Goal: Task Accomplishment & Management: Manage account settings

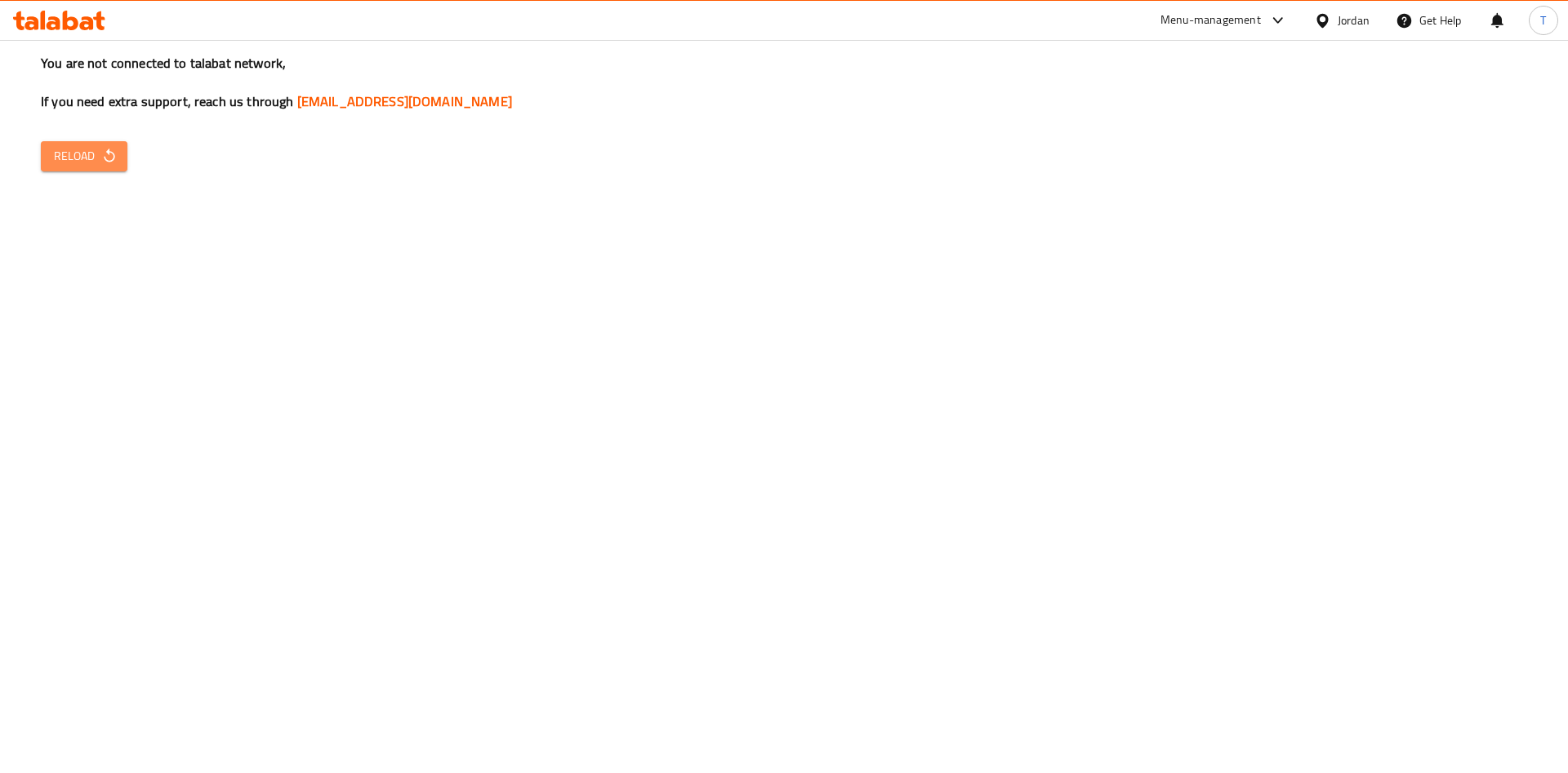
click at [64, 165] on span "Reload" at bounding box center [84, 156] width 60 height 21
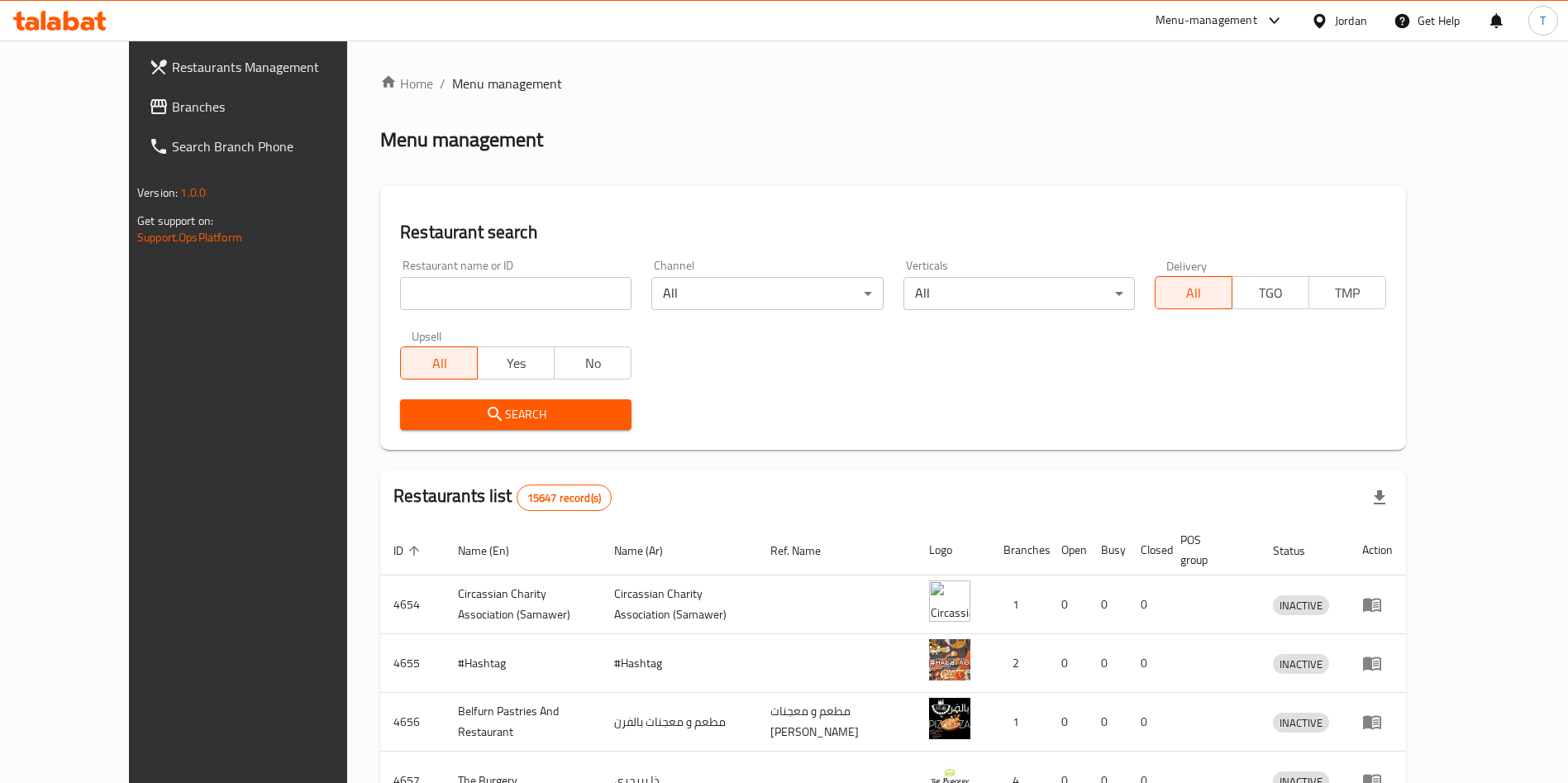
click at [446, 302] on input "search" at bounding box center [516, 294] width 231 height 33
type input "ق"
type input "rooster"
click button "Search" at bounding box center [516, 415] width 231 height 31
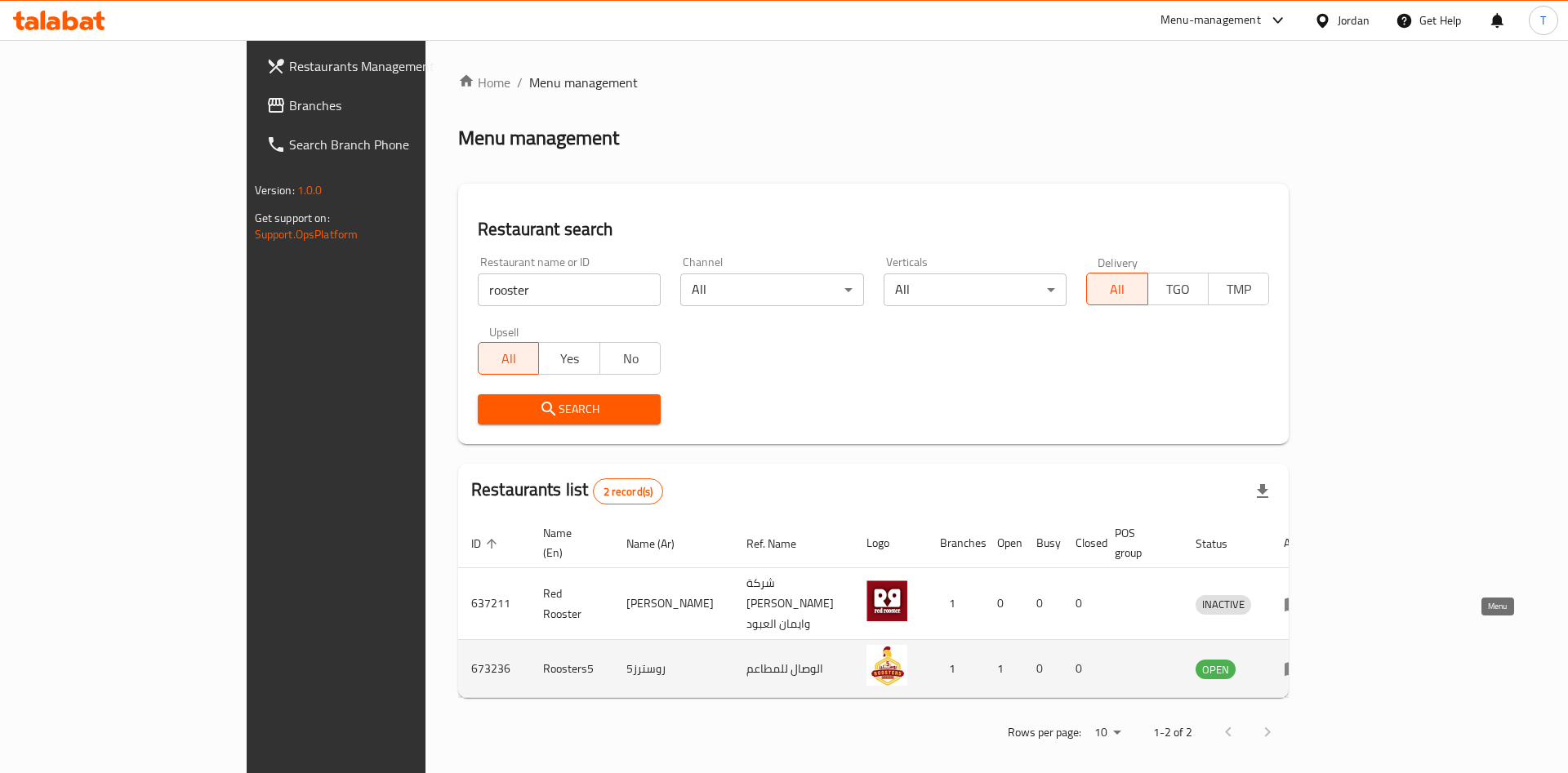
click at [1303, 659] on icon "enhanced table" at bounding box center [1293, 669] width 20 height 20
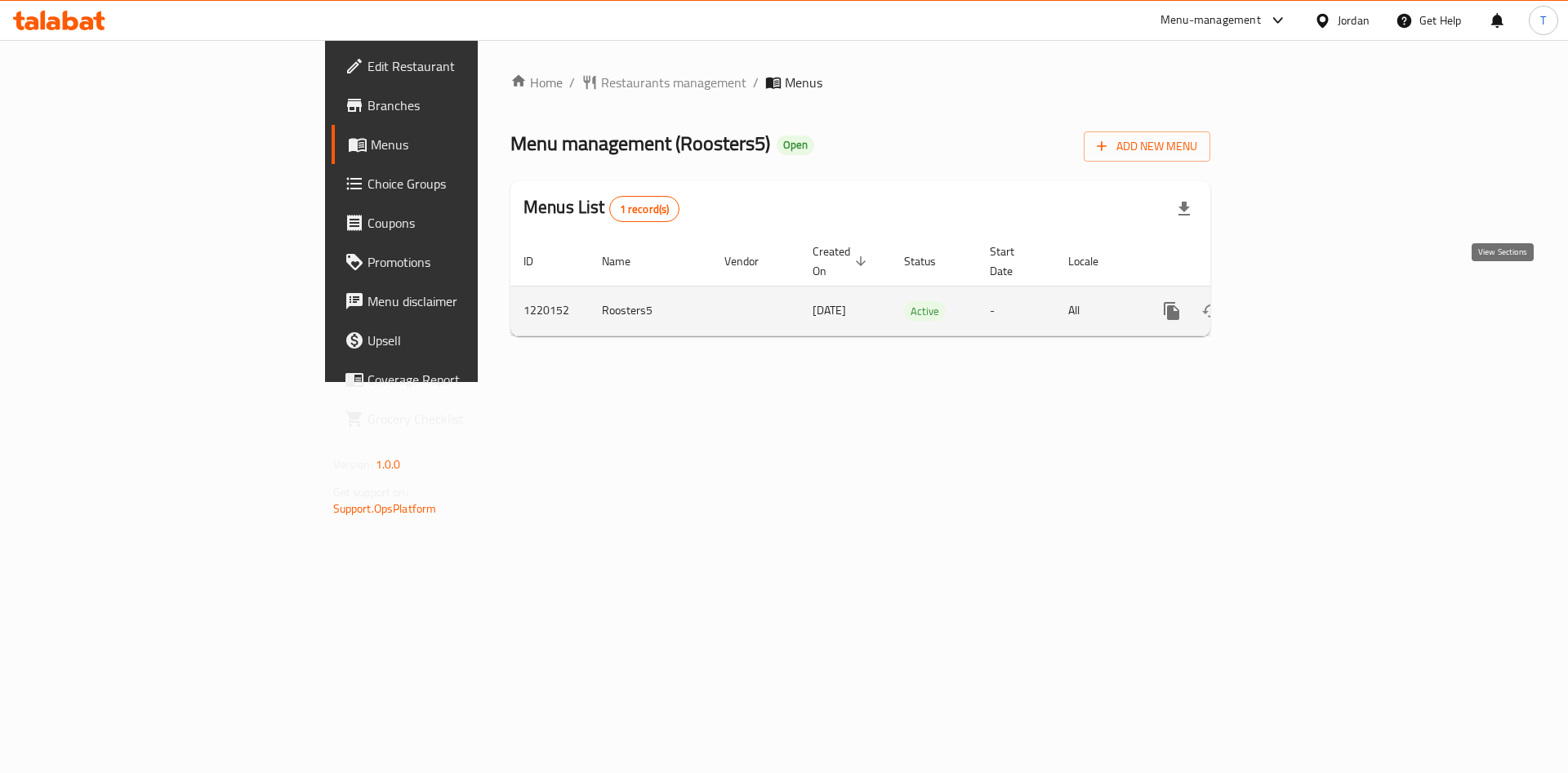
click at [1309, 302] on link "enhanced table" at bounding box center [1290, 311] width 40 height 40
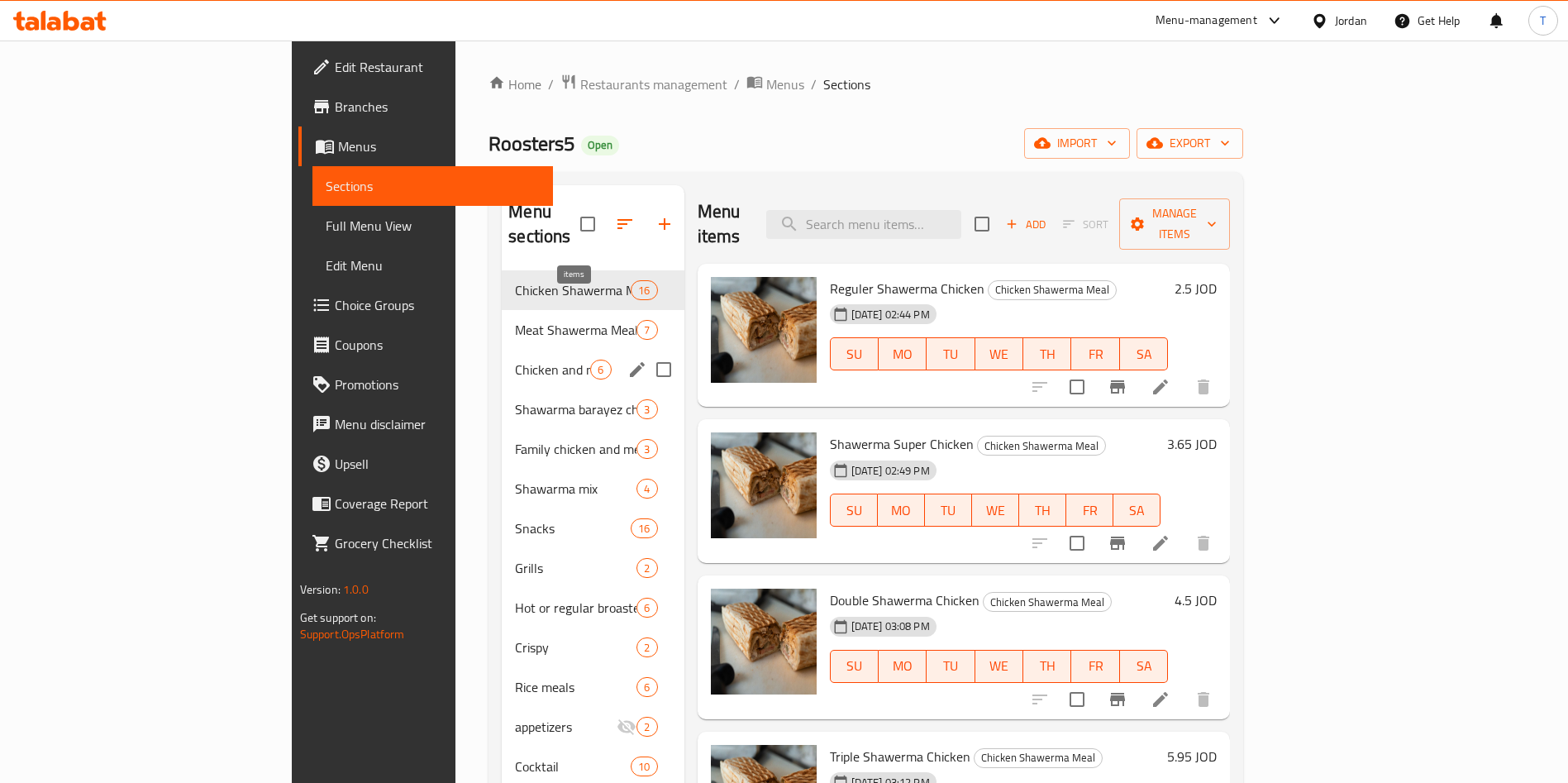
scroll to position [232, 0]
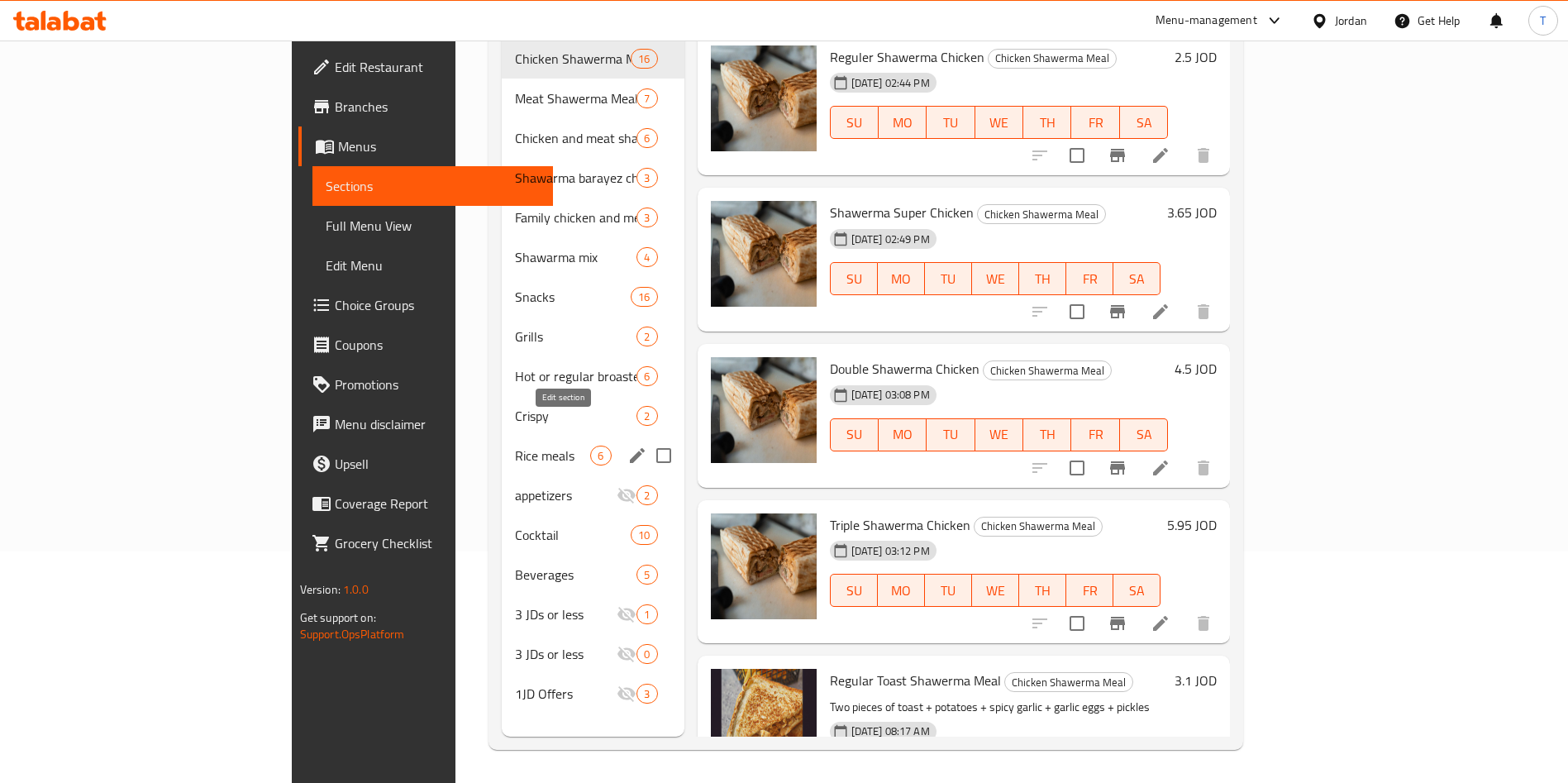
click at [630, 448] on icon "edit" at bounding box center [637, 456] width 15 height 15
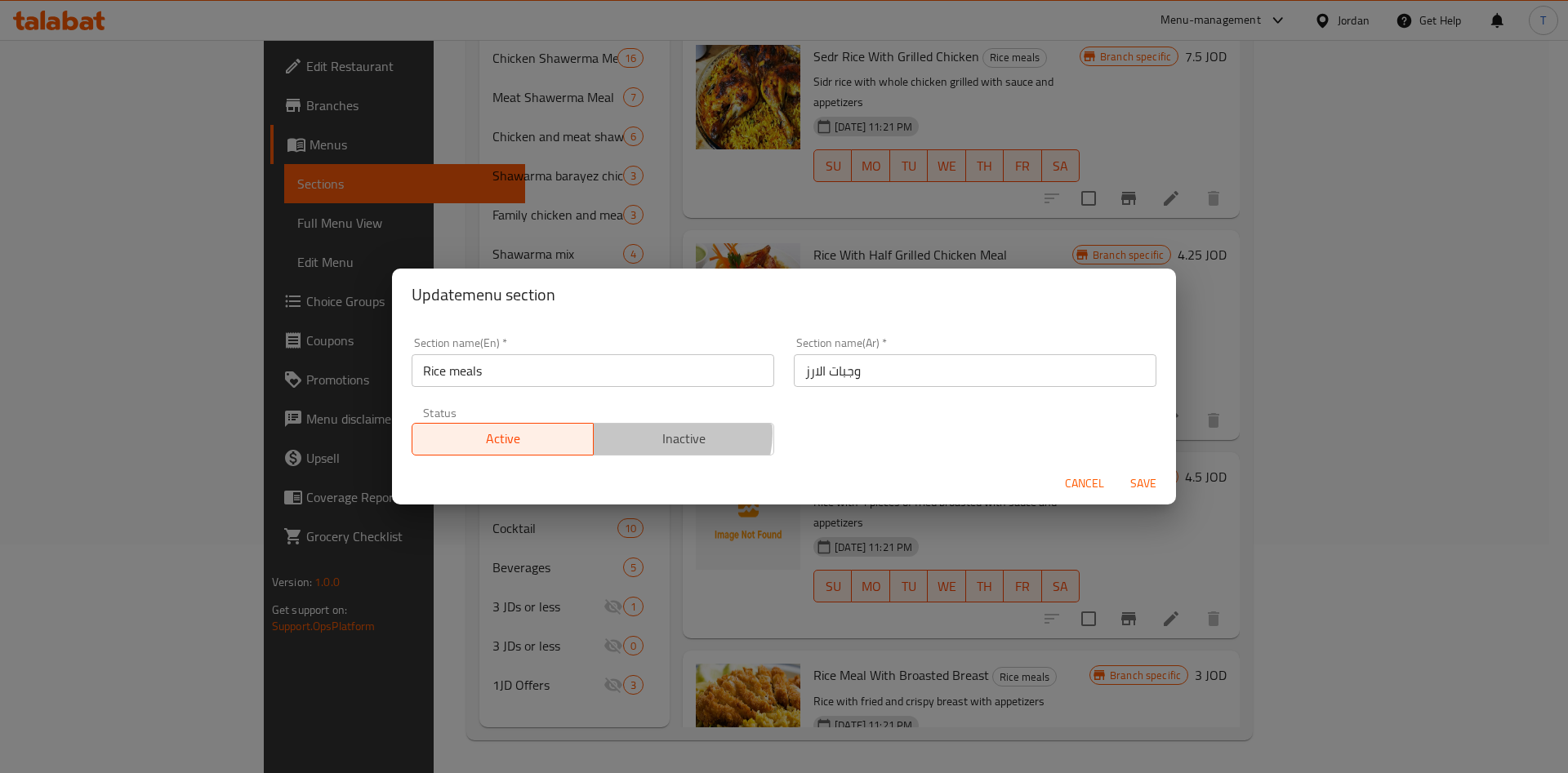
click at [671, 433] on span "Inactive" at bounding box center [684, 438] width 168 height 23
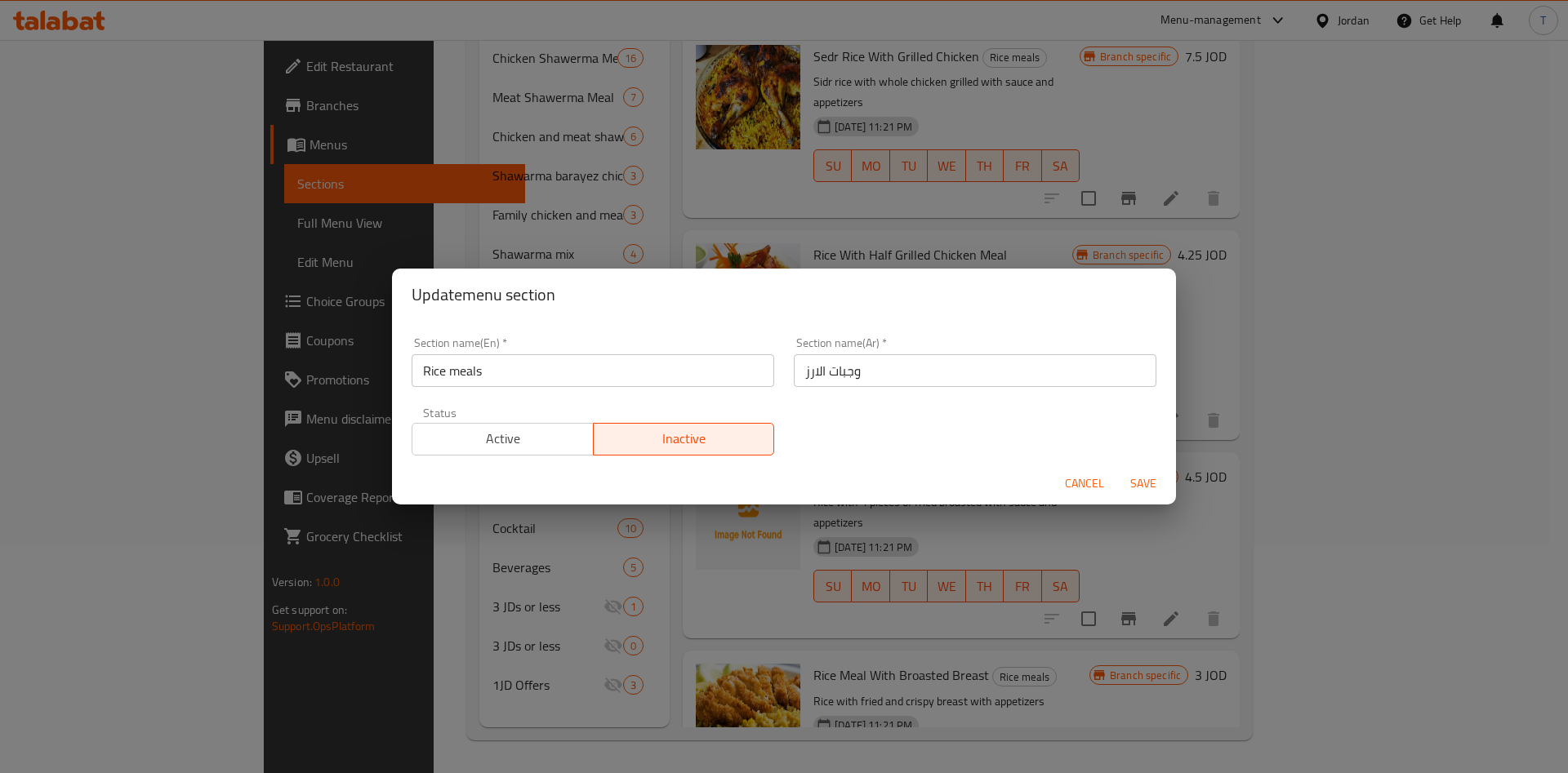
click at [1158, 479] on span "Save" at bounding box center [1143, 483] width 40 height 21
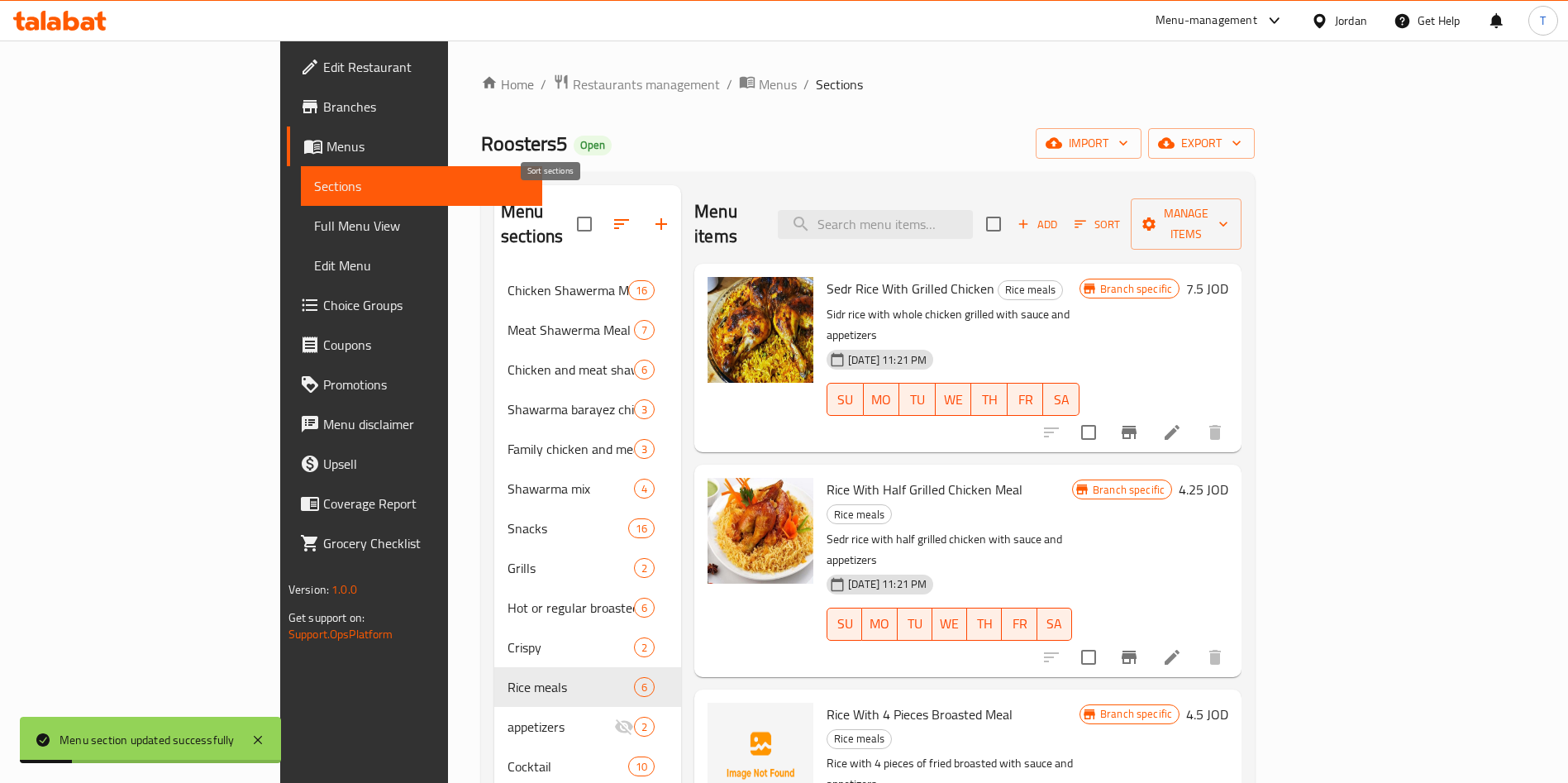
click at [601, 227] on button "button" at bounding box center [621, 224] width 40 height 40
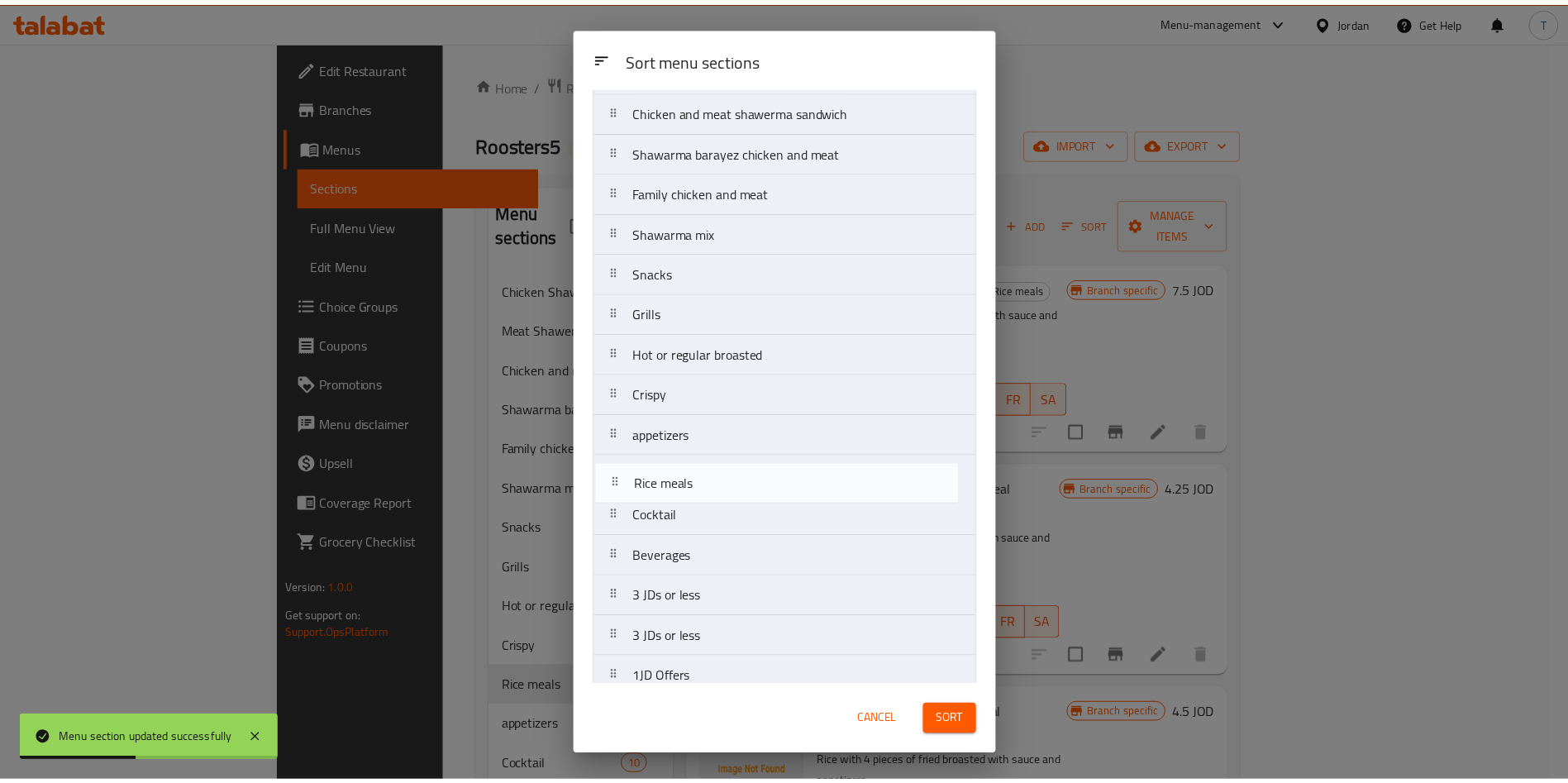
scroll to position [144, 0]
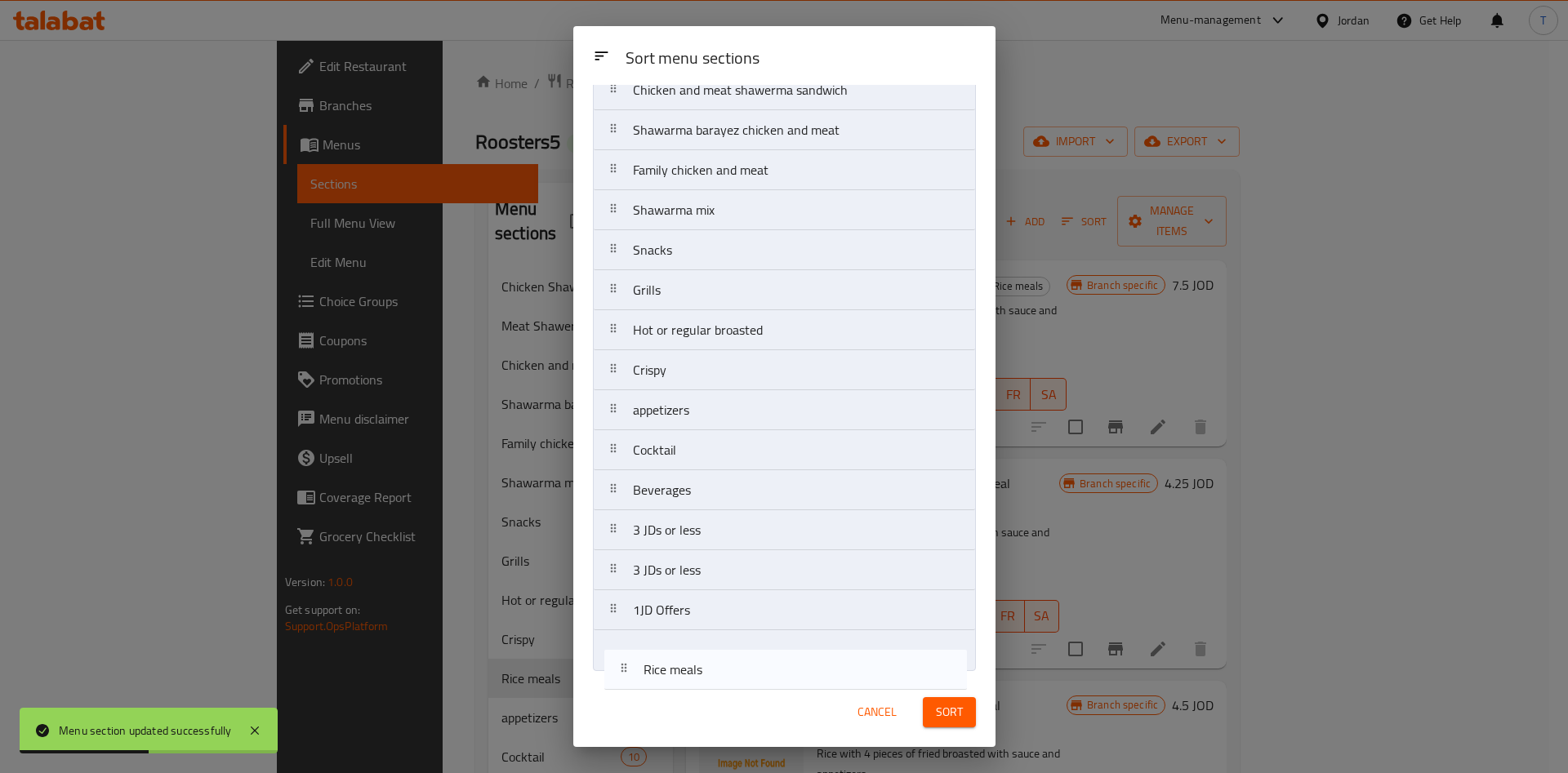
drag, startPoint x: 727, startPoint y: 436, endPoint x: 735, endPoint y: 665, distance: 229.1
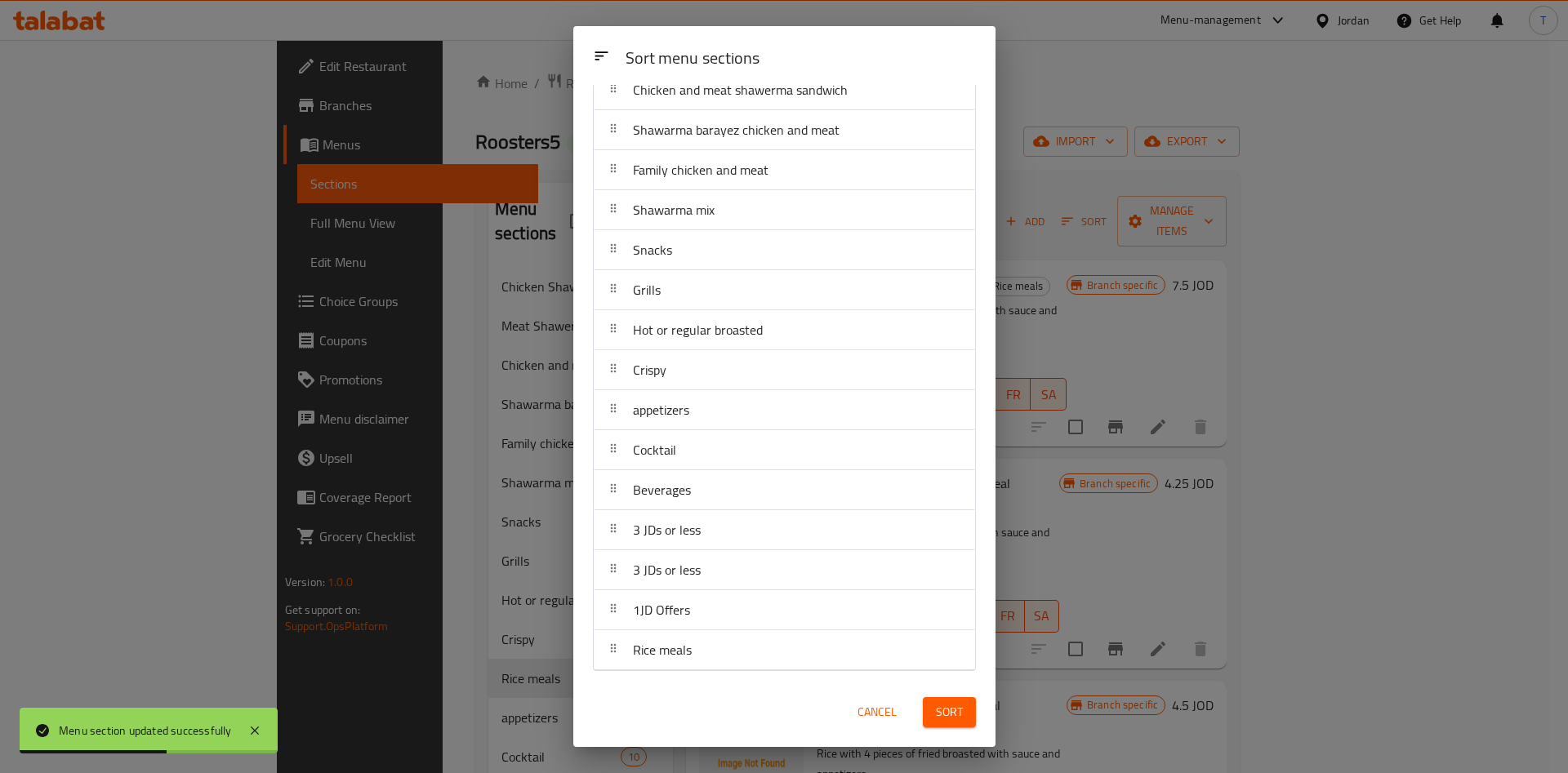
click at [960, 713] on span "Sort" at bounding box center [950, 712] width 27 height 21
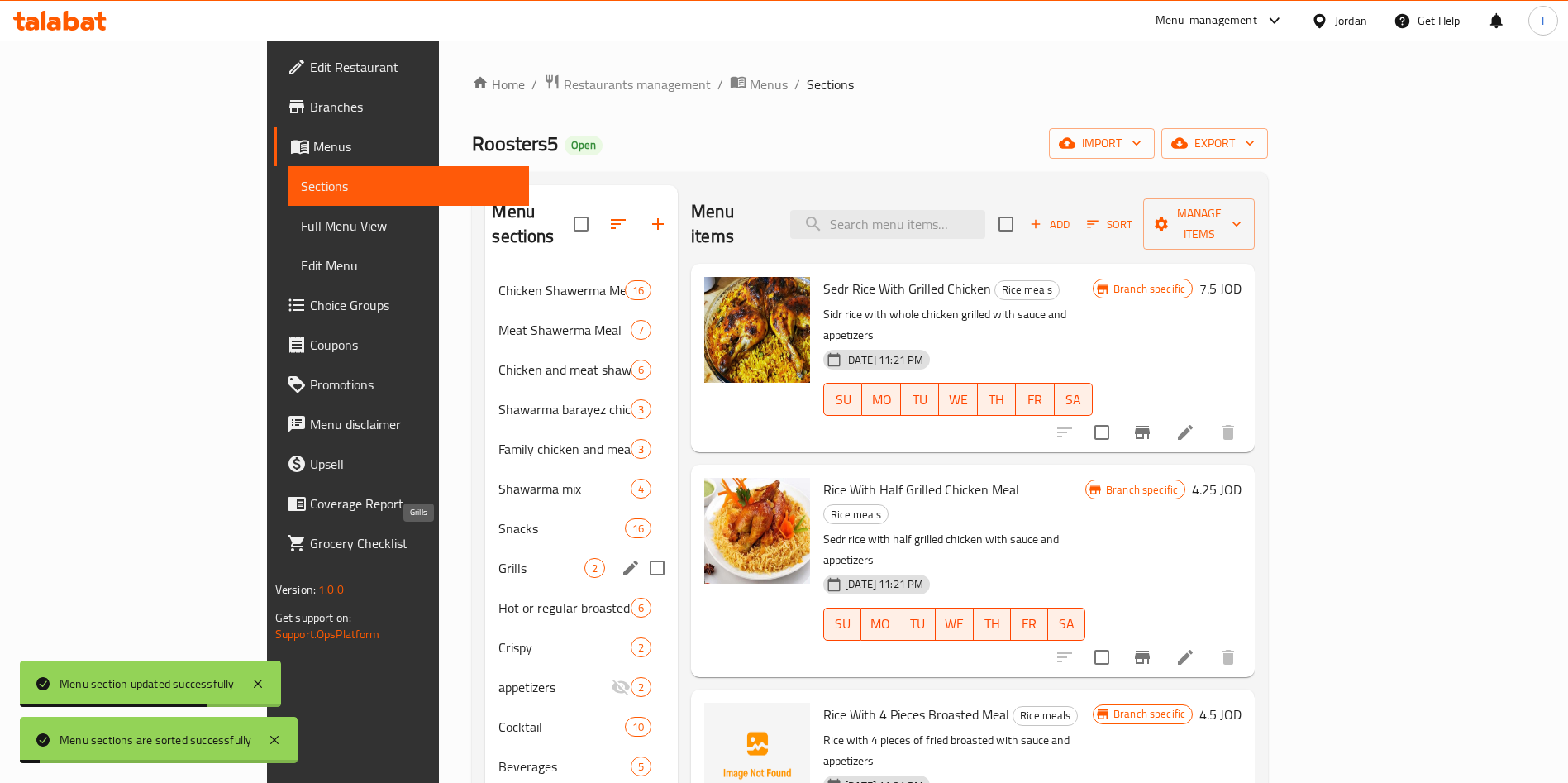
scroll to position [232, 0]
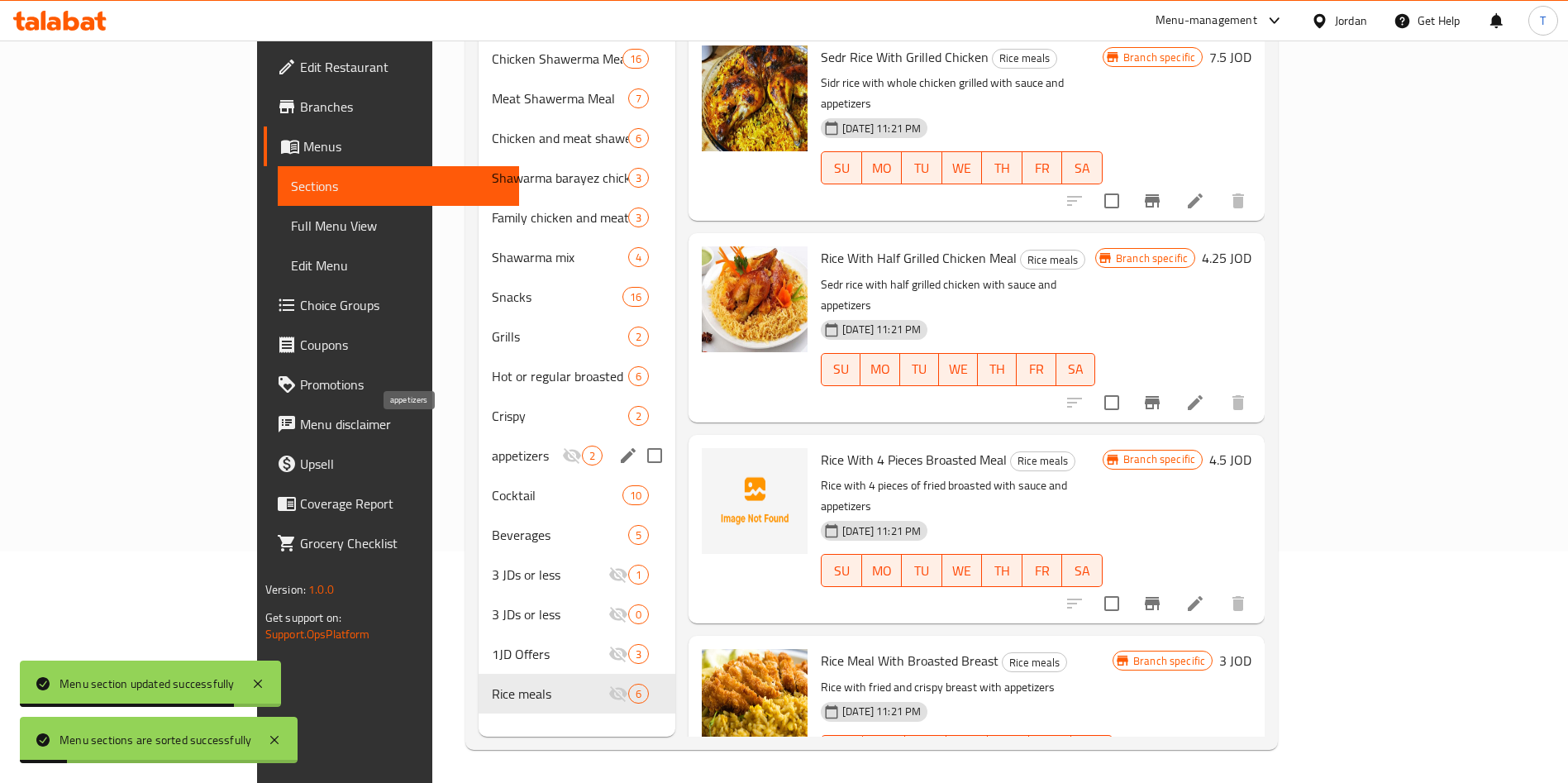
click at [478, 443] on div "appetizers 2" at bounding box center [577, 456] width 197 height 40
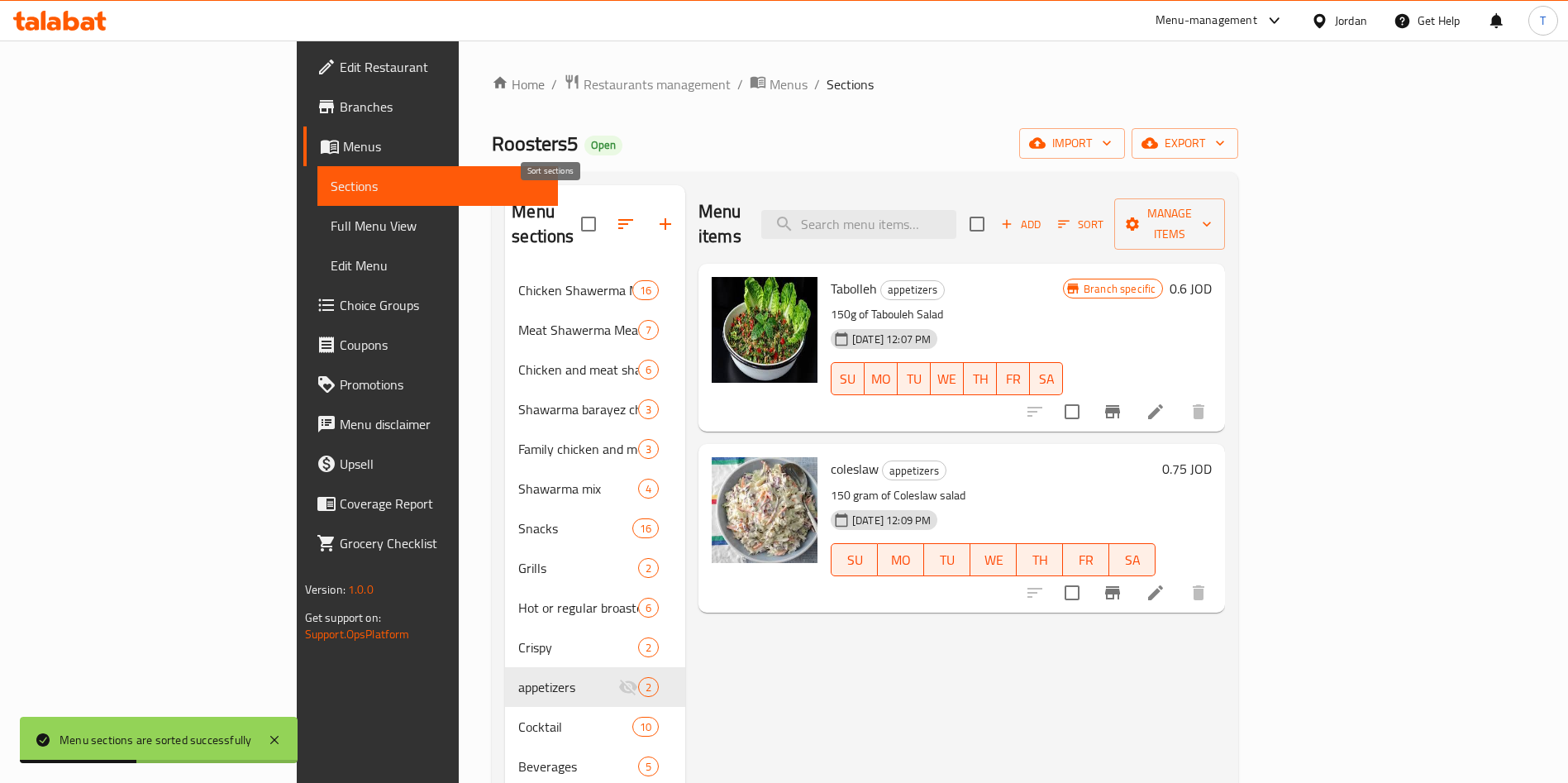
click at [616, 215] on icon "button" at bounding box center [626, 224] width 20 height 20
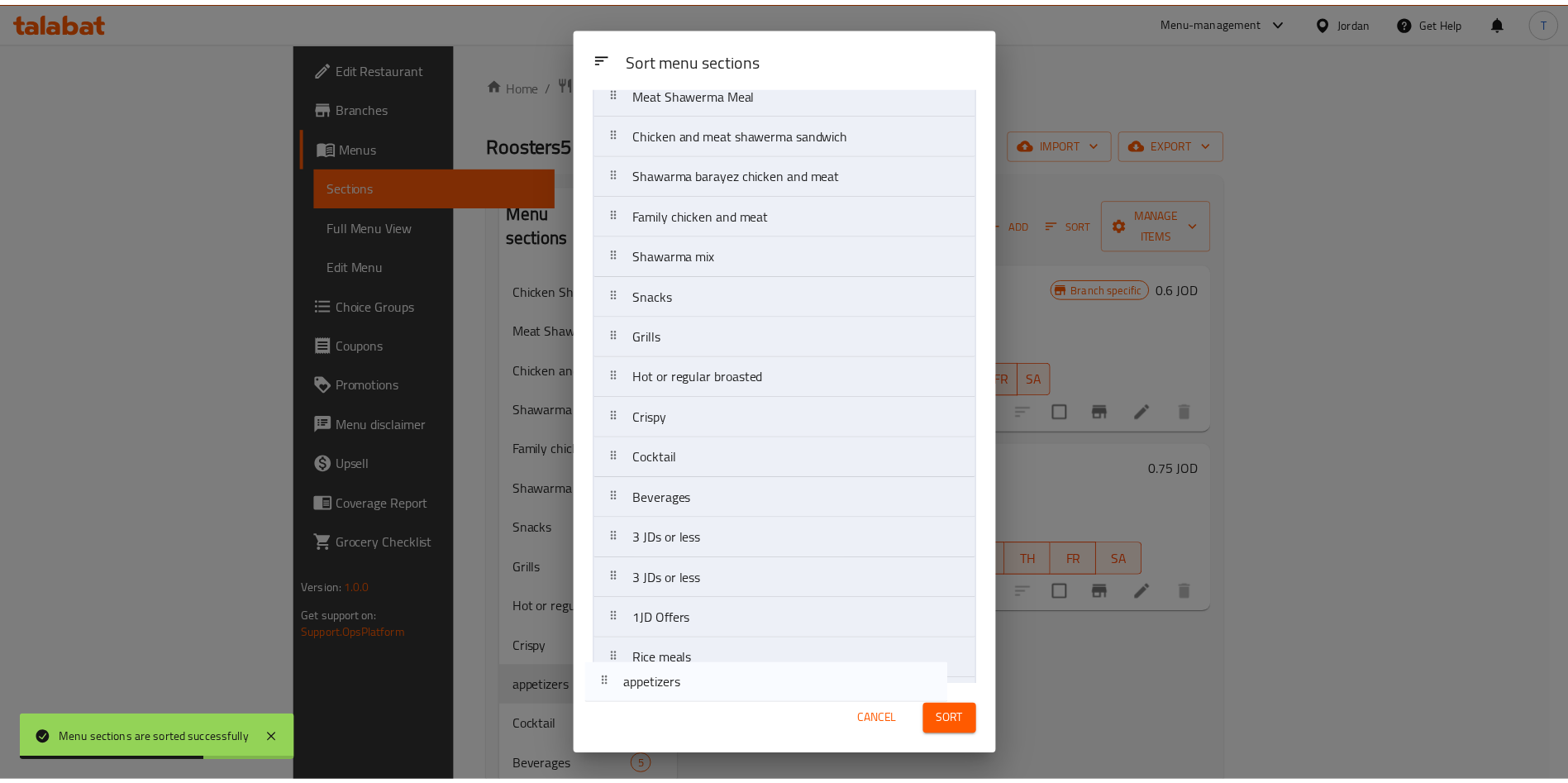
scroll to position [144, 0]
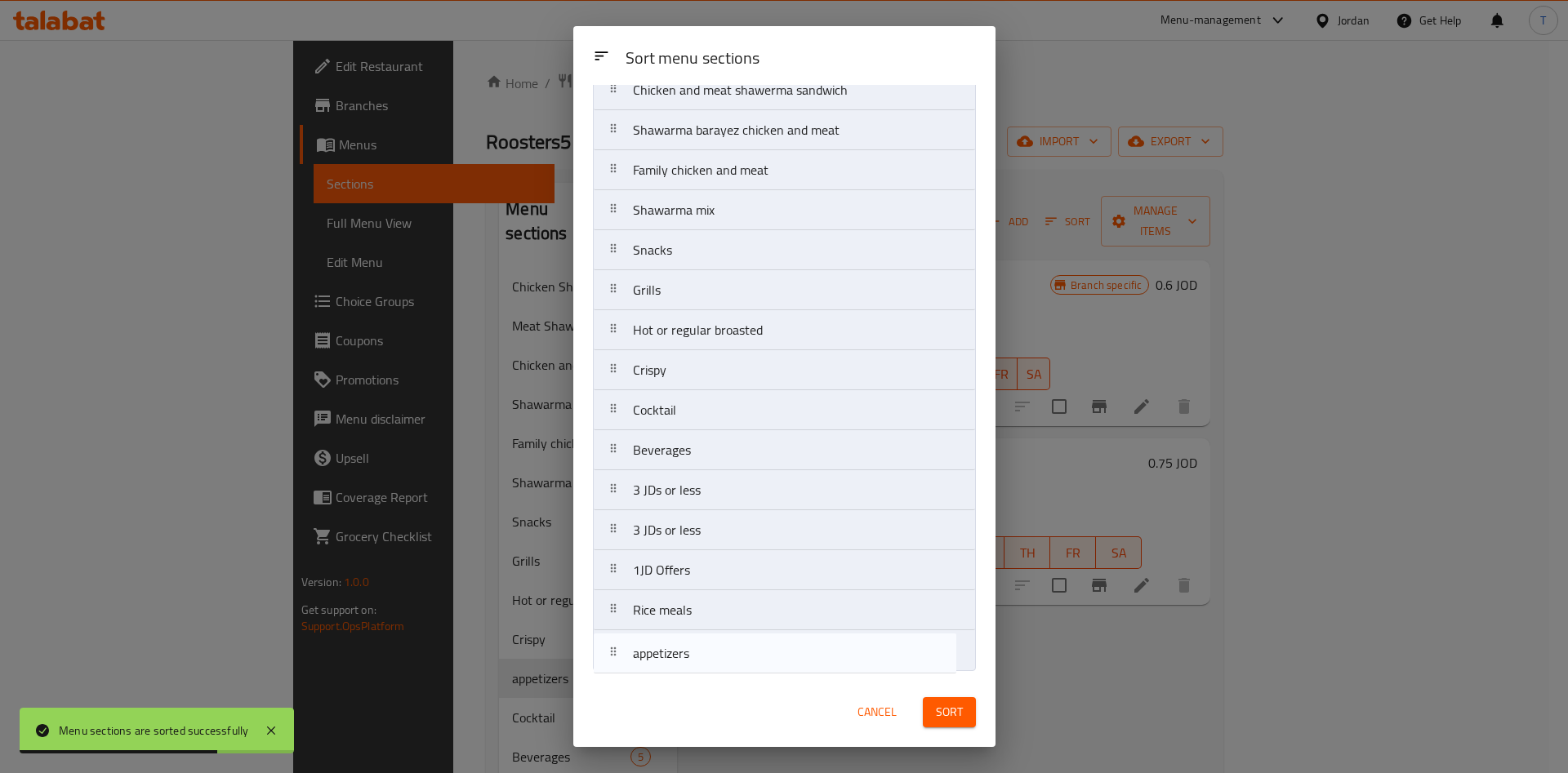
drag, startPoint x: 717, startPoint y: 567, endPoint x: 718, endPoint y: 670, distance: 103.0
click at [718, 670] on nav "Chicken Shawerma Meal Meat Shawerma Meal Chicken and meat shawerma sandwich Sha…" at bounding box center [784, 329] width 383 height 681
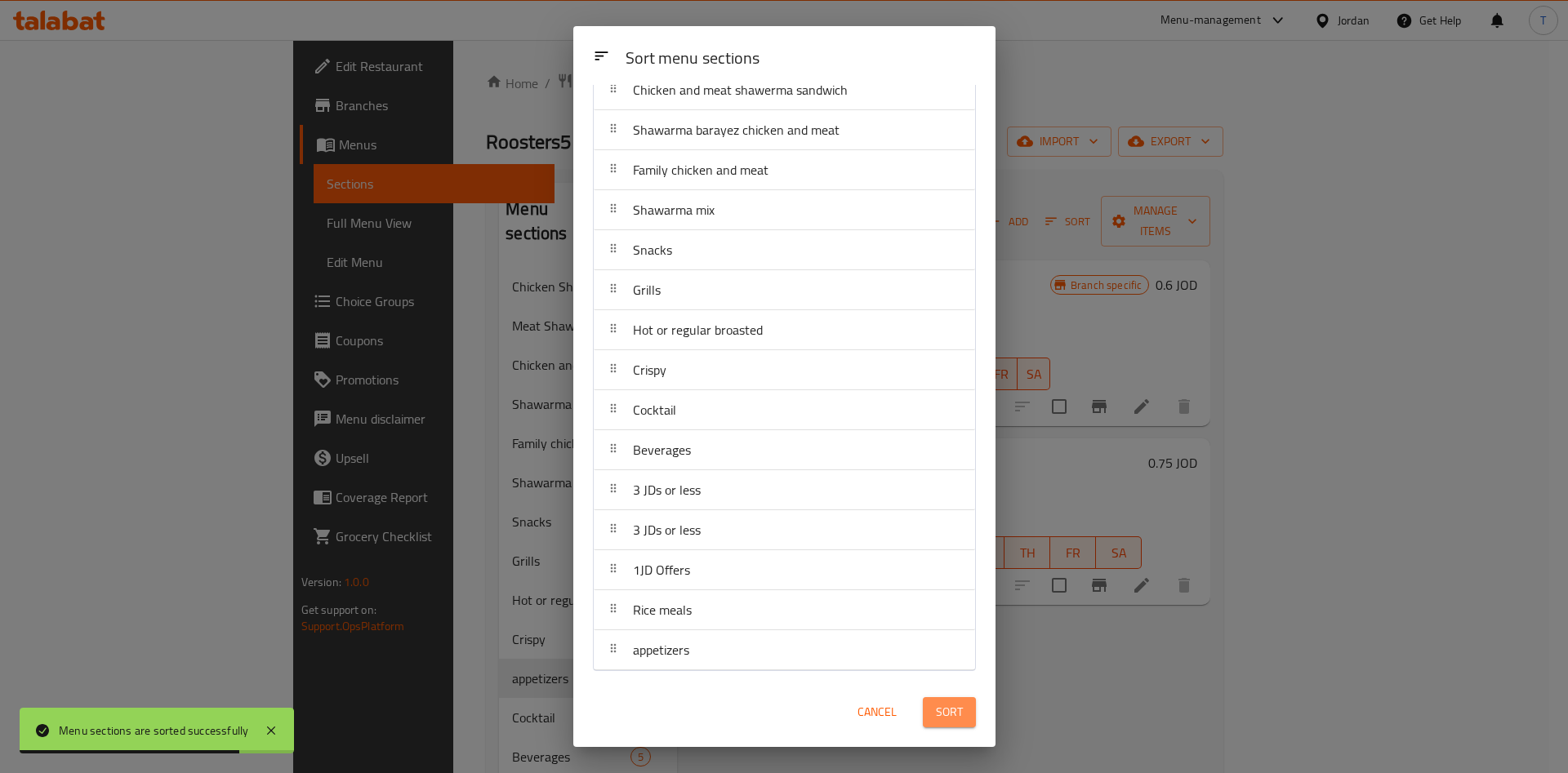
click at [936, 707] on span "Sort" at bounding box center [950, 712] width 27 height 21
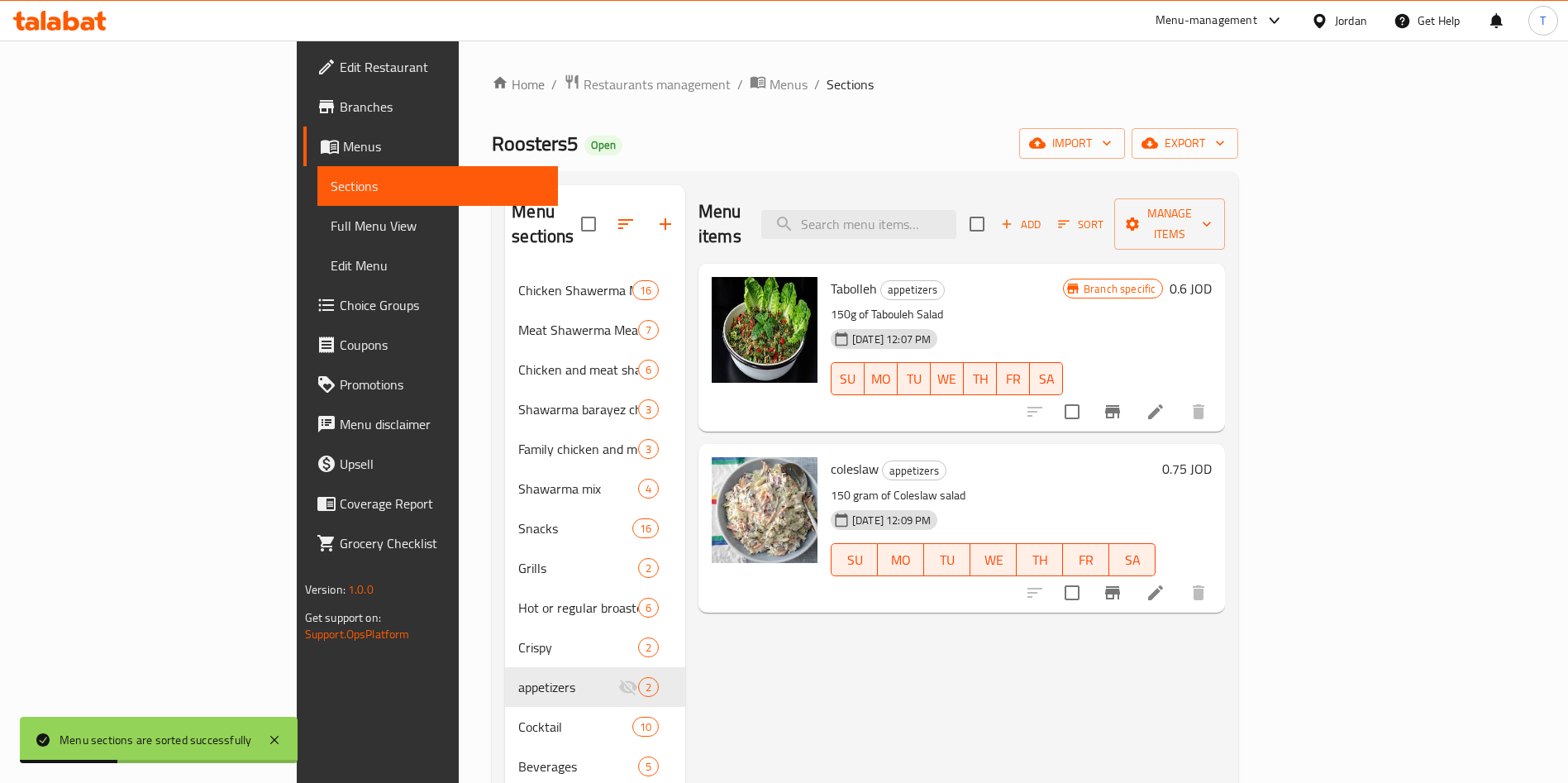
click at [685, 641] on div "Menu items Add Sort Manage items Tabolleh appetizers 150g of Tabouleh Salad [DA…" at bounding box center [955, 576] width 539 height 783
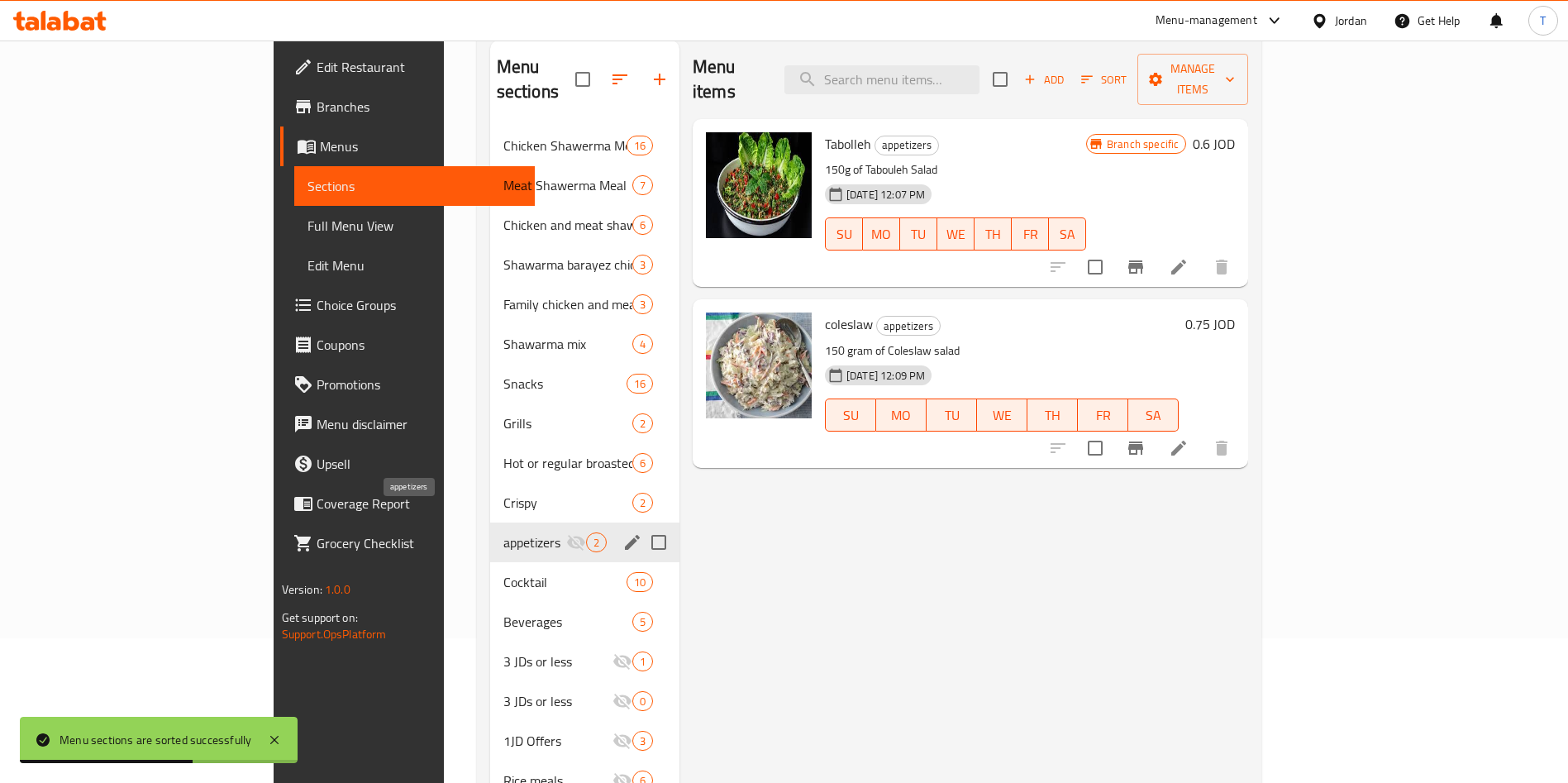
scroll to position [232, 0]
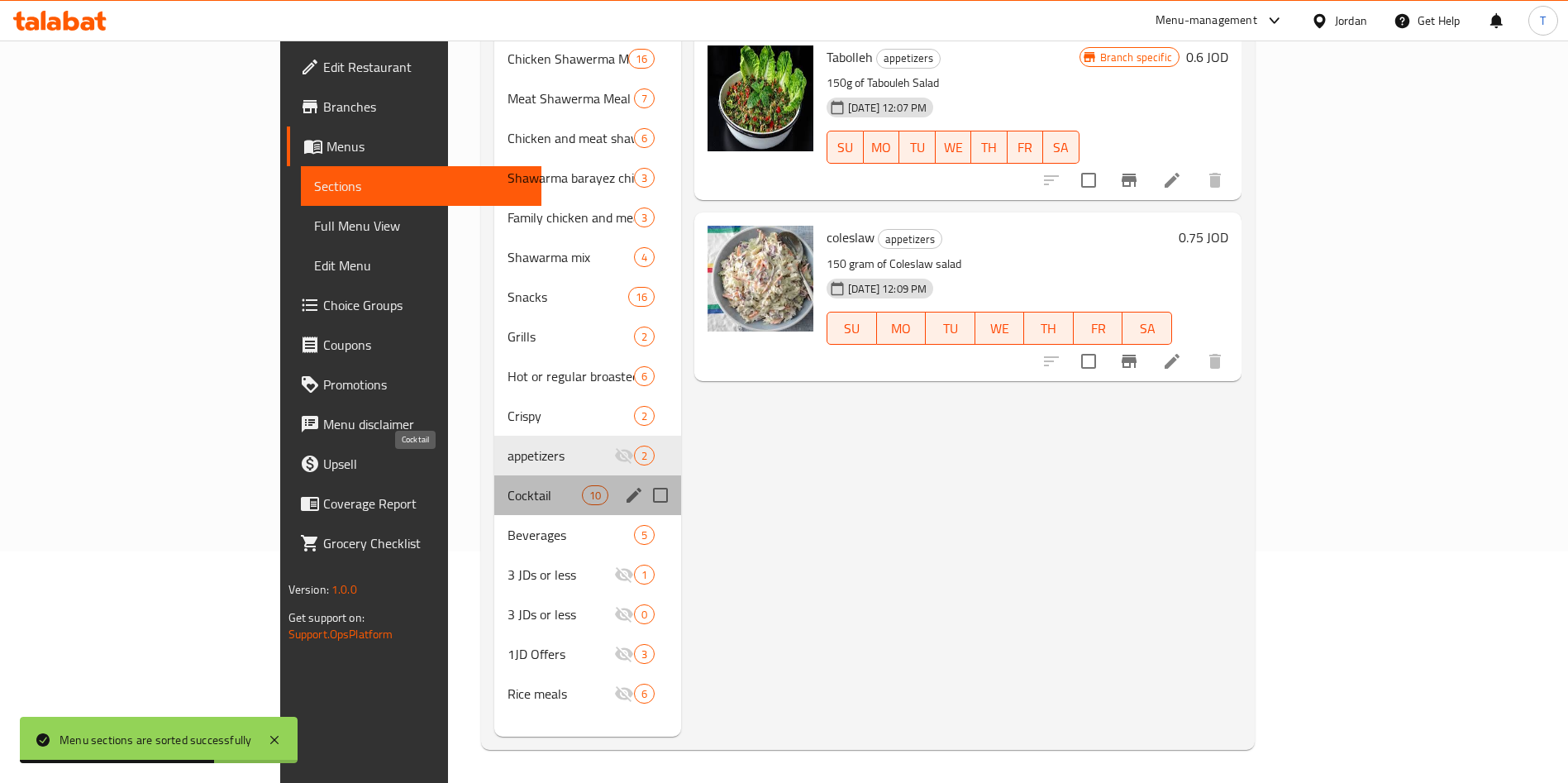
click at [507, 485] on span "Cocktail" at bounding box center [545, 495] width 75 height 20
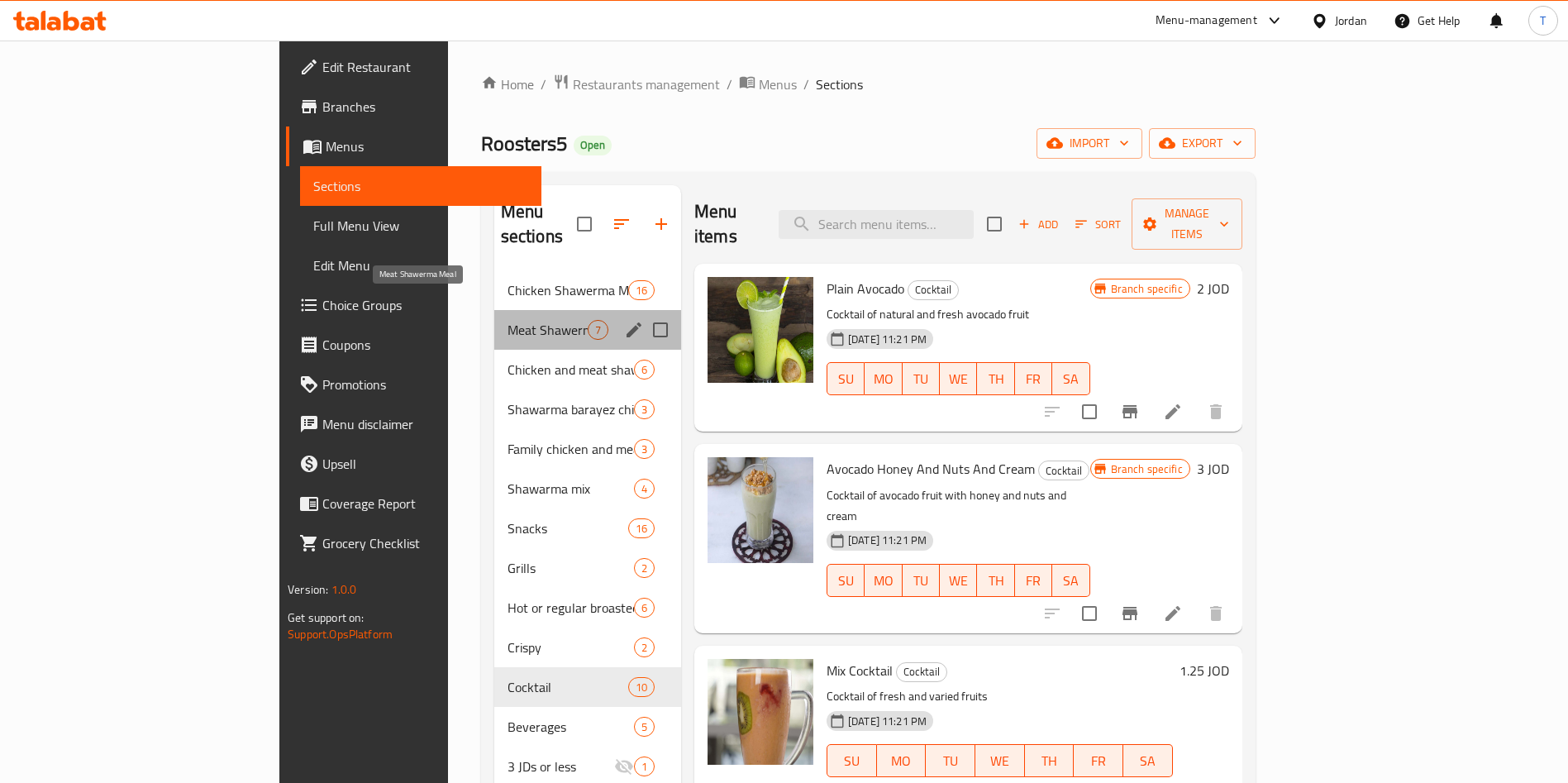
click at [507, 320] on span "Meat Shawerma Meal" at bounding box center [548, 330] width 80 height 20
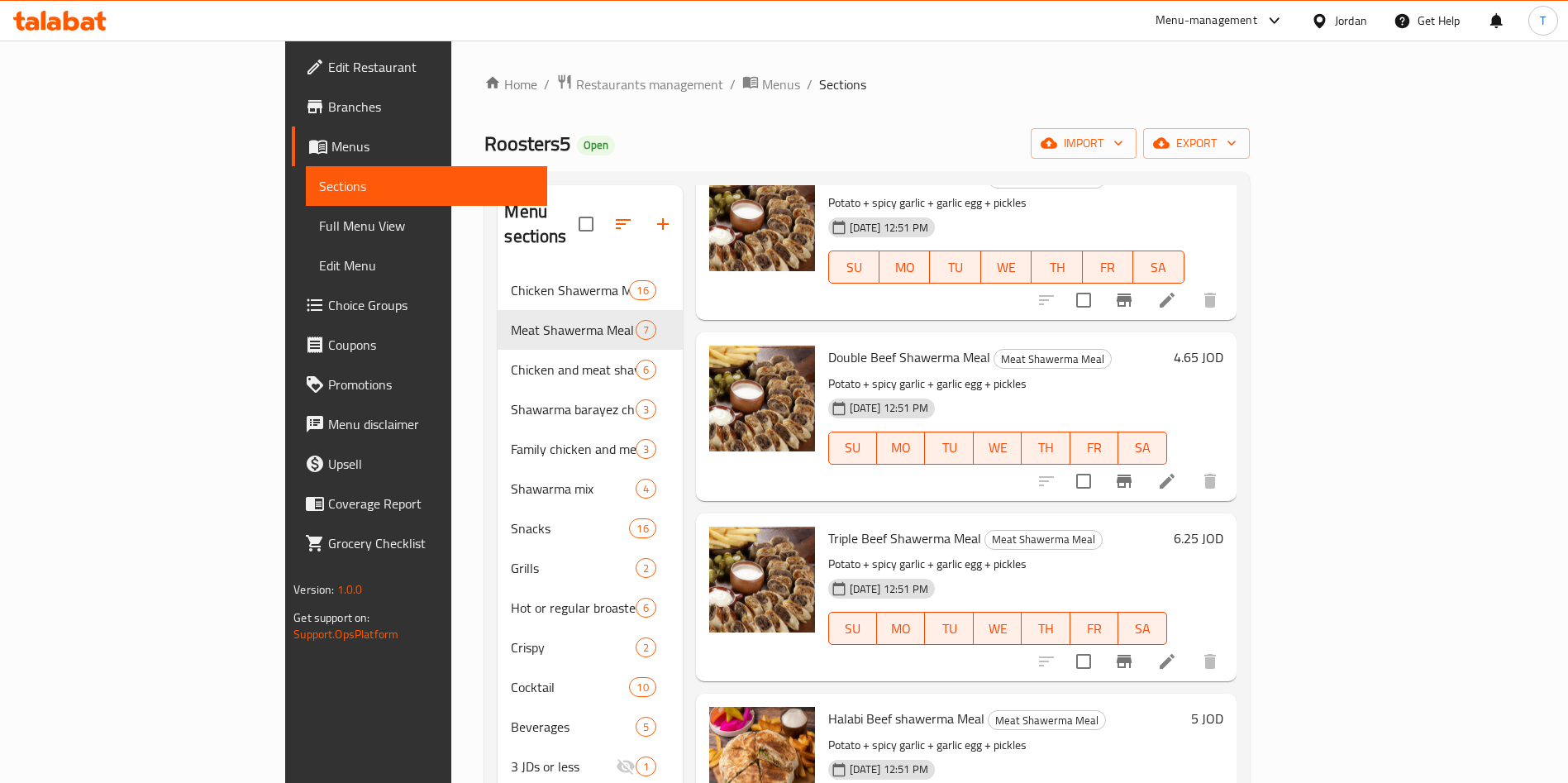
scroll to position [522, 0]
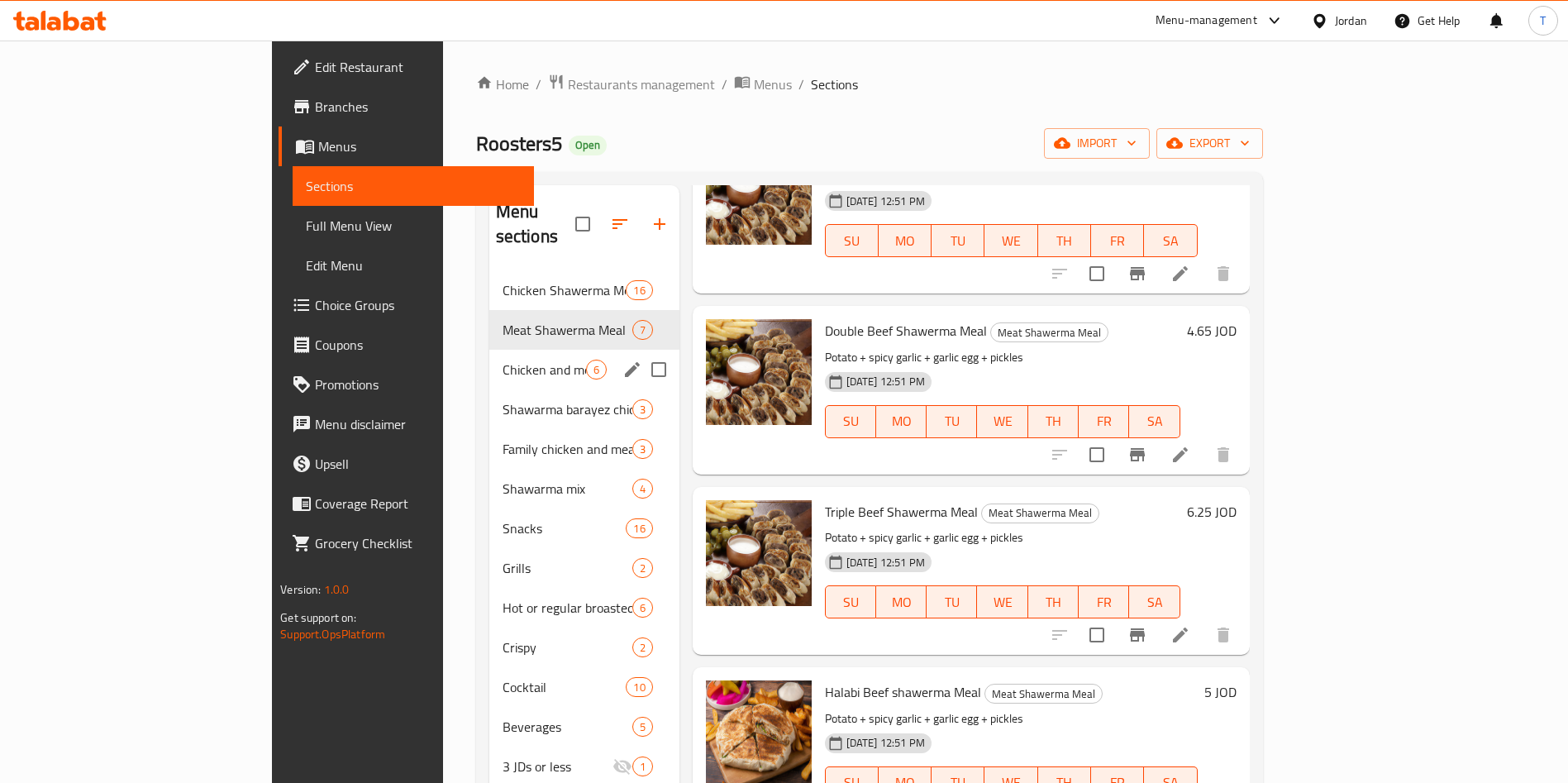
click at [489, 358] on div "Chicken and meat shawerma sandwich 6" at bounding box center [584, 370] width 190 height 40
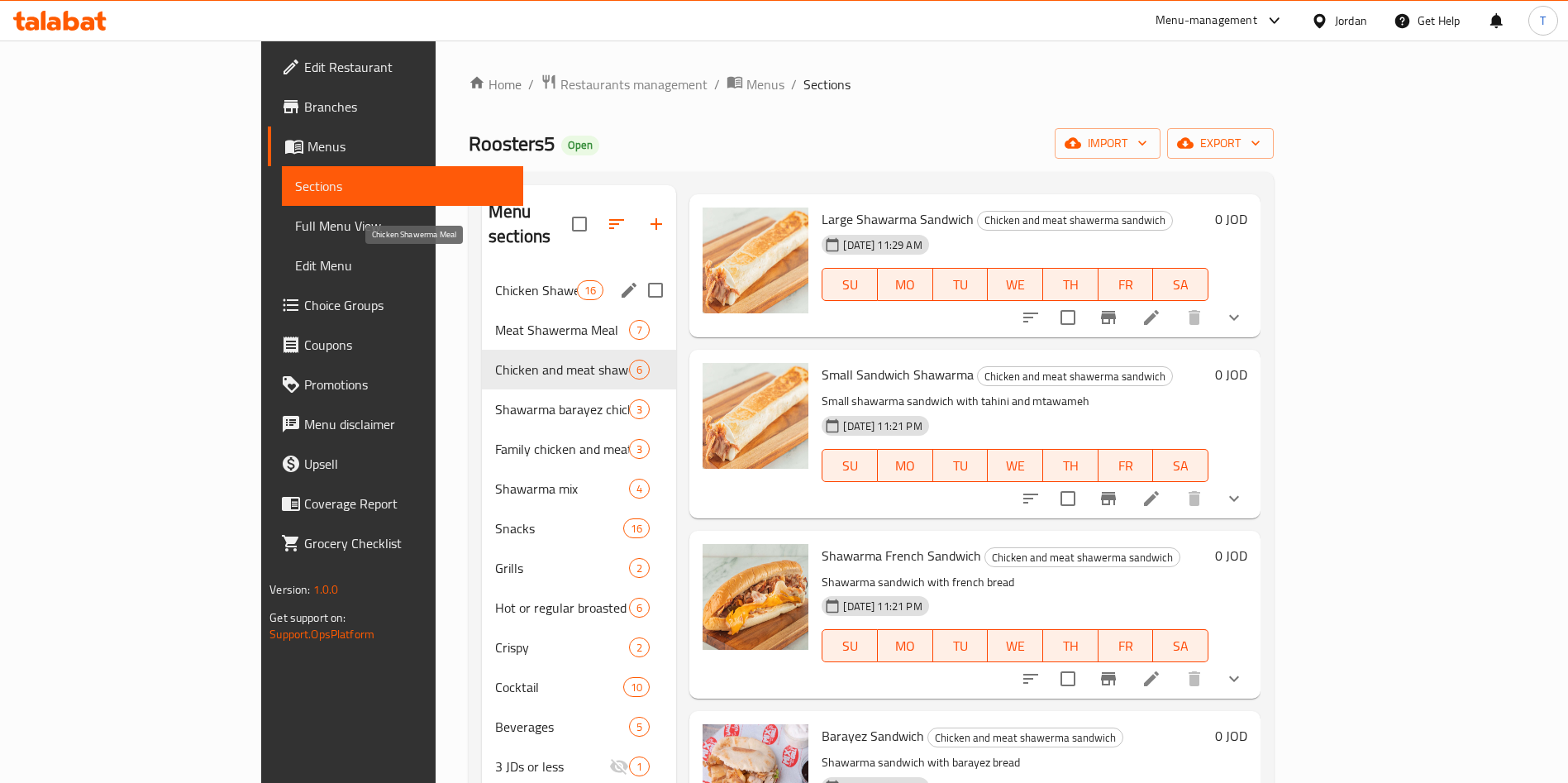
click at [495, 281] on span "Chicken Shawerma Meal" at bounding box center [536, 291] width 82 height 20
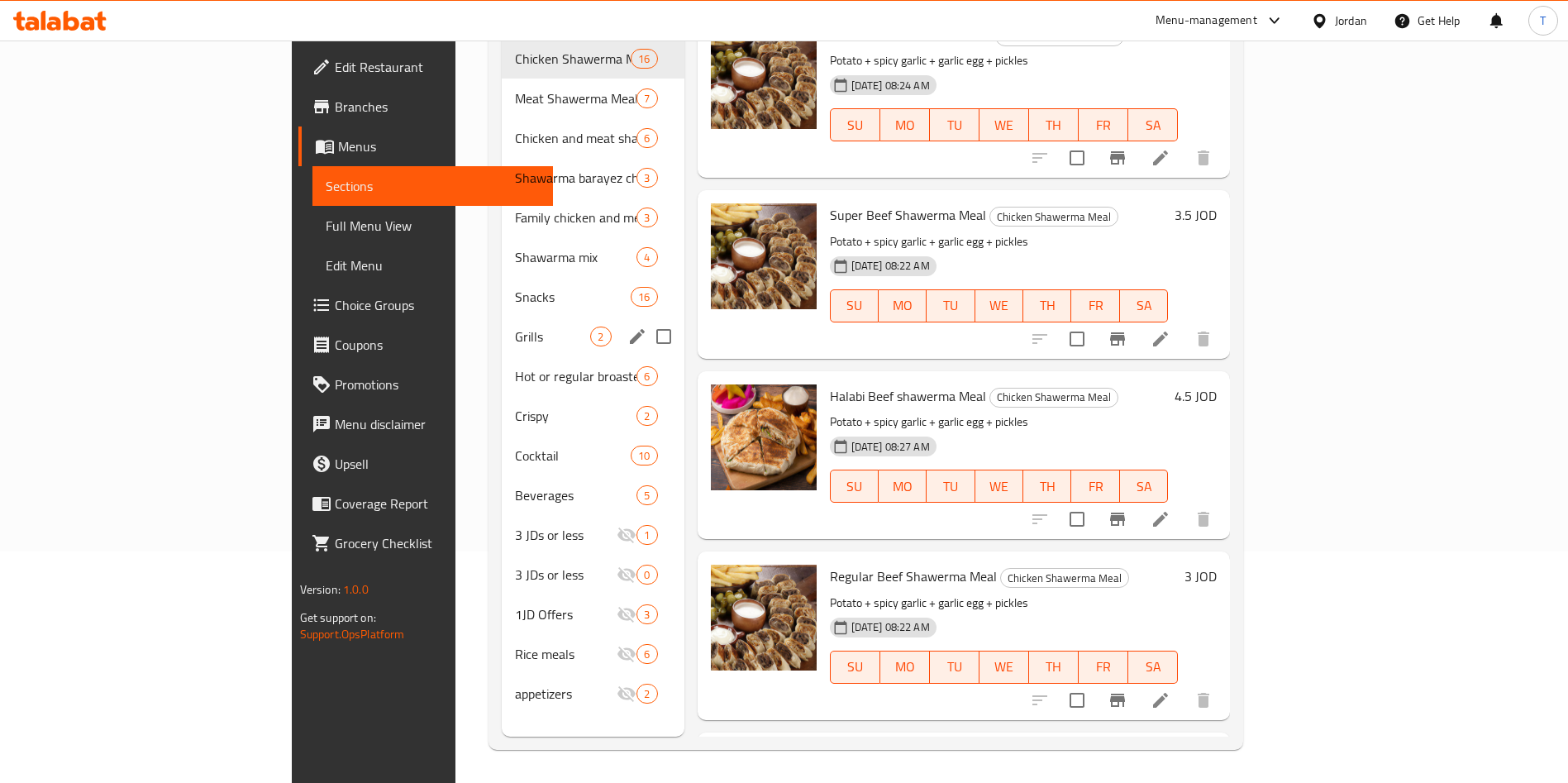
scroll to position [1777, 0]
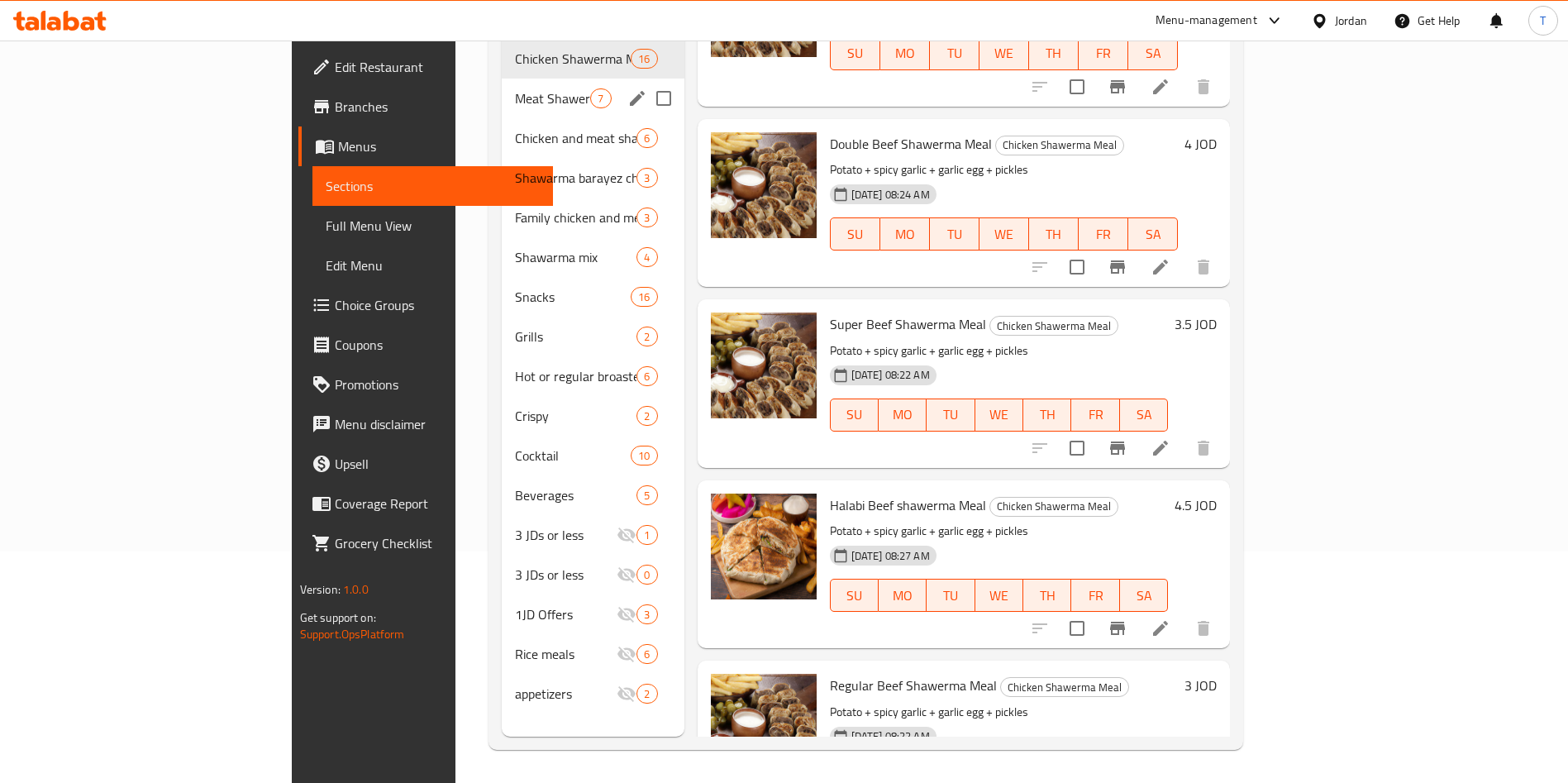
drag, startPoint x: 452, startPoint y: 81, endPoint x: 469, endPoint y: 94, distance: 21.4
click at [515, 88] on span "Meat Shawerma Meal" at bounding box center [552, 98] width 76 height 20
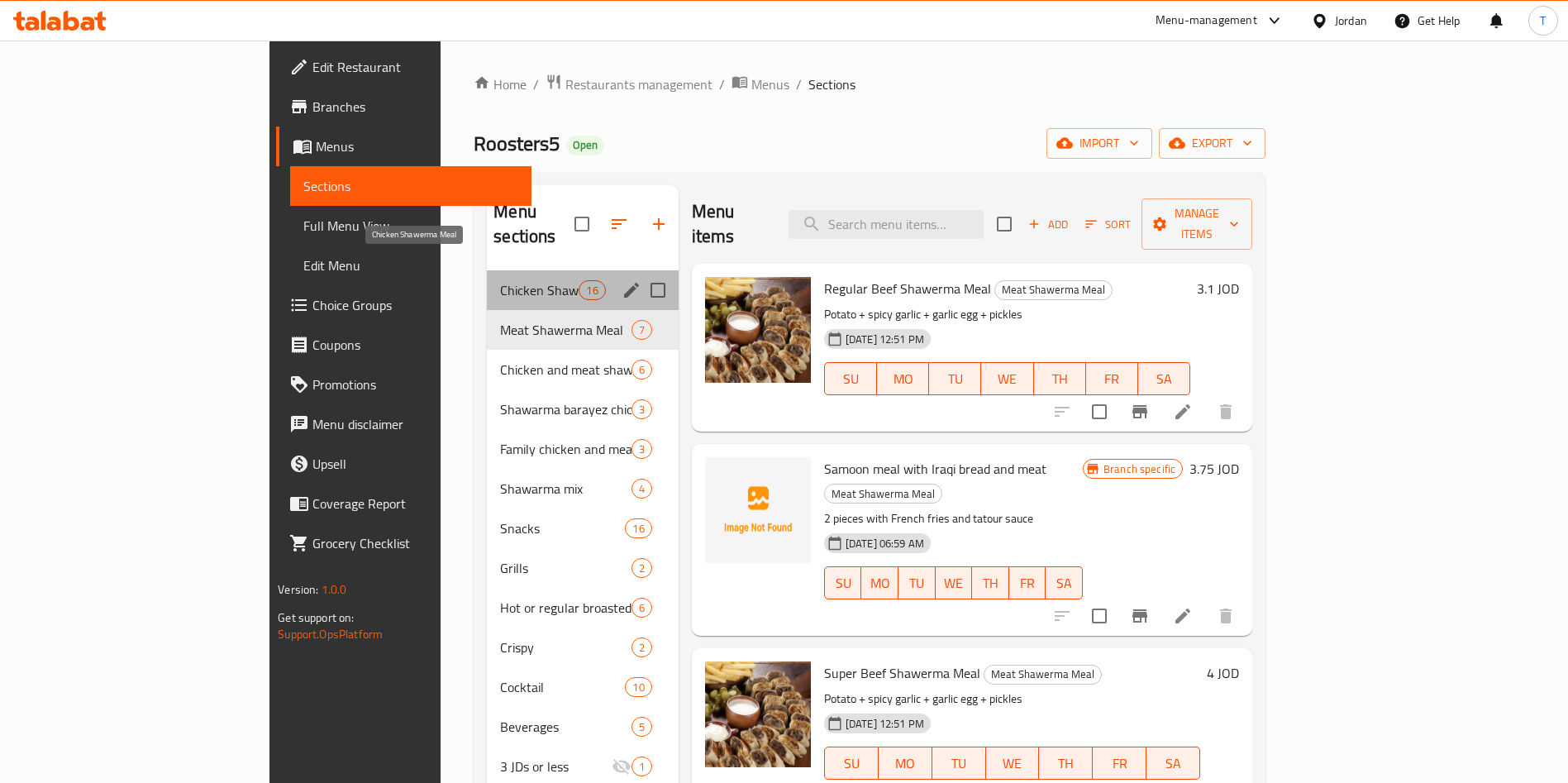
click at [500, 281] on span "Chicken Shawerma Meal" at bounding box center [539, 291] width 78 height 20
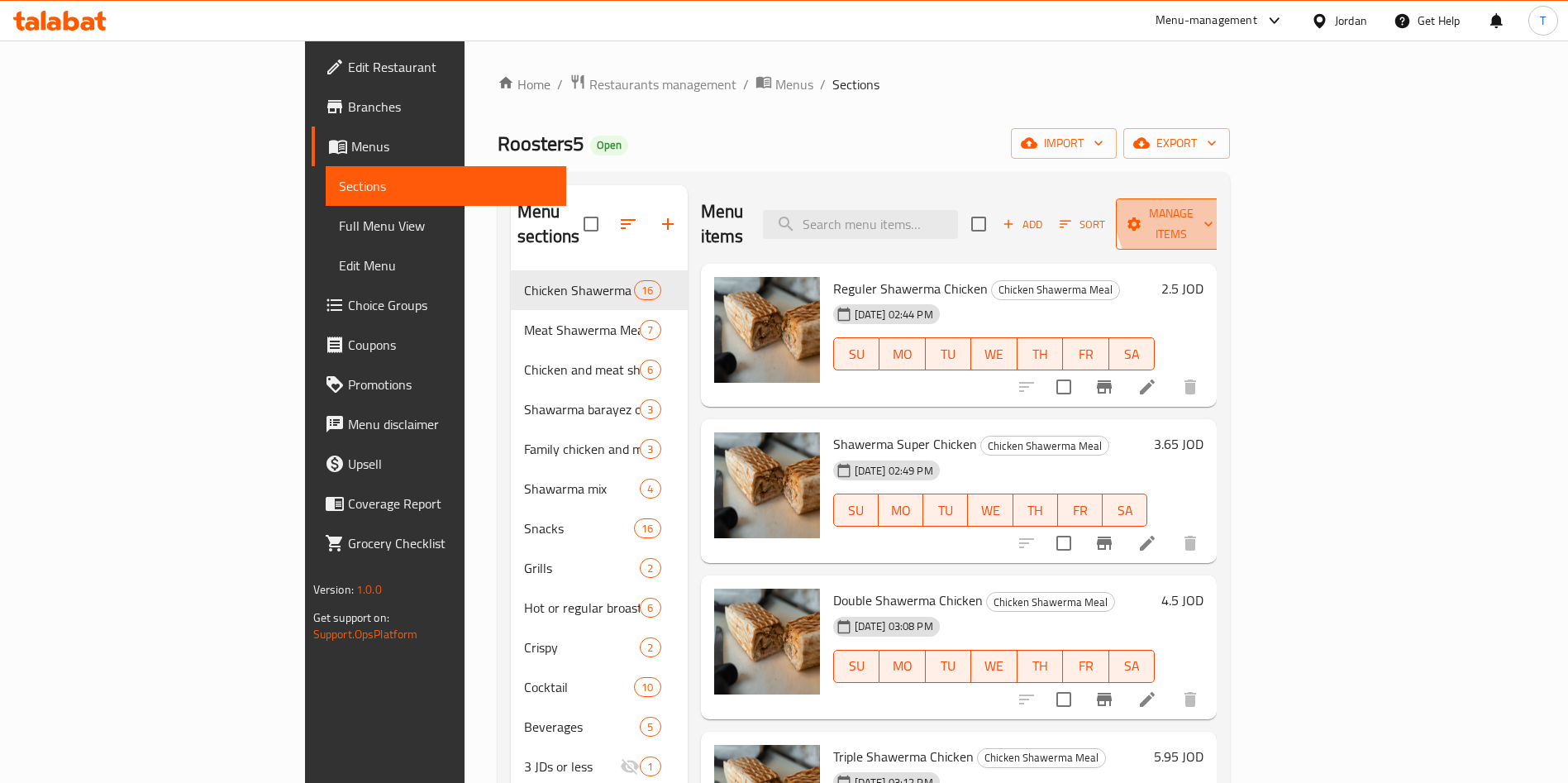
click at [1214, 206] on span "Manage items" at bounding box center [1171, 223] width 85 height 41
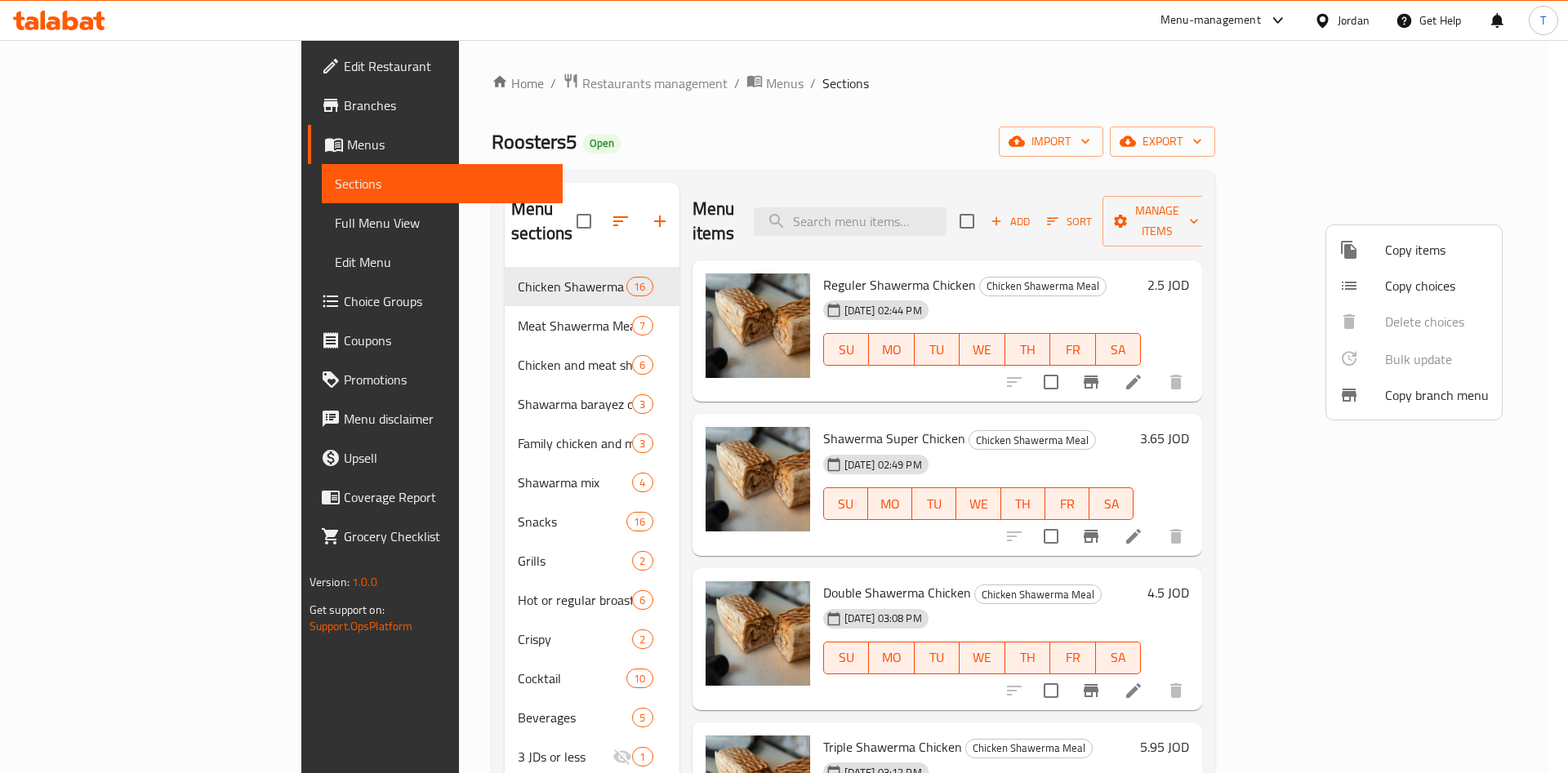
click at [1243, 276] on div at bounding box center [784, 386] width 1568 height 773
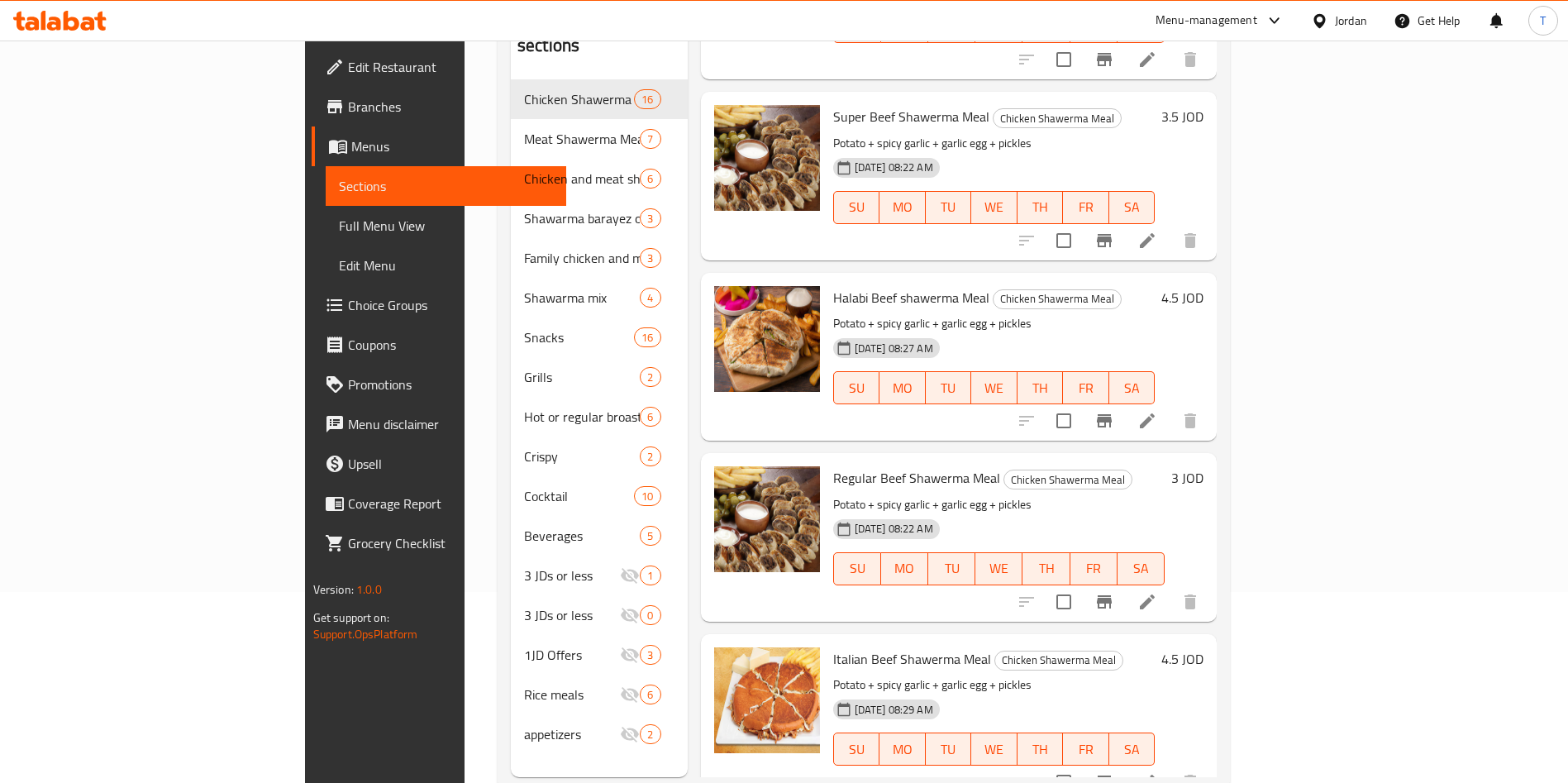
scroll to position [232, 0]
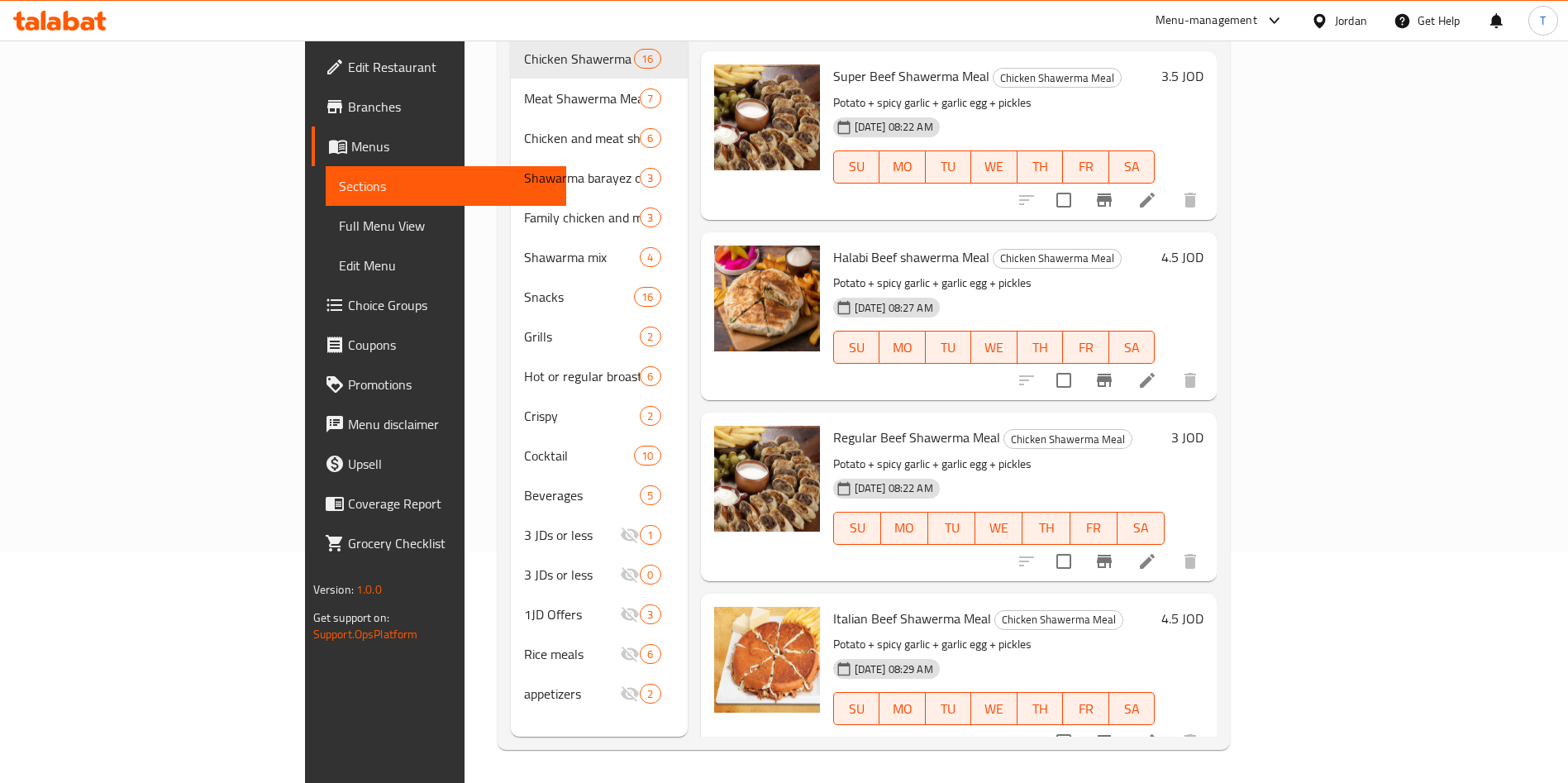
click at [1081, 725] on input "checkbox" at bounding box center [1063, 742] width 35 height 35
checkbox input "true"
click at [1081, 544] on input "checkbox" at bounding box center [1063, 561] width 35 height 35
checkbox input "true"
click at [1081, 363] on input "checkbox" at bounding box center [1063, 380] width 35 height 35
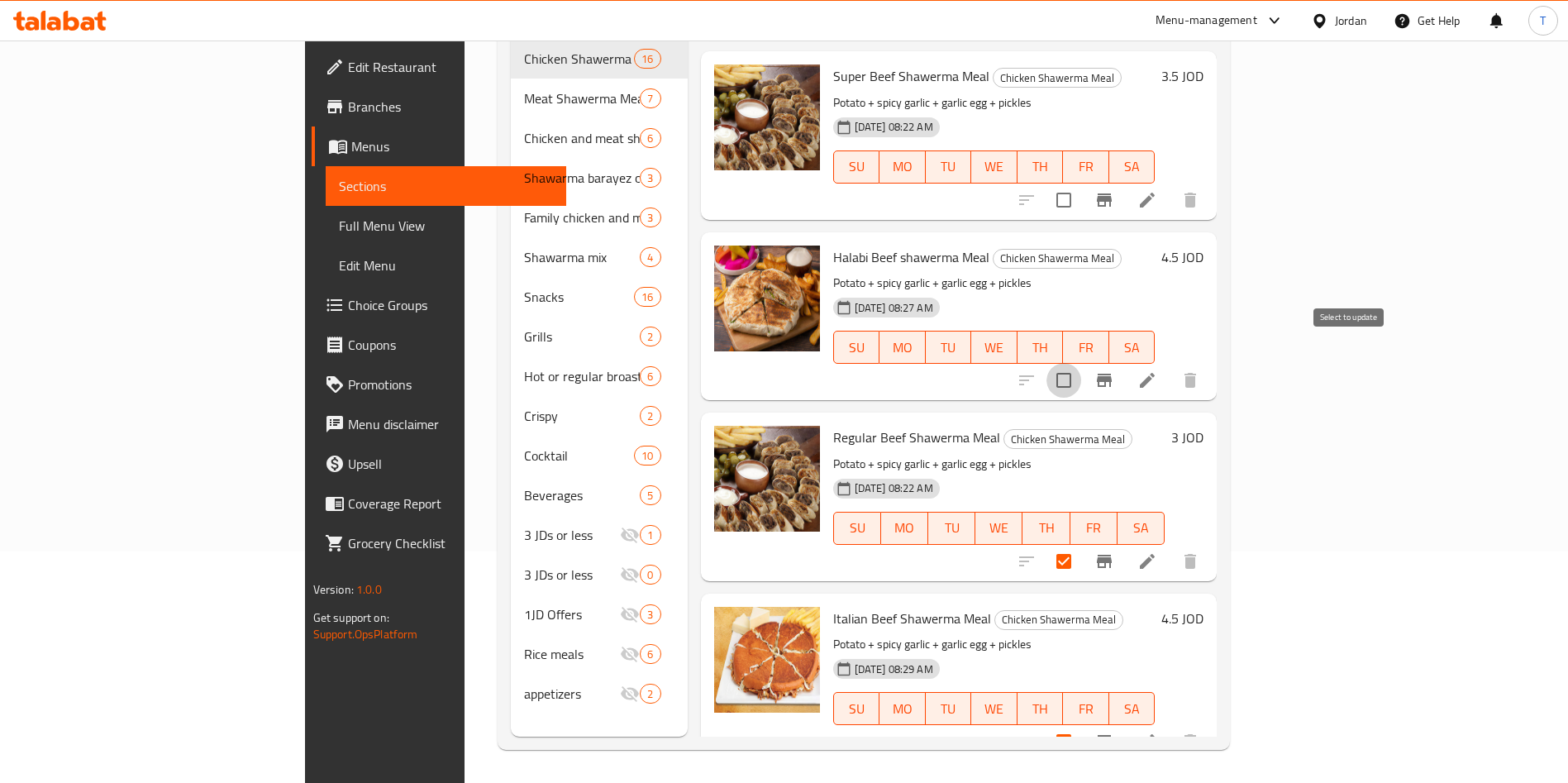
checkbox input "true"
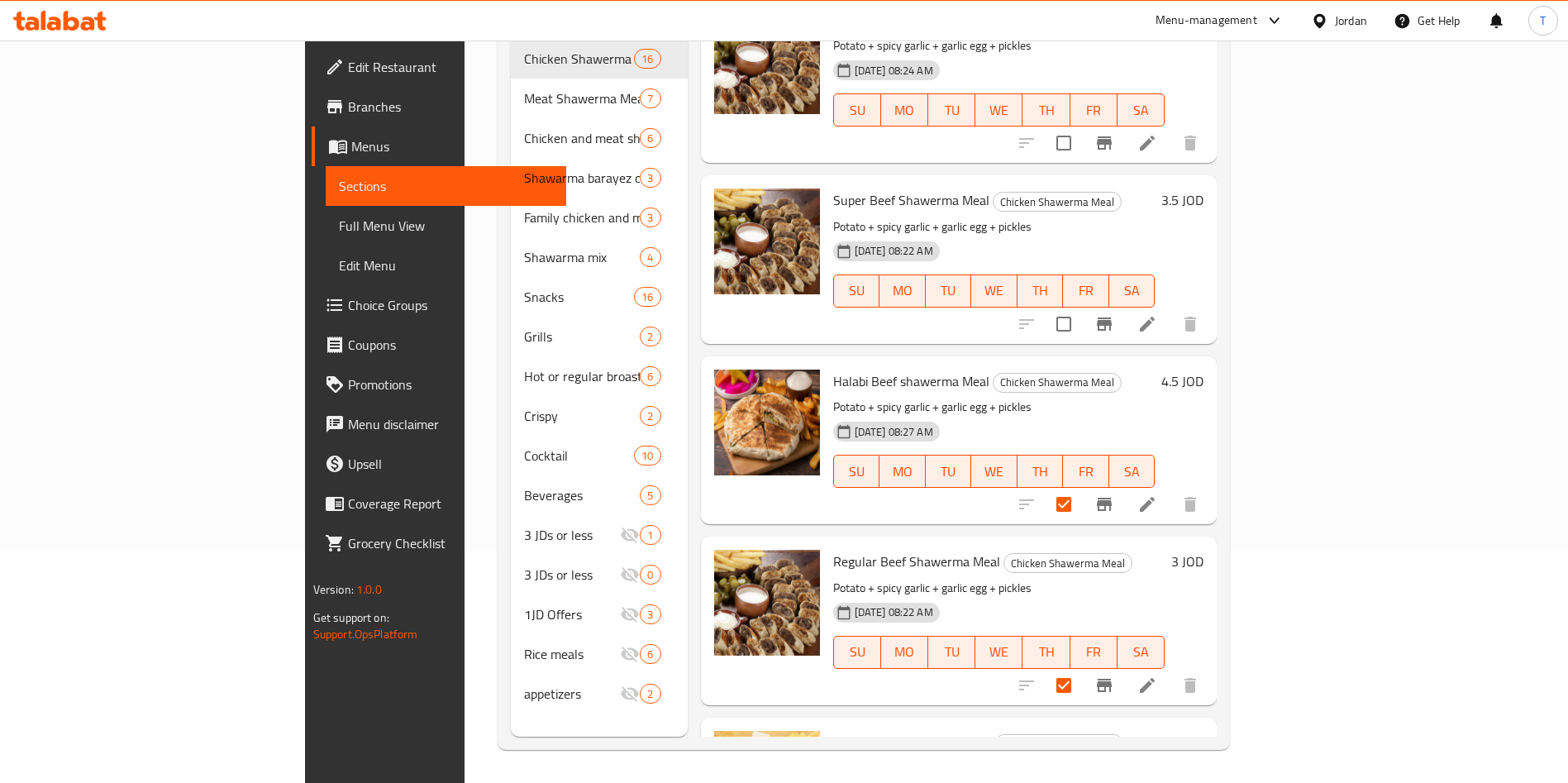
click at [1081, 307] on input "checkbox" at bounding box center [1063, 325] width 35 height 35
checkbox input "true"
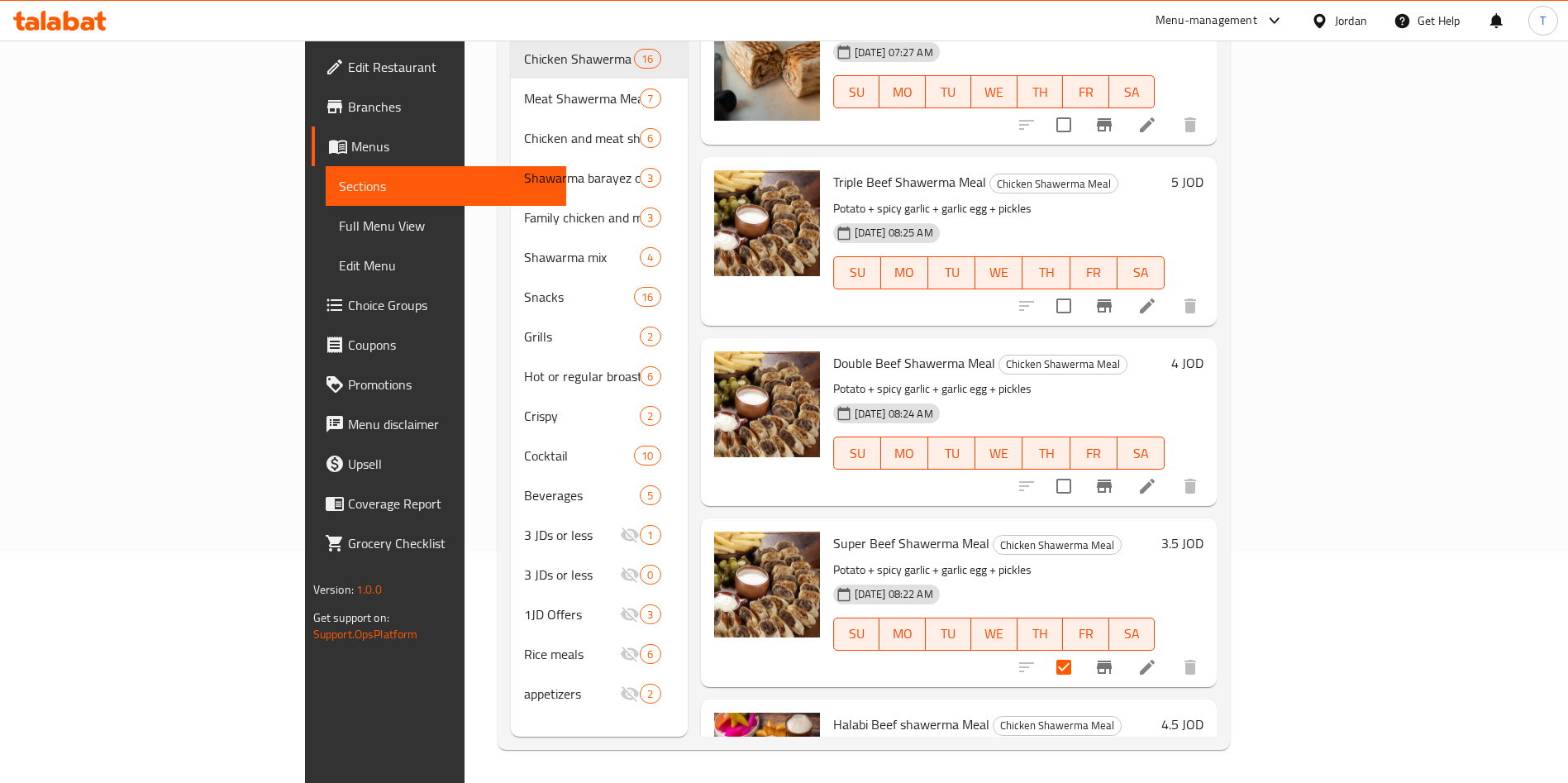
scroll to position [1529, 0]
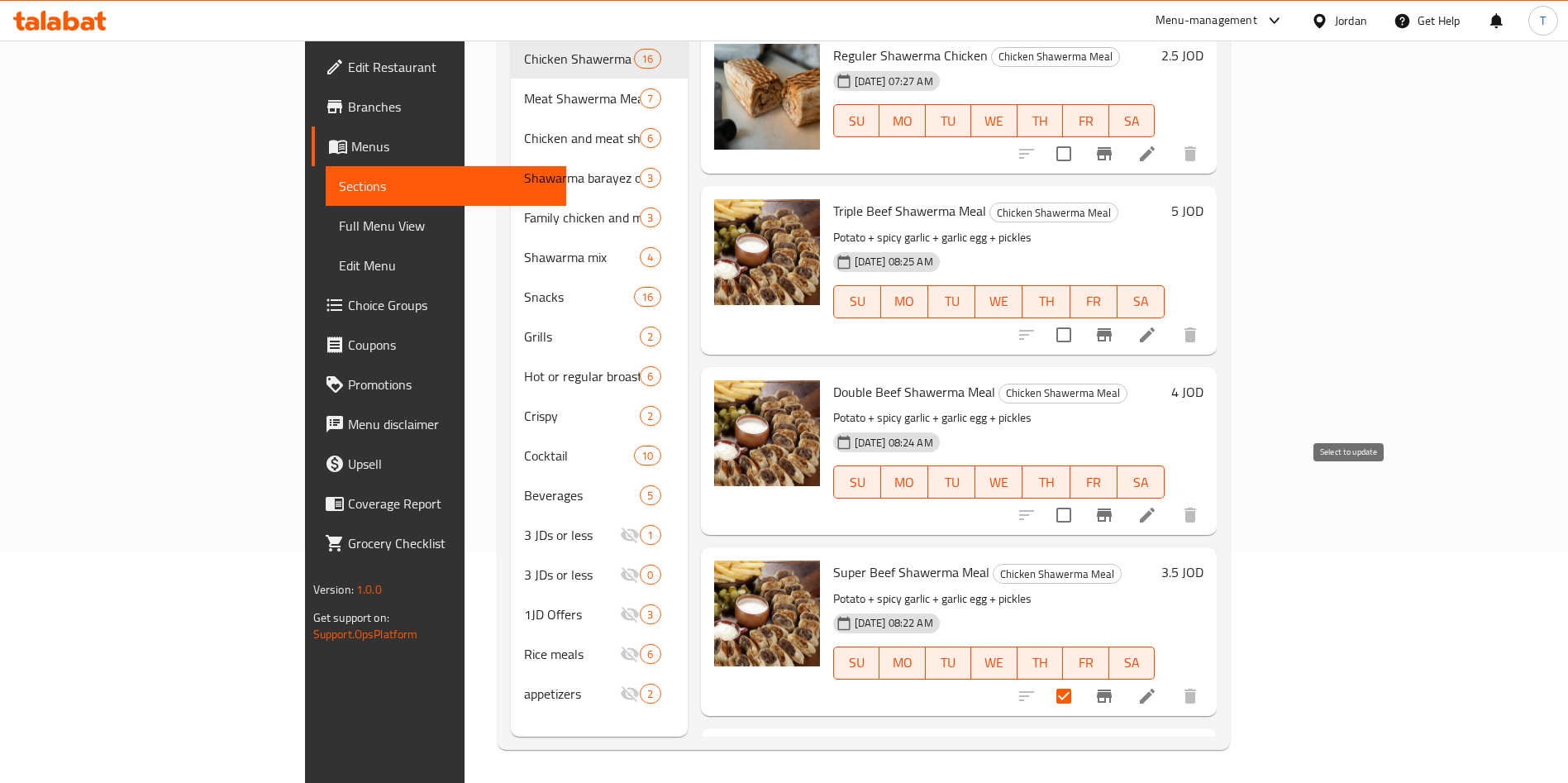
click at [1081, 498] on input "checkbox" at bounding box center [1063, 515] width 35 height 35
checkbox input "true"
click at [1081, 317] on input "checkbox" at bounding box center [1063, 335] width 35 height 35
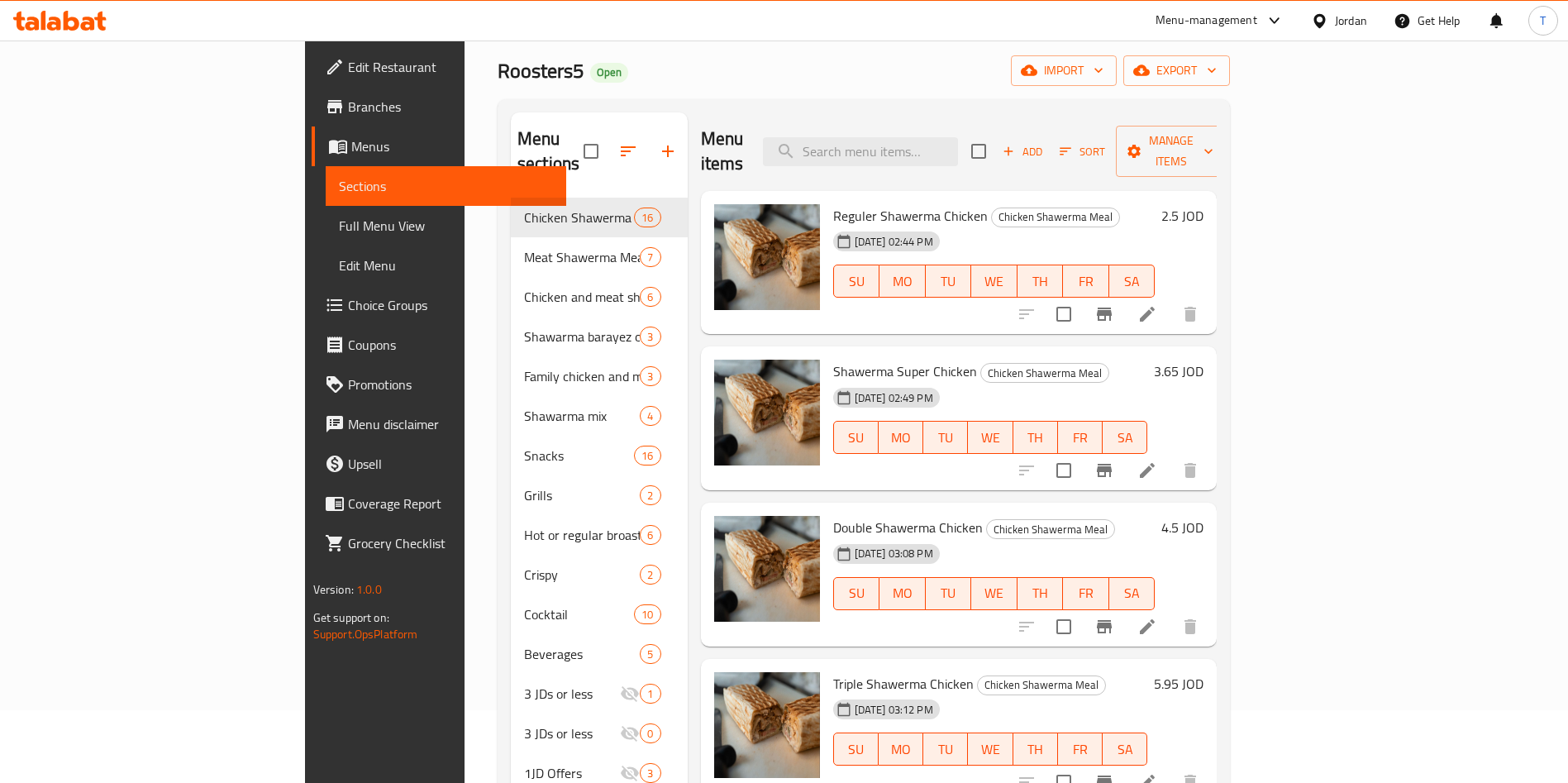
scroll to position [0, 0]
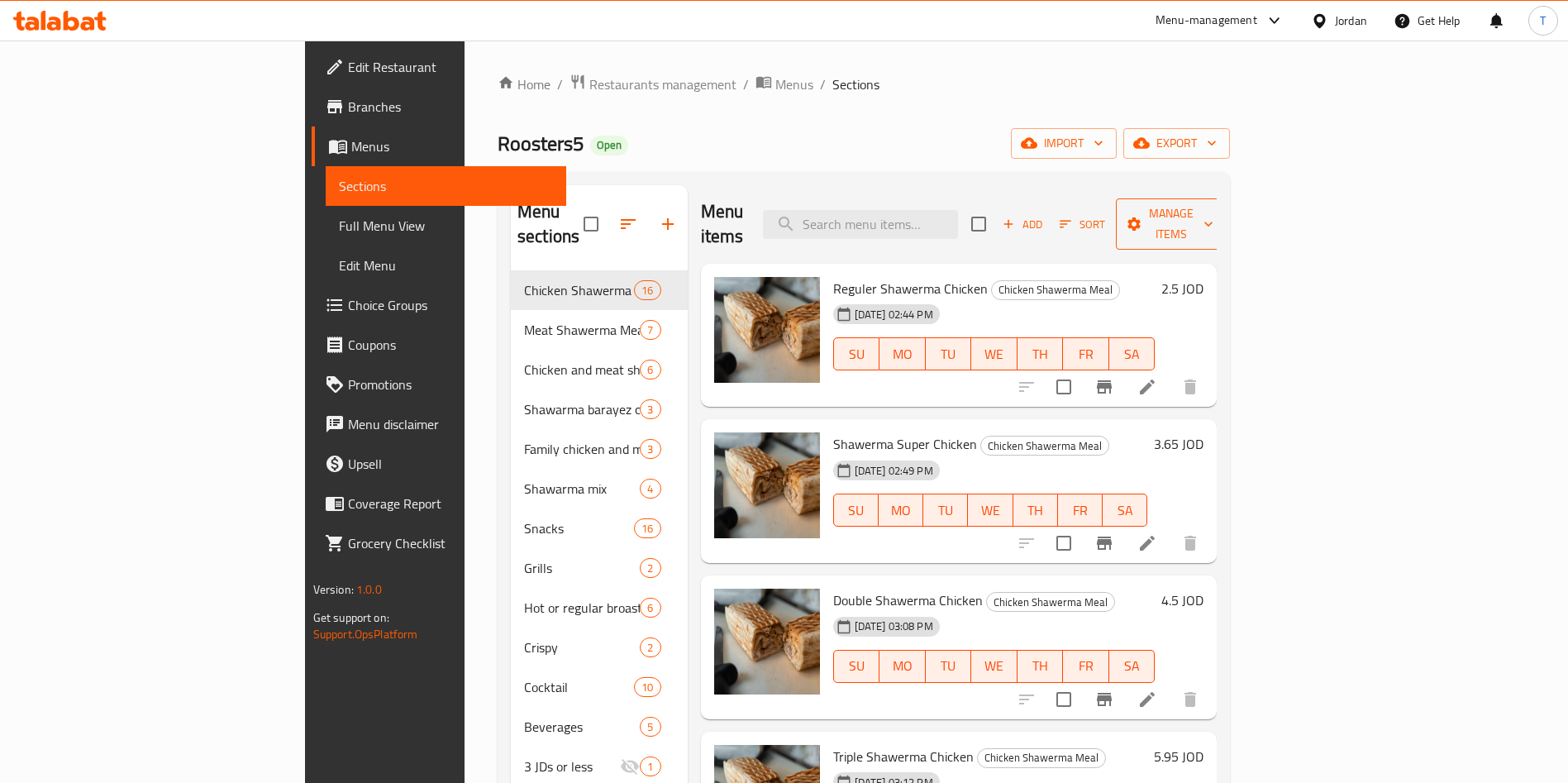
click at [1214, 214] on span "Manage items" at bounding box center [1171, 223] width 85 height 41
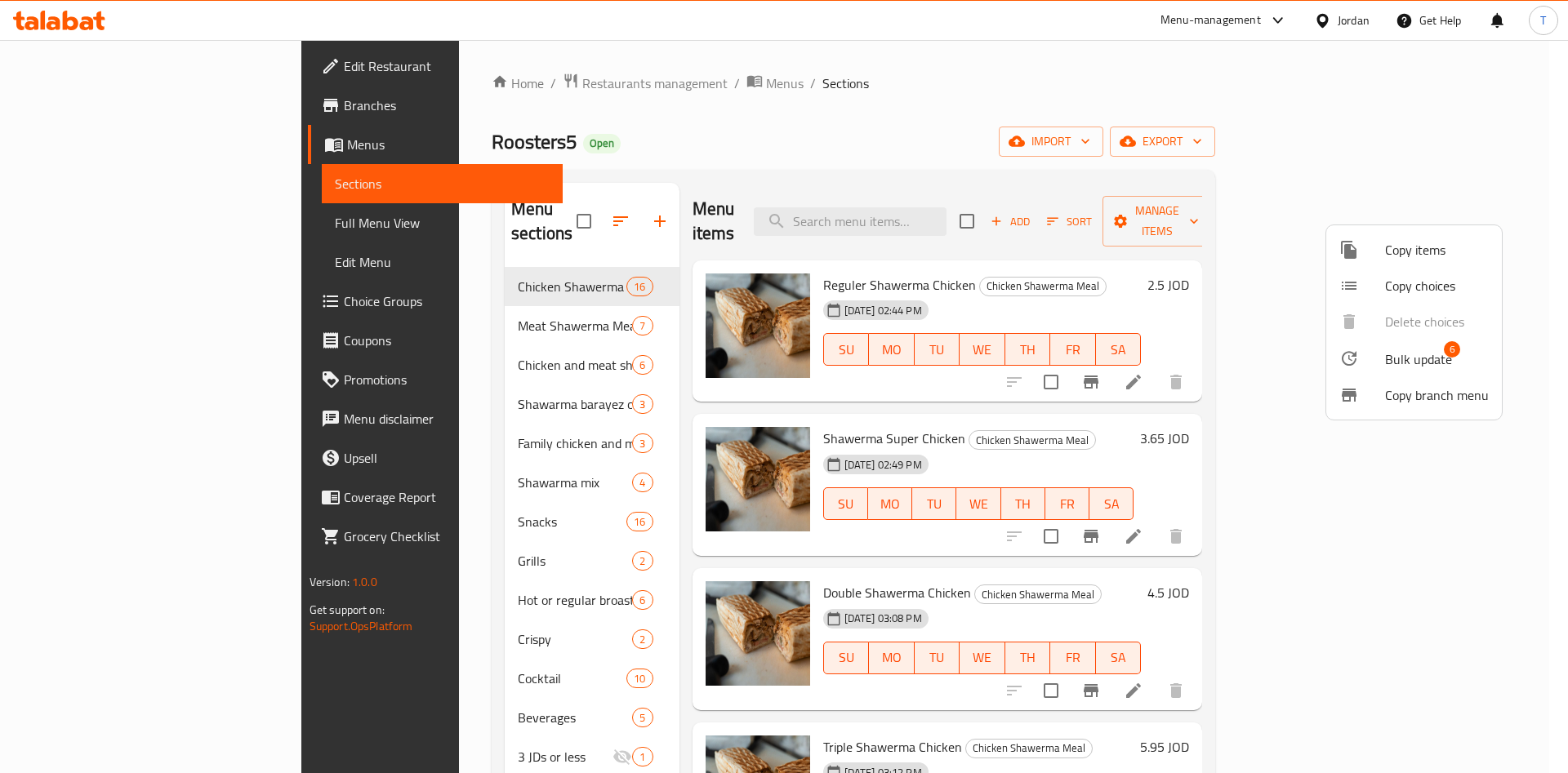
click at [1394, 356] on span "Bulk update" at bounding box center [1419, 359] width 67 height 20
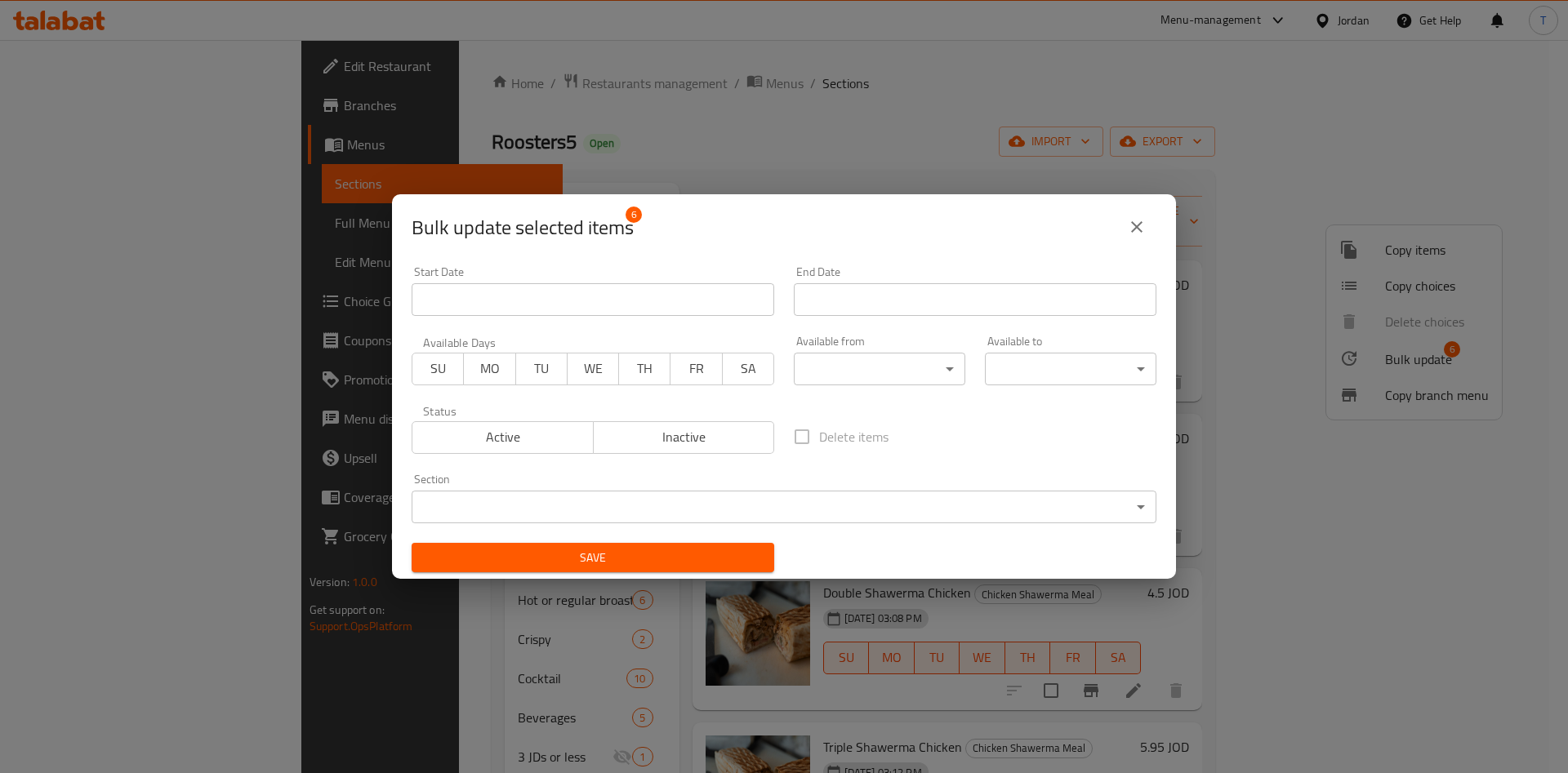
click at [795, 431] on label "Delete items" at bounding box center [836, 436] width 104 height 34
click at [800, 434] on label "Delete items" at bounding box center [836, 436] width 104 height 34
click at [707, 442] on span "Inactive" at bounding box center [684, 437] width 168 height 23
click at [799, 437] on label "Delete items" at bounding box center [836, 436] width 104 height 34
click at [796, 436] on label "Delete items" at bounding box center [836, 436] width 104 height 34
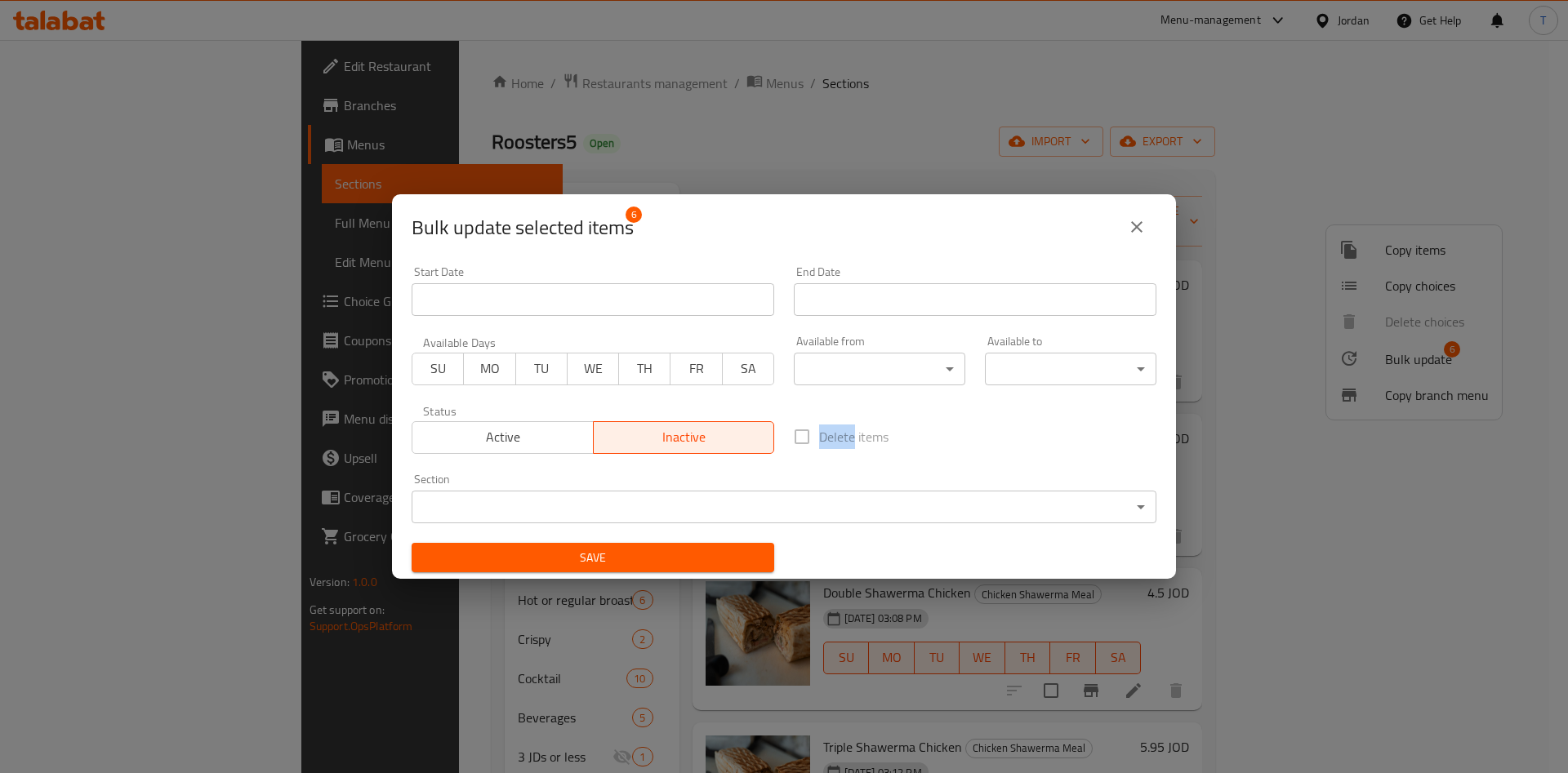
click at [795, 436] on label "Delete items" at bounding box center [836, 436] width 104 height 34
click at [796, 436] on label "Delete items" at bounding box center [836, 436] width 104 height 34
click at [672, 500] on body "​ Menu-management Jordan Get Help T Edit Restaurant Branches Menus Sections Ful…" at bounding box center [784, 406] width 1568 height 733
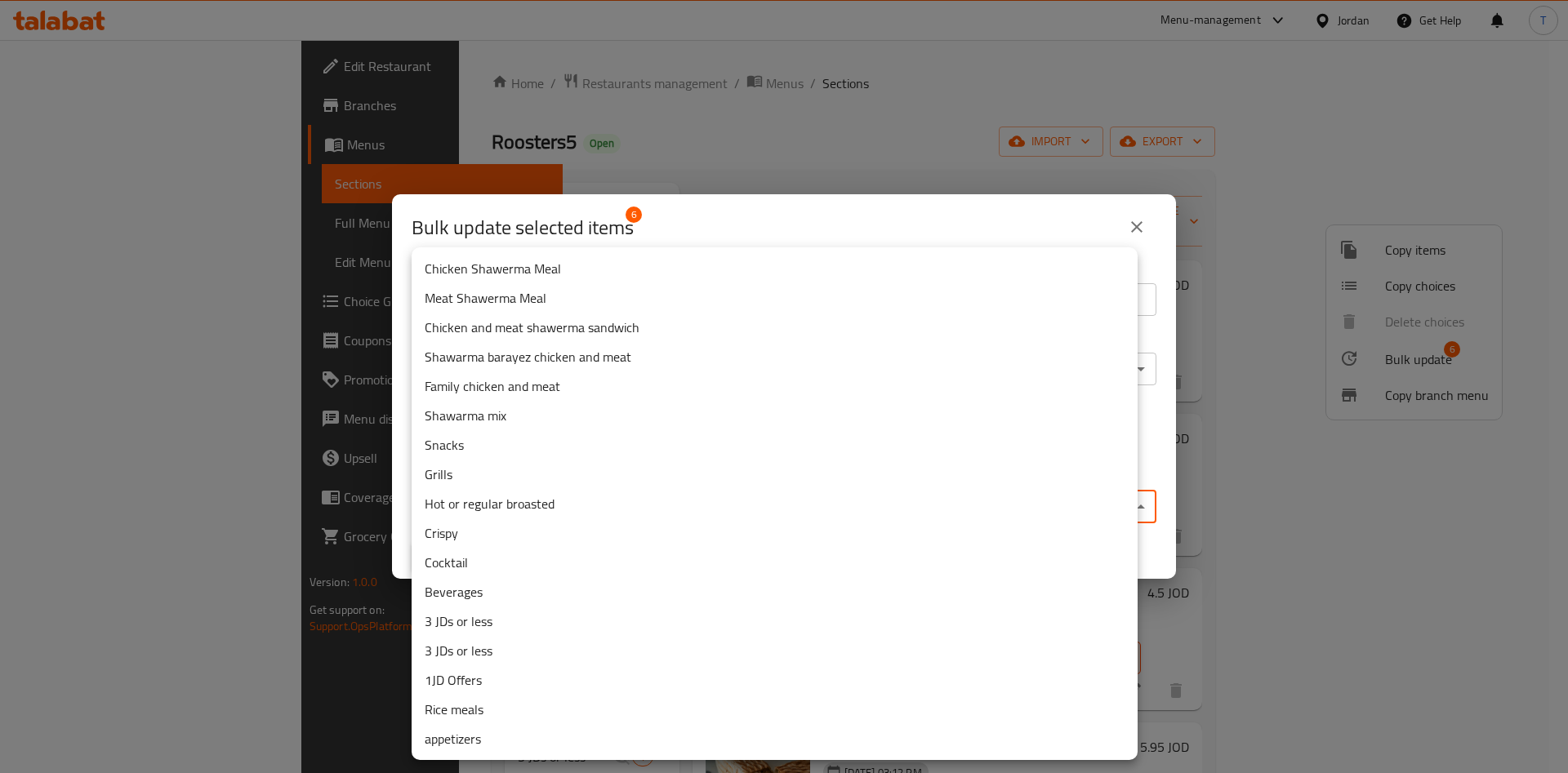
click at [803, 209] on div at bounding box center [784, 386] width 1568 height 773
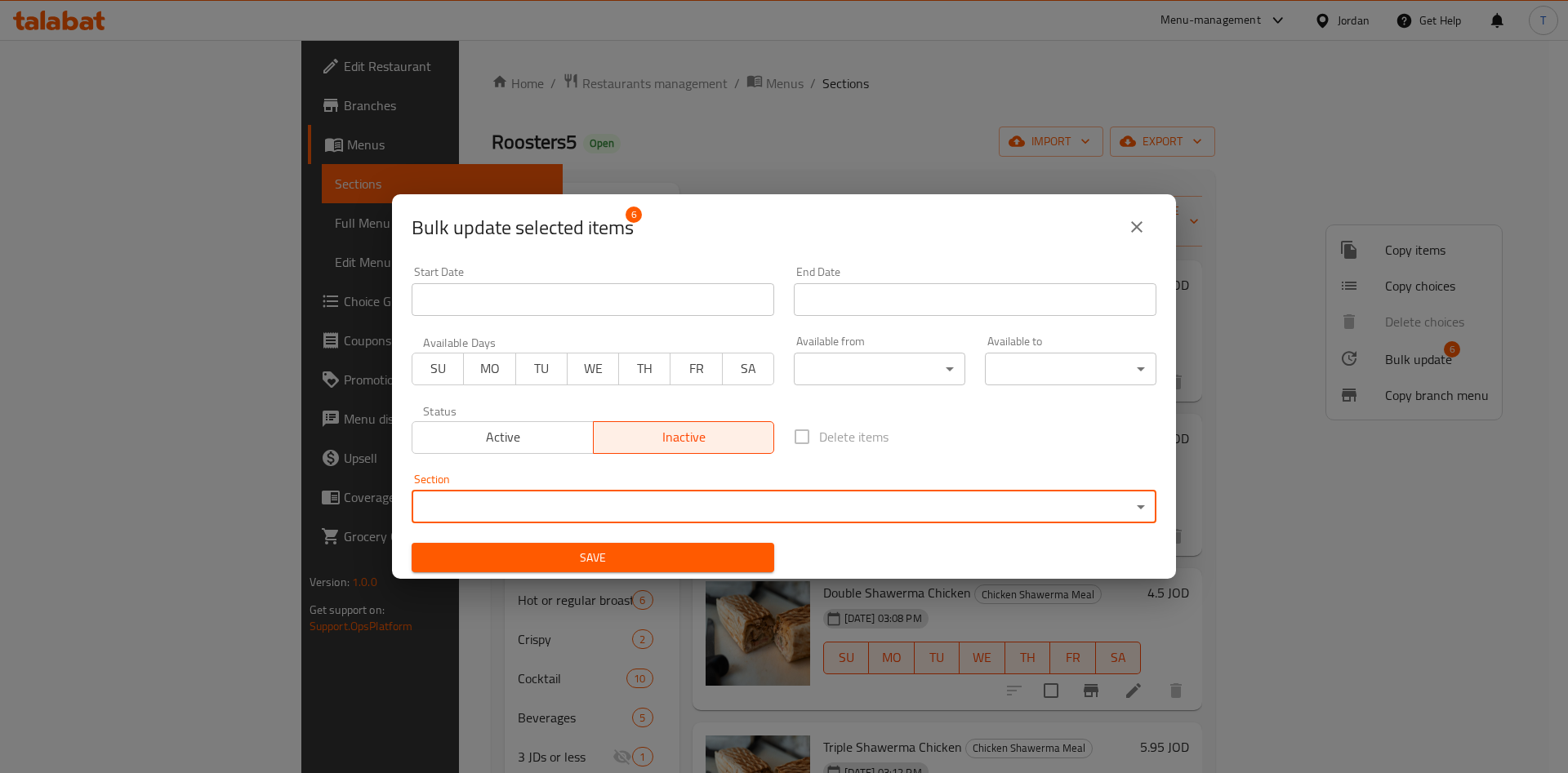
click at [814, 401] on div "Start Date Start Date End Date End Date Available Days SU MO TU WE TH FR SA Ava…" at bounding box center [783, 419] width 764 height 327
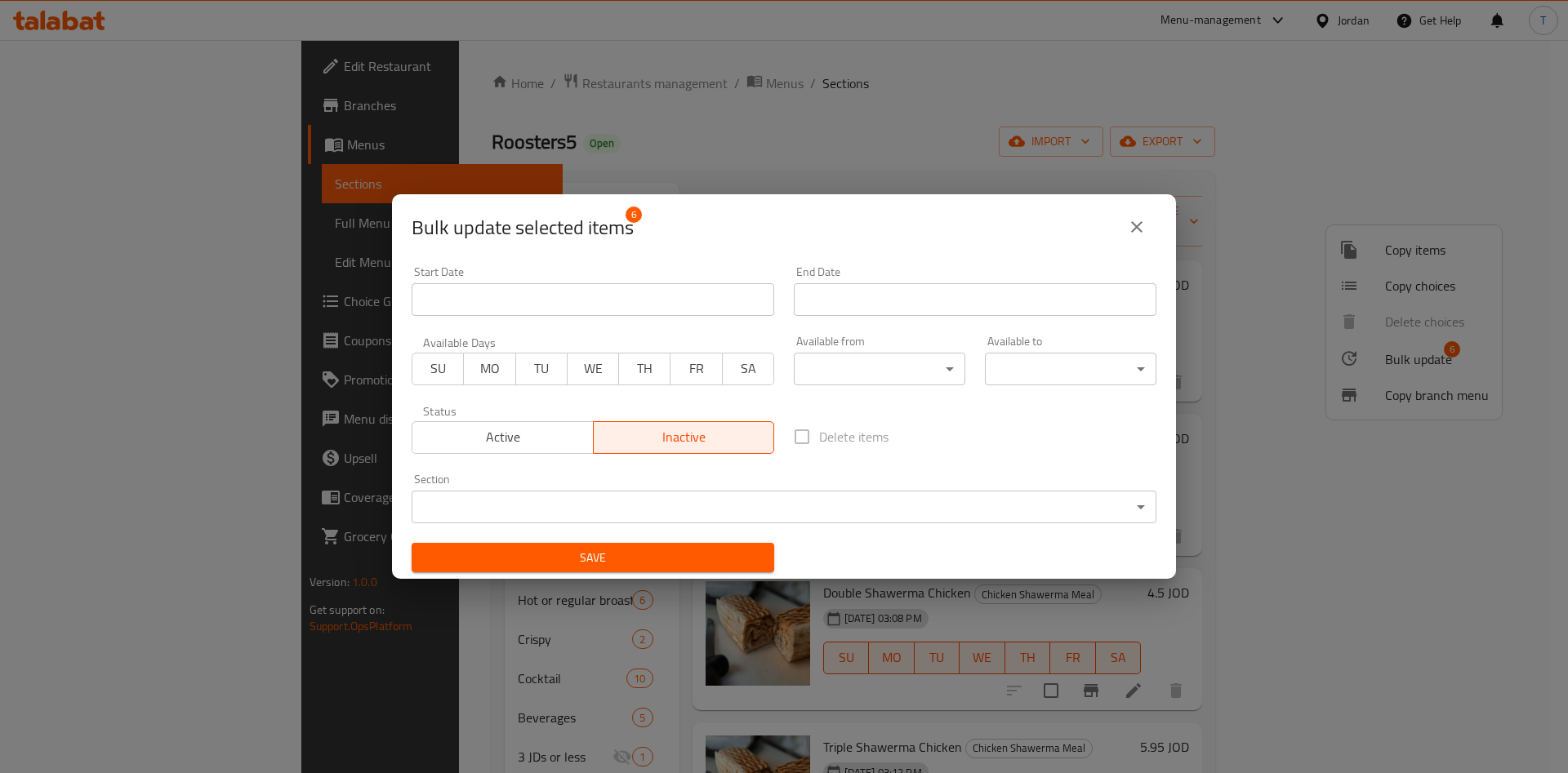
click at [662, 550] on span "Save" at bounding box center [593, 558] width 337 height 21
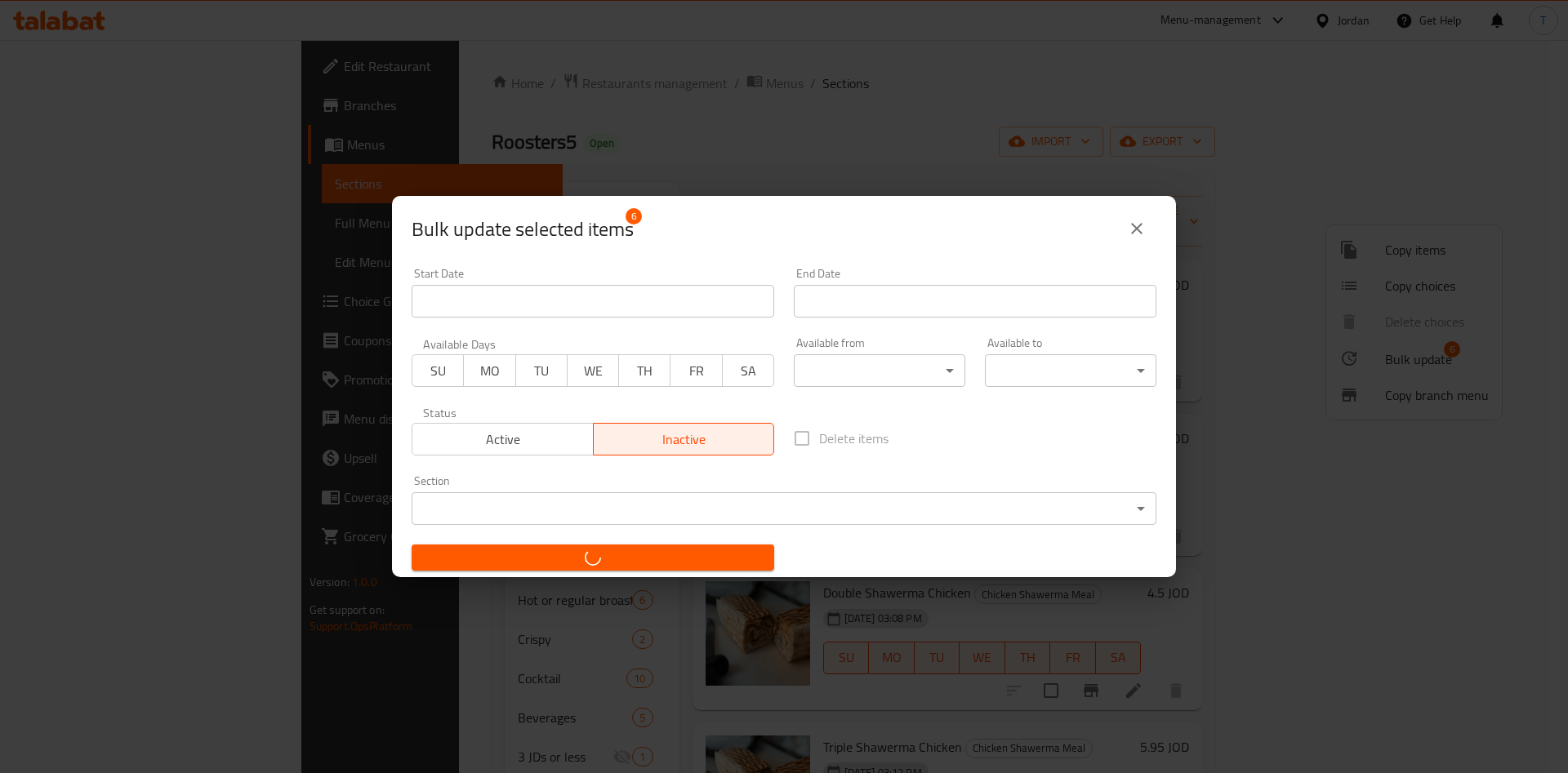
checkbox input "false"
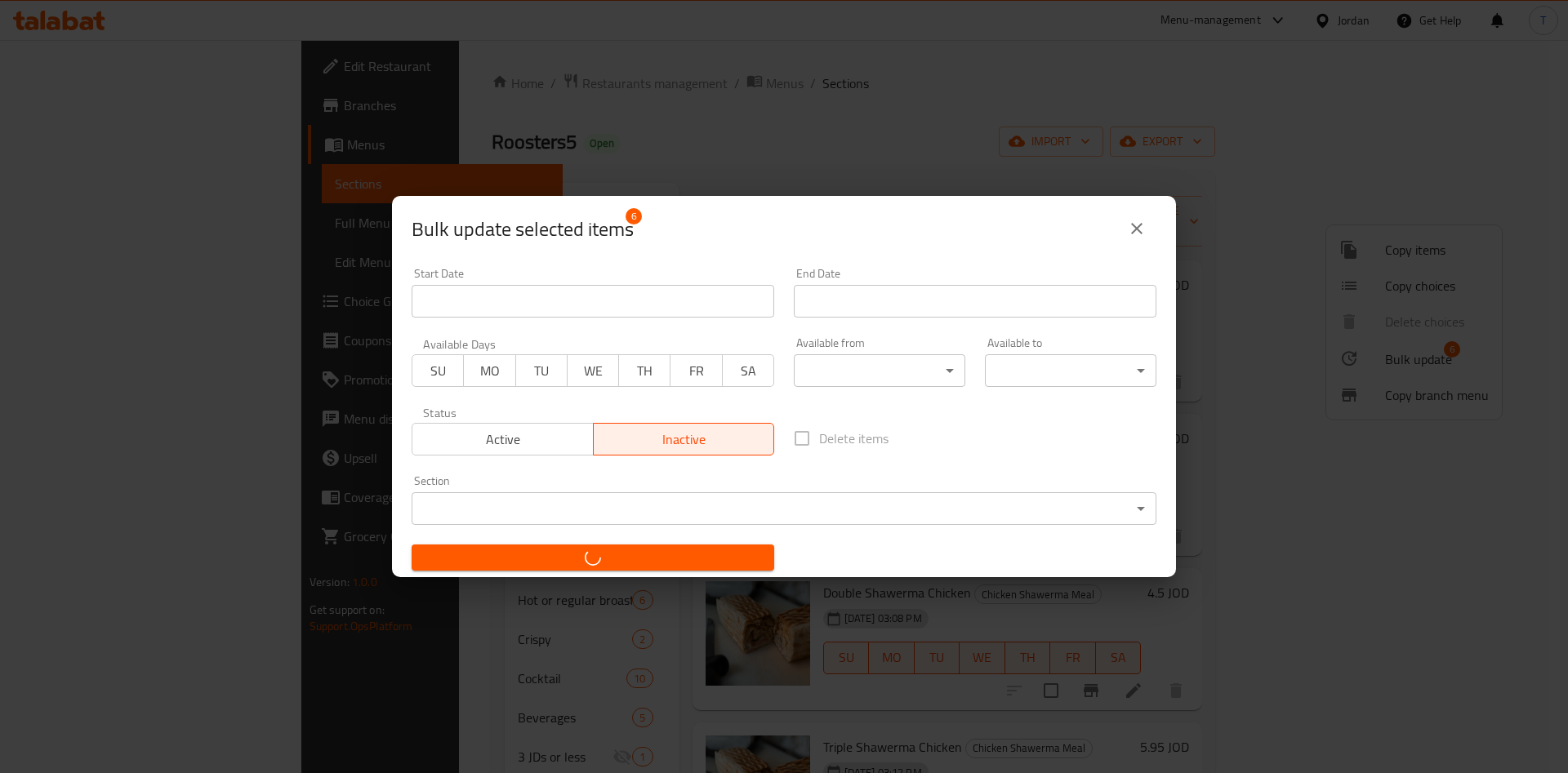
checkbox input "false"
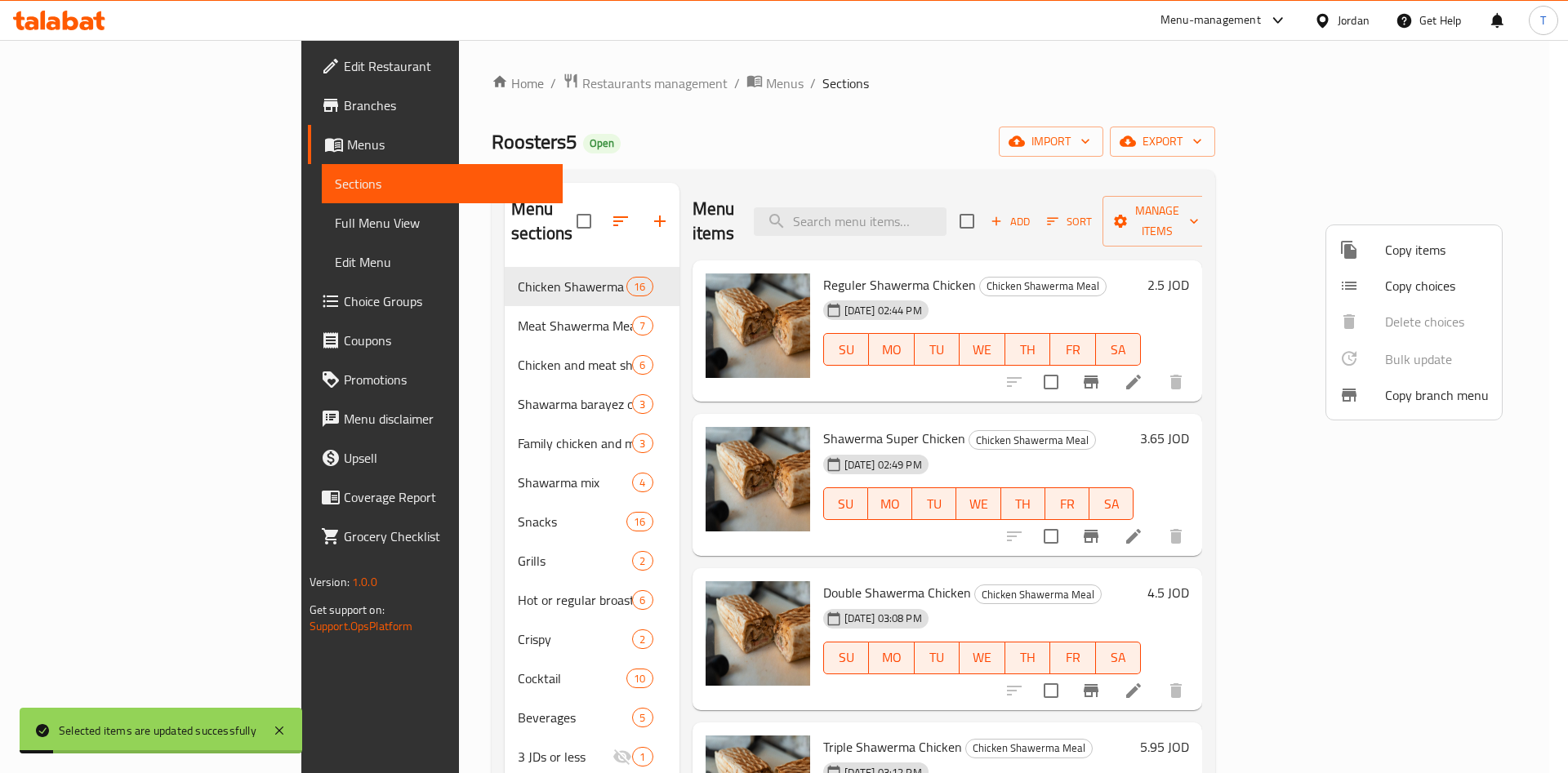
click at [1194, 121] on div at bounding box center [784, 386] width 1568 height 773
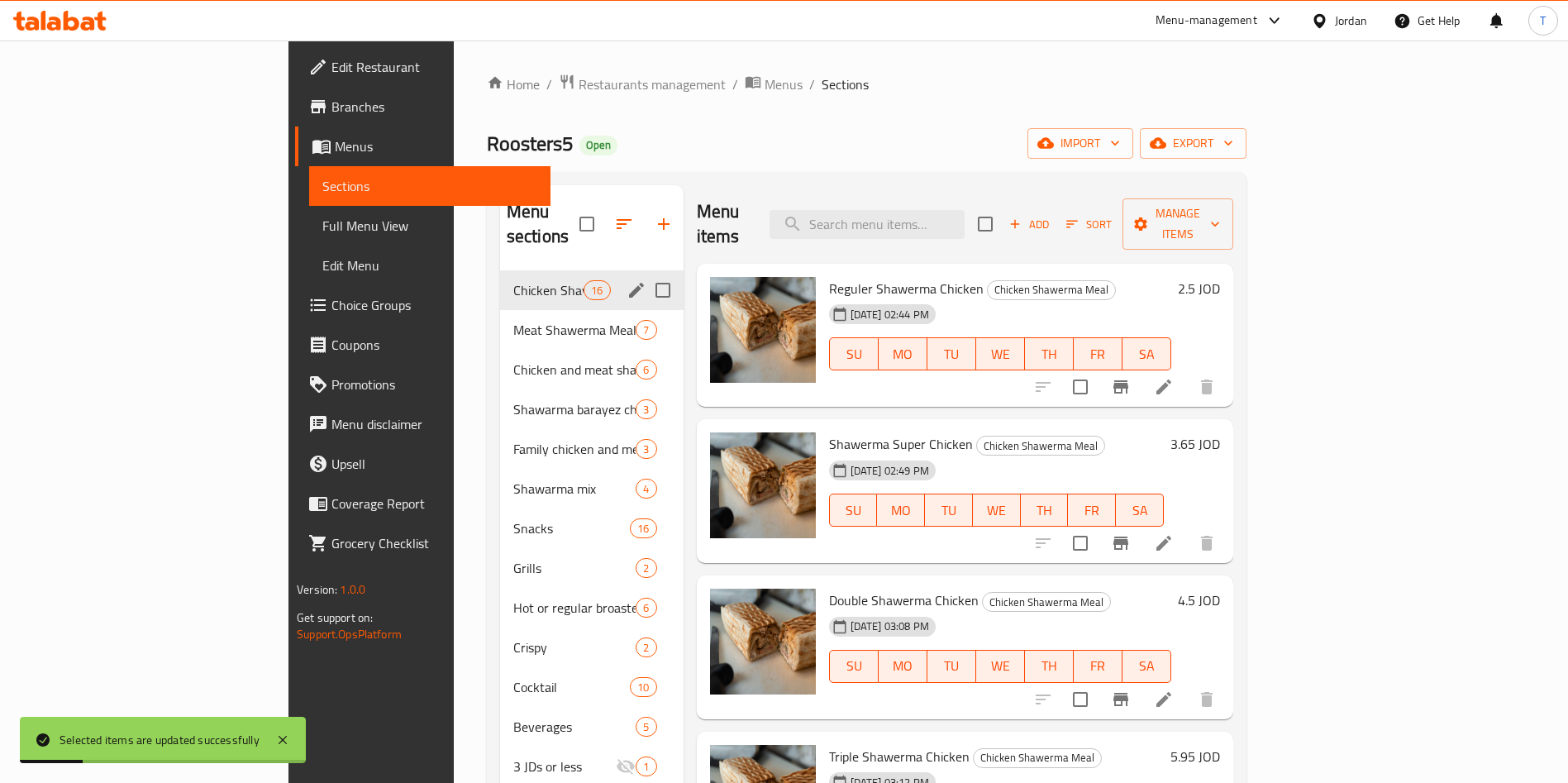
click at [513, 320] on span "Meat Shawerma Meal" at bounding box center [574, 330] width 123 height 20
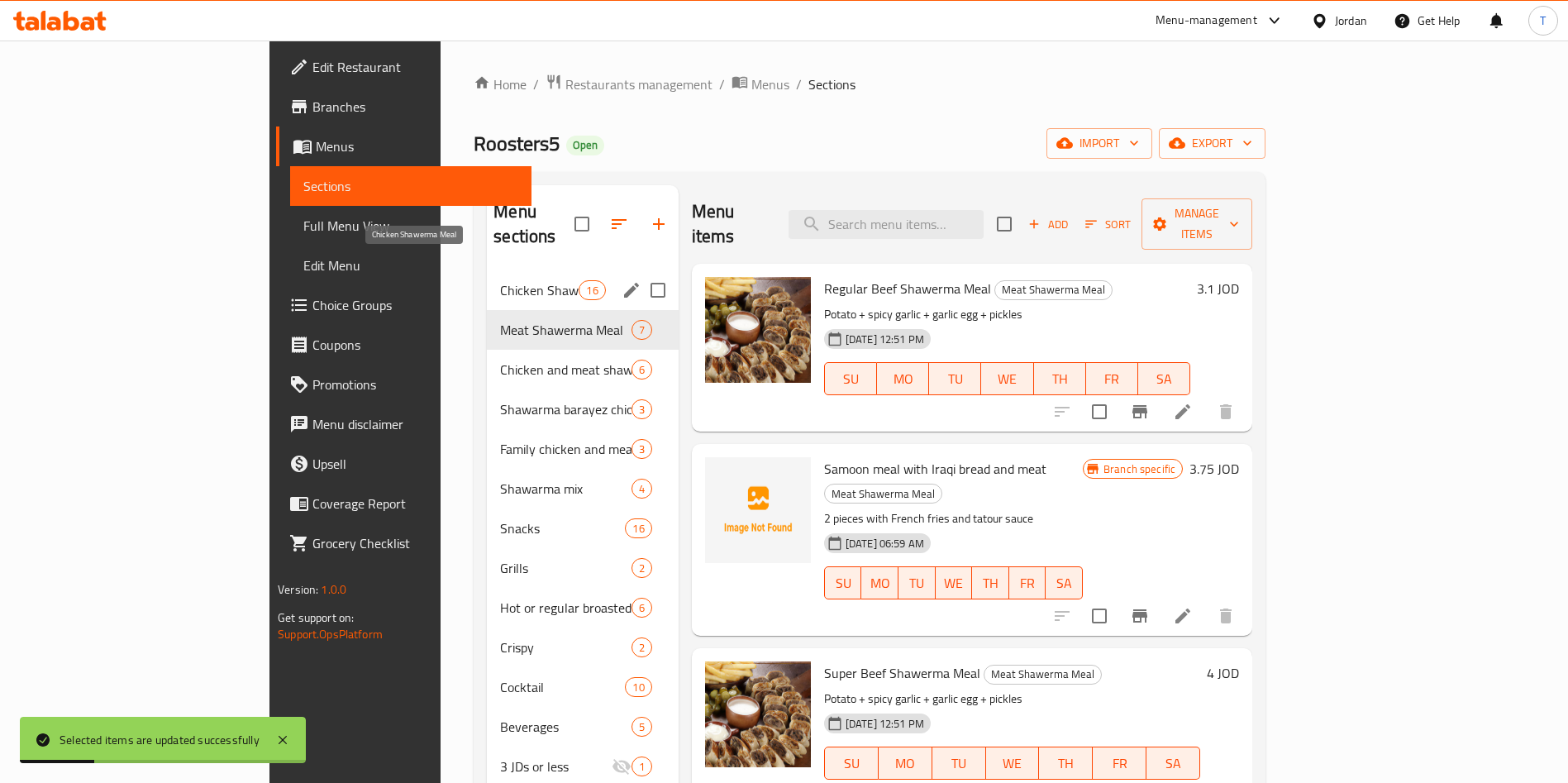
click at [500, 281] on span "Chicken Shawerma Meal" at bounding box center [539, 291] width 78 height 20
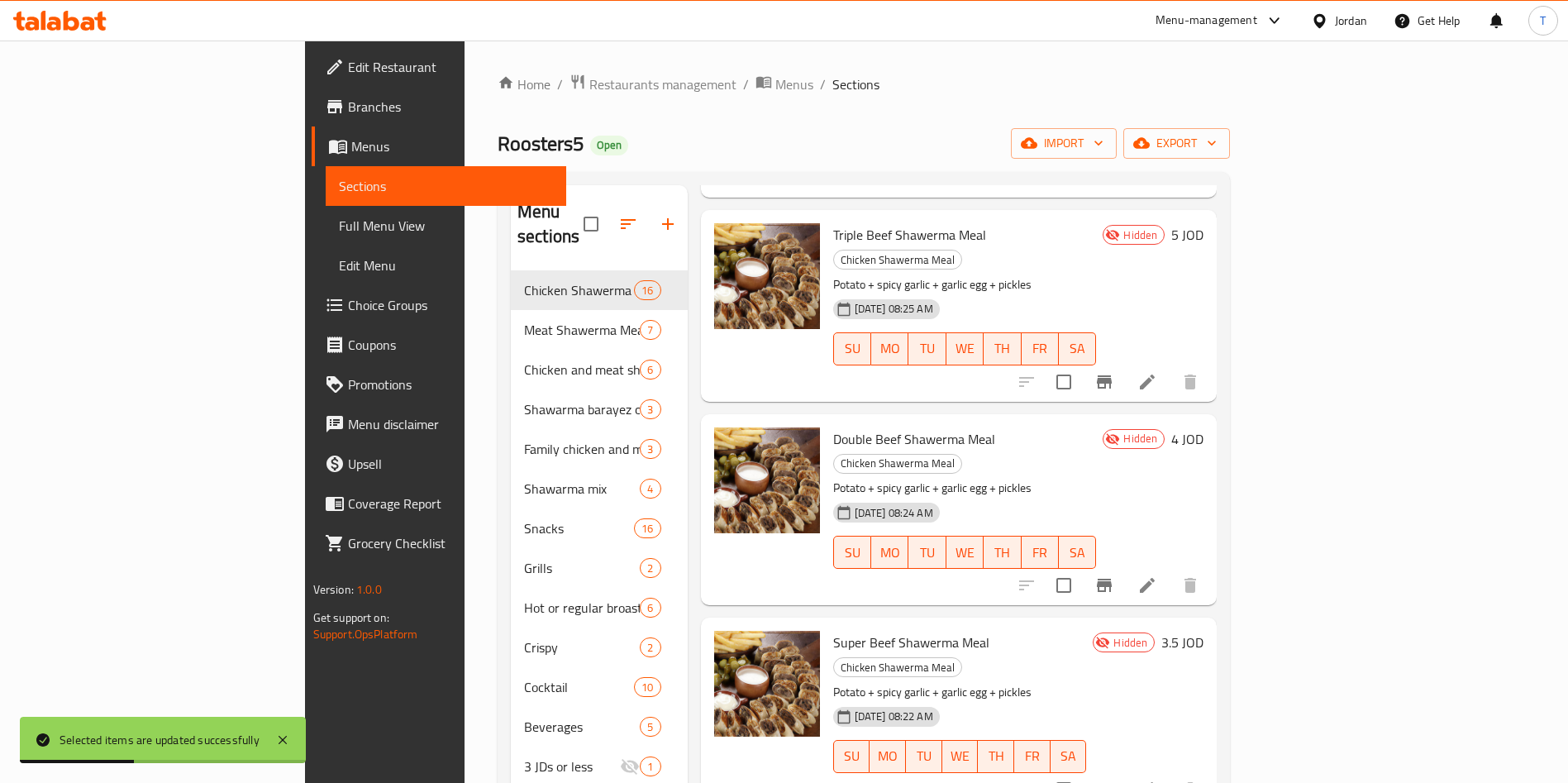
scroll to position [2025, 0]
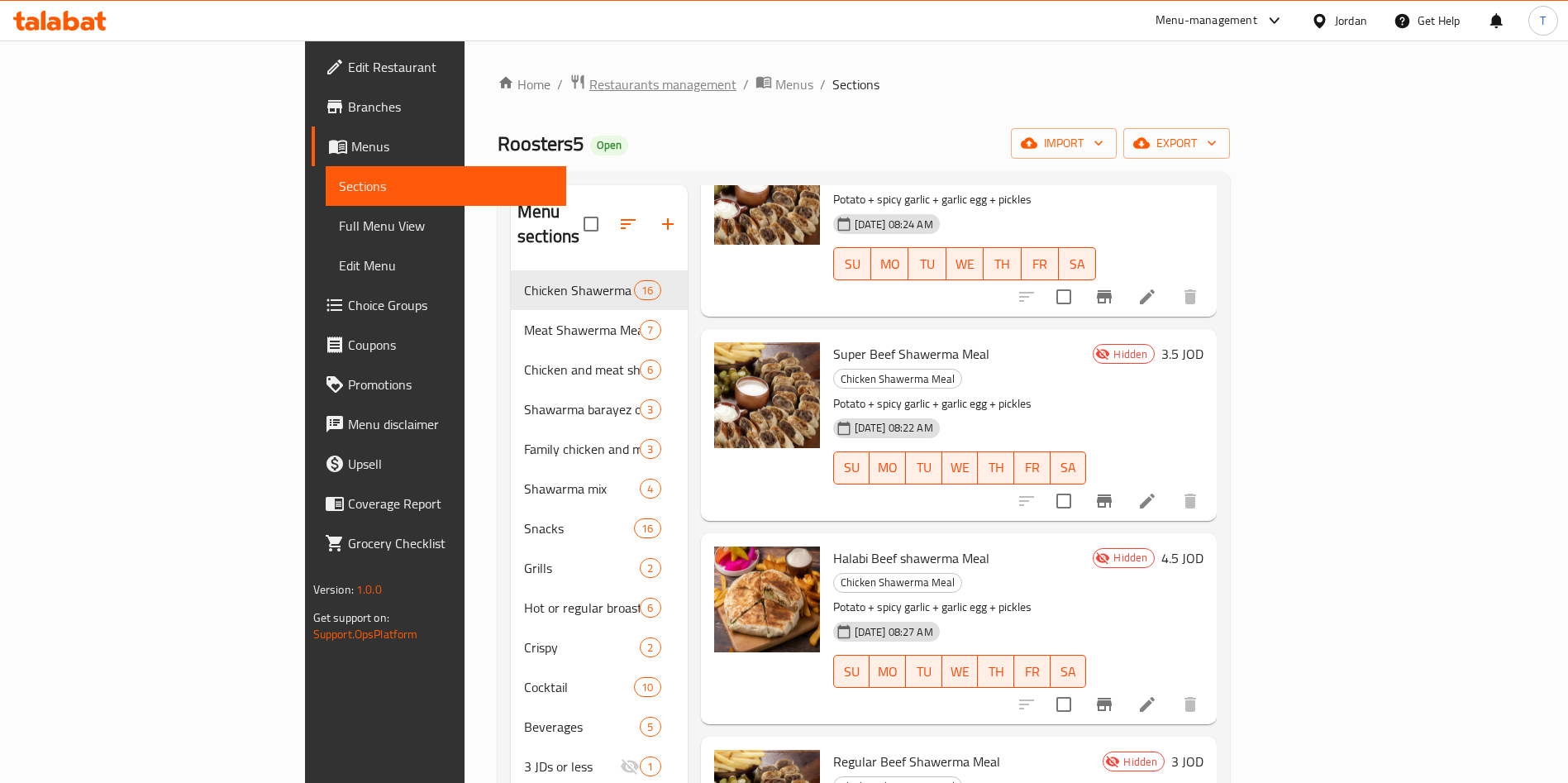
click at [589, 76] on span "Restaurants management" at bounding box center [662, 85] width 147 height 20
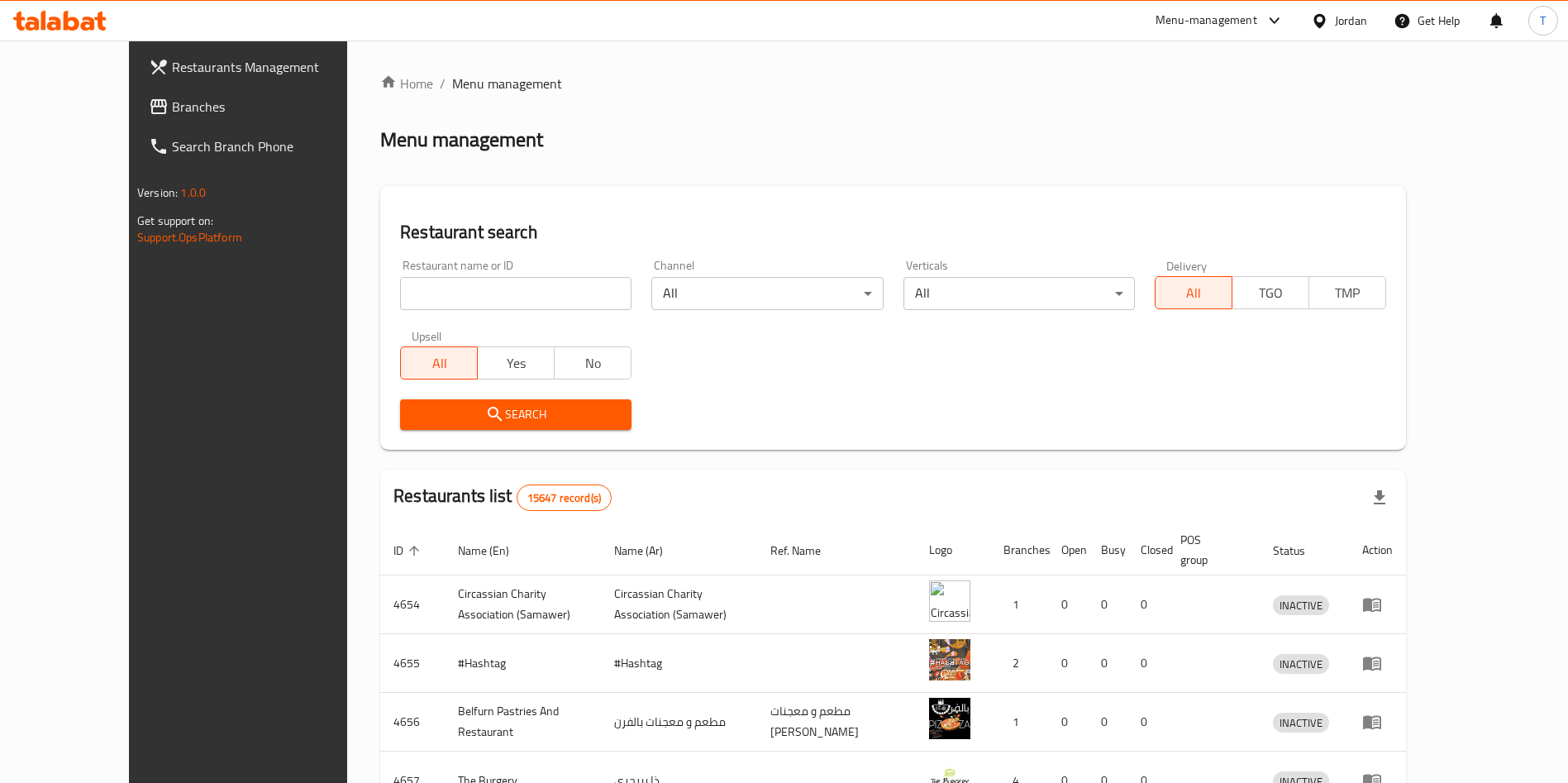
click at [449, 289] on input "search" at bounding box center [516, 294] width 231 height 33
click button "Search" at bounding box center [516, 415] width 231 height 31
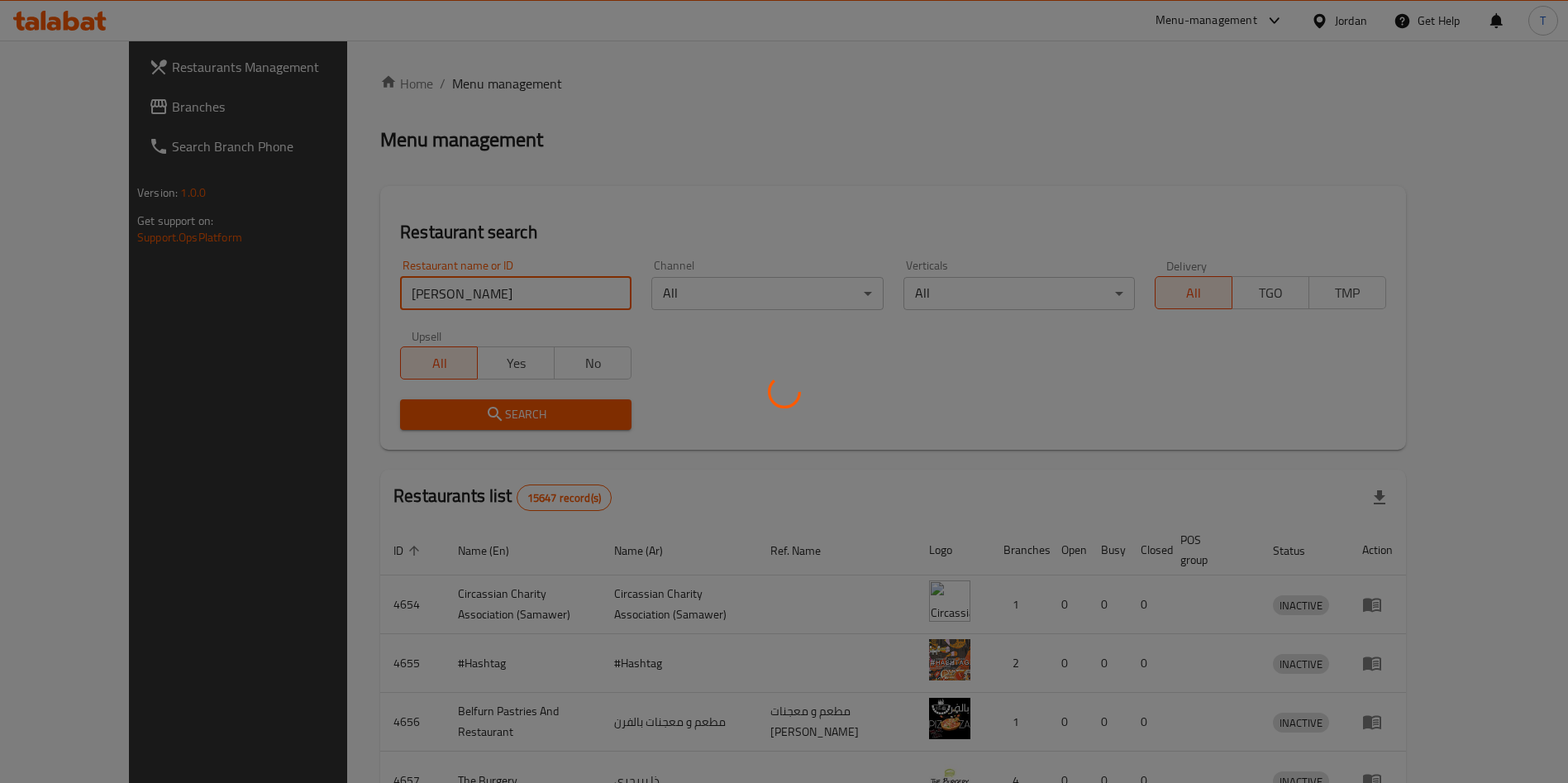
click button "Search" at bounding box center [516, 415] width 231 height 31
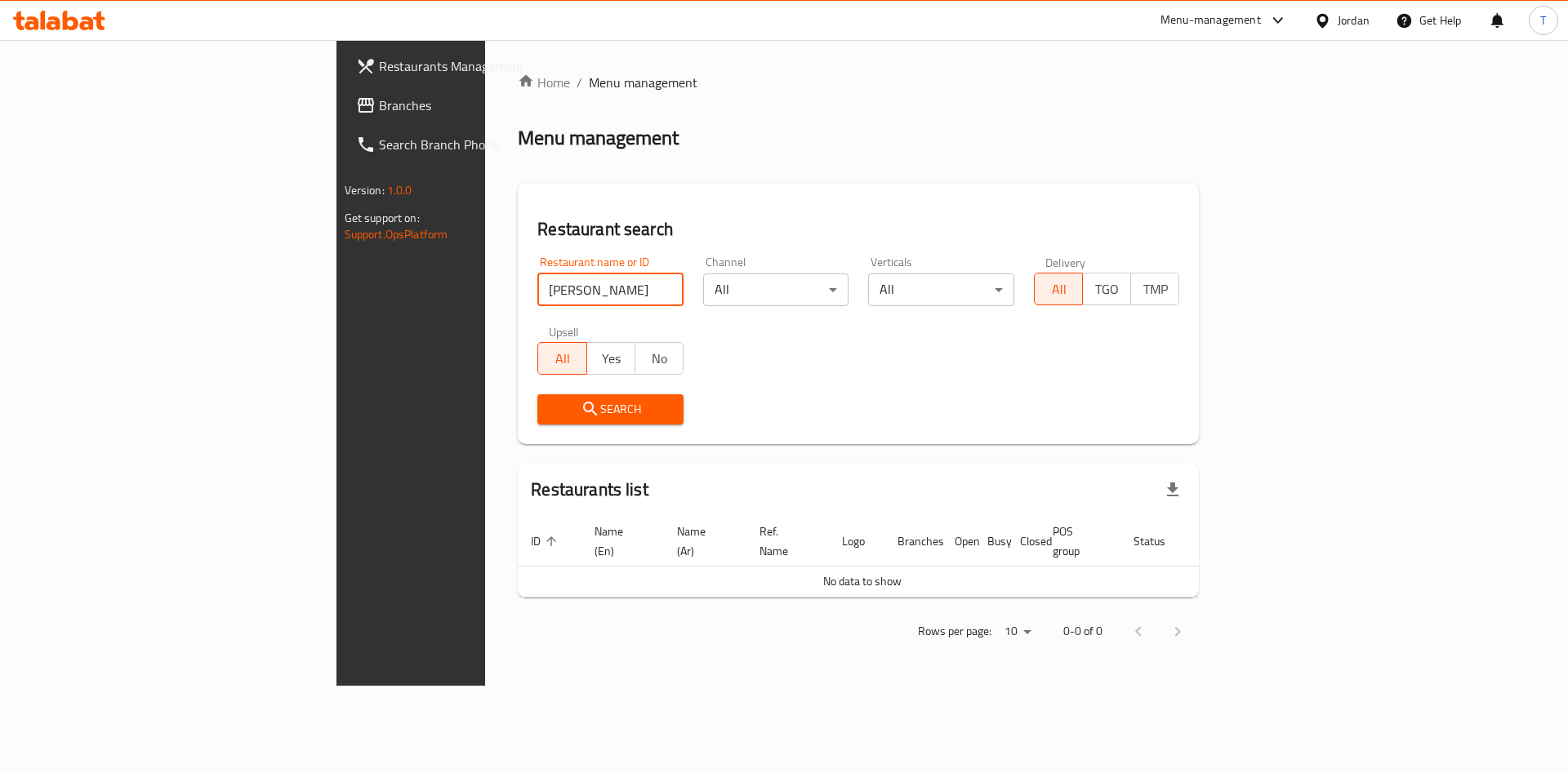
click at [537, 286] on input "[PERSON_NAME]" at bounding box center [610, 290] width 146 height 32
click at [537, 288] on input "[PERSON_NAME]" at bounding box center [610, 290] width 146 height 32
click at [537, 287] on input "[PERSON_NAME]" at bounding box center [610, 290] width 146 height 32
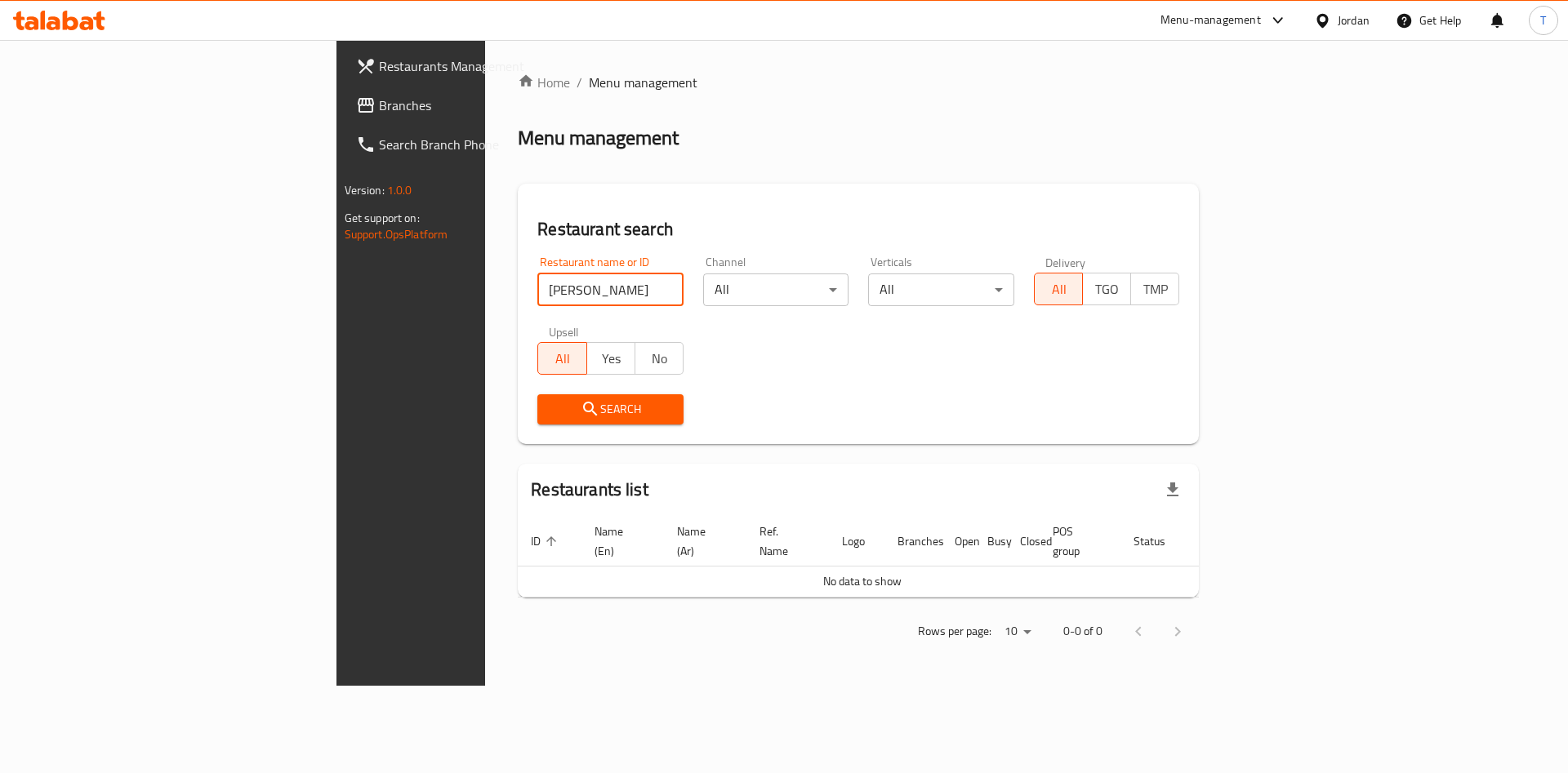
type input "[PERSON_NAME]"
click button "Search" at bounding box center [610, 409] width 146 height 31
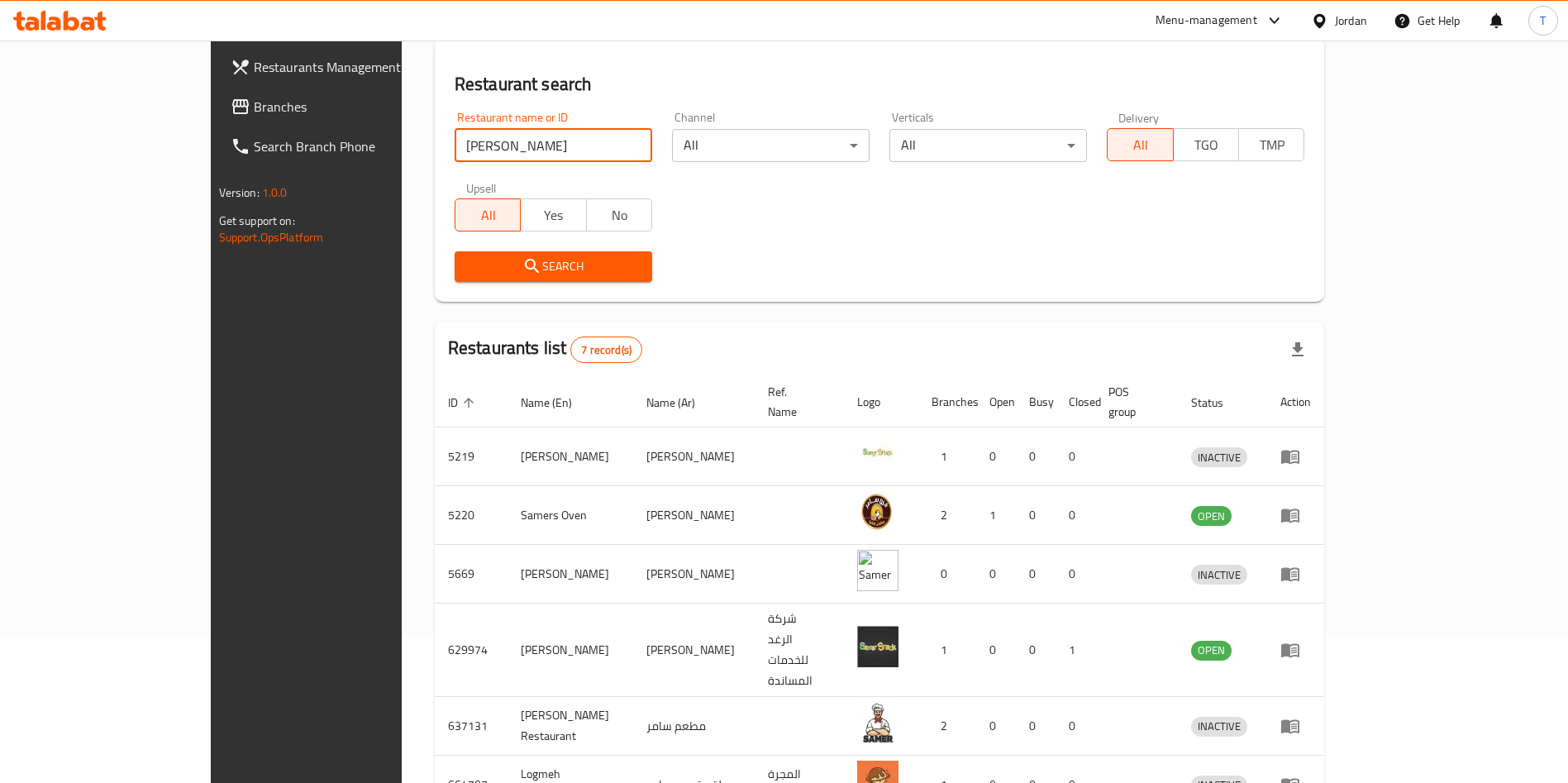
scroll to position [274, 0]
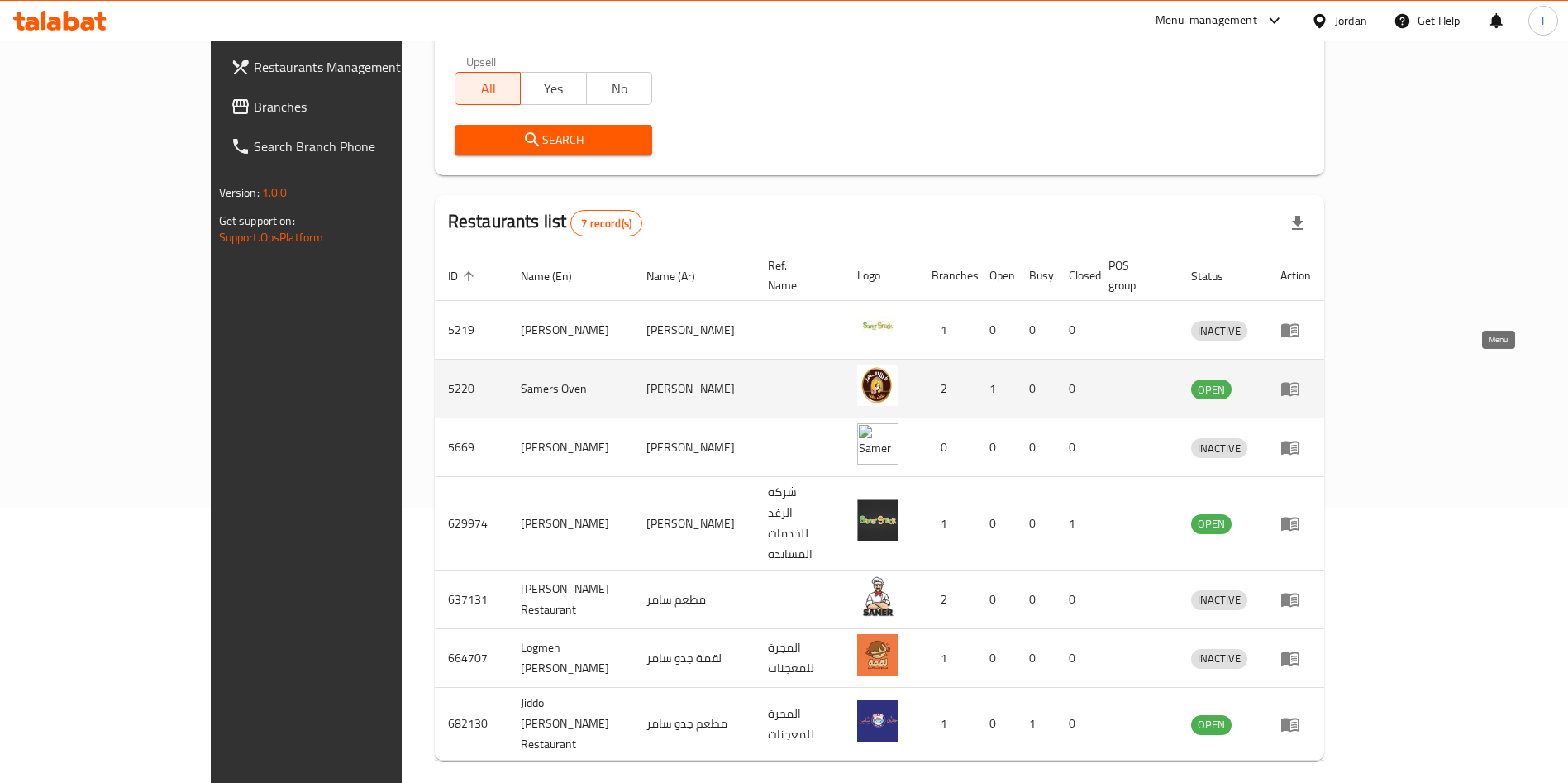
click at [1296, 386] on icon "enhanced table" at bounding box center [1294, 389] width 5 height 6
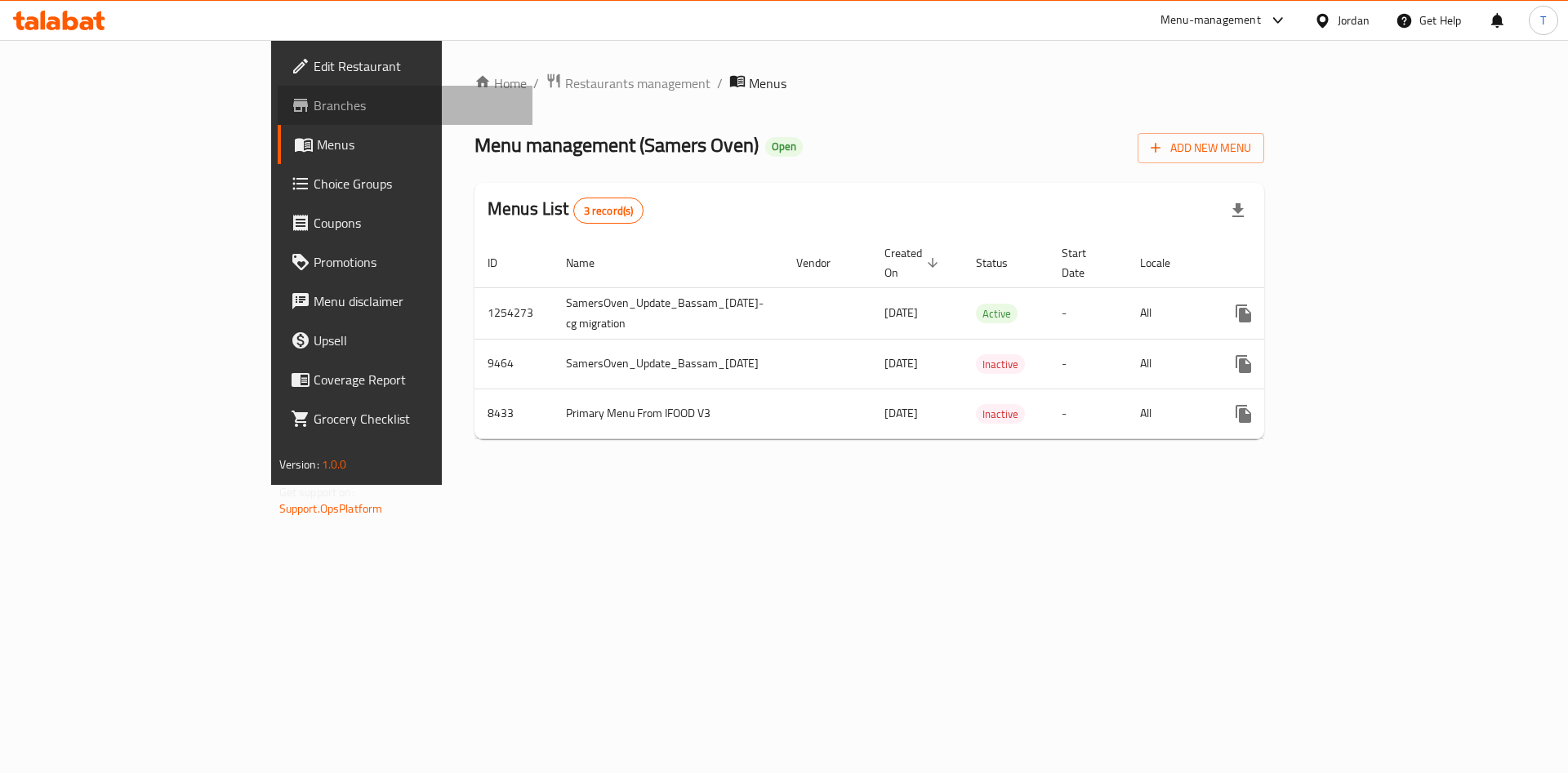
click at [313, 107] on span "Branches" at bounding box center [417, 105] width 207 height 20
